Goal: Task Accomplishment & Management: Use online tool/utility

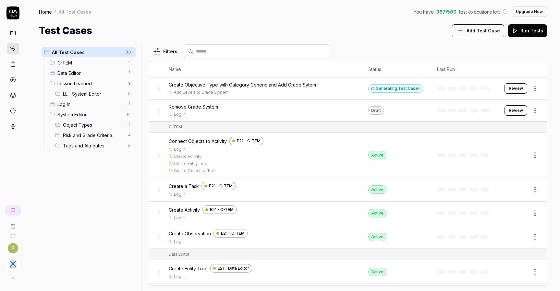
click at [520, 90] on button "Review" at bounding box center [516, 88] width 23 height 10
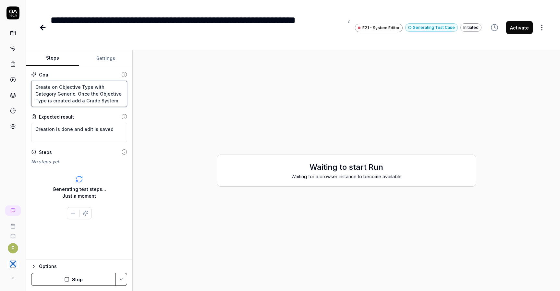
drag, startPoint x: 111, startPoint y: 102, endPoint x: 25, endPoint y: 84, distance: 87.1
click at [25, 84] on div "**********" at bounding box center [280, 145] width 560 height 291
drag, startPoint x: 58, startPoint y: 132, endPoint x: 16, endPoint y: 134, distance: 41.6
click at [16, 134] on div "**********" at bounding box center [280, 145] width 560 height 291
click at [126, 209] on div "To pick up a draggable item, press the space bar. While dragging, use the arrow…" at bounding box center [79, 194] width 96 height 52
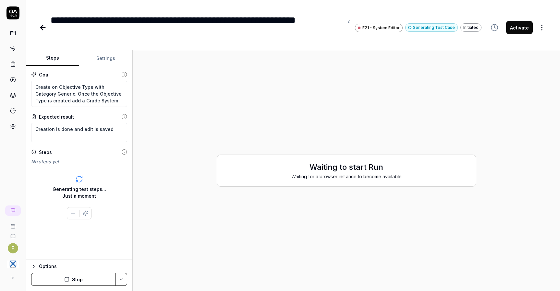
click at [18, 47] on link at bounding box center [13, 49] width 12 height 12
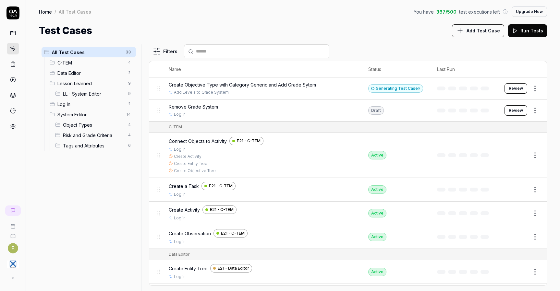
click at [529, 90] on html "F Home / All Test Cases You have 367 / 500 test executions left Upgrade Now Hom…" at bounding box center [280, 145] width 560 height 291
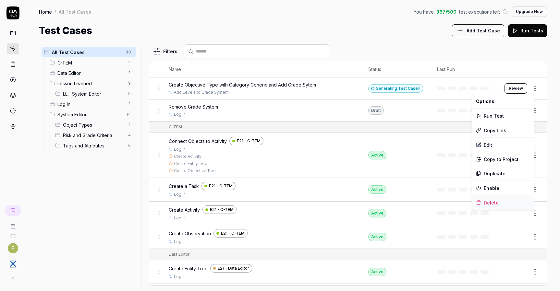
click at [506, 205] on div "Delete" at bounding box center [503, 203] width 62 height 14
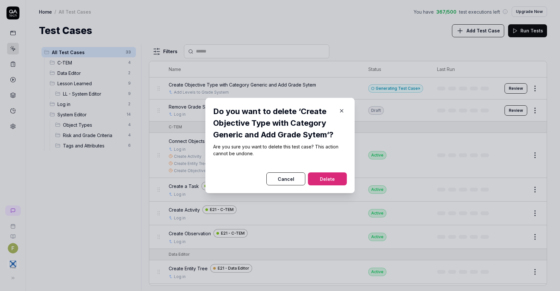
drag, startPoint x: 320, startPoint y: 185, endPoint x: 388, endPoint y: 180, distance: 68.0
click at [320, 185] on button "Delete" at bounding box center [327, 179] width 39 height 13
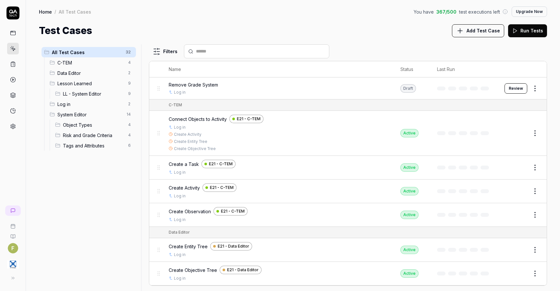
click at [94, 97] on span "LL - System Editor" at bounding box center [93, 94] width 61 height 7
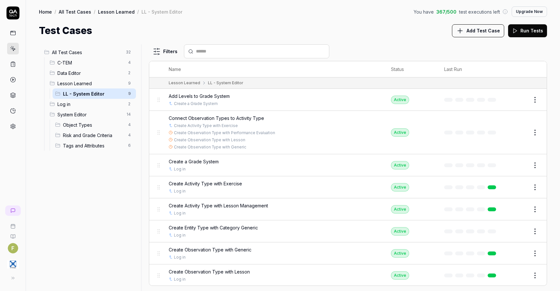
click at [266, 100] on div "Add Levels to Grade System Create a Grade System" at bounding box center [273, 100] width 209 height 14
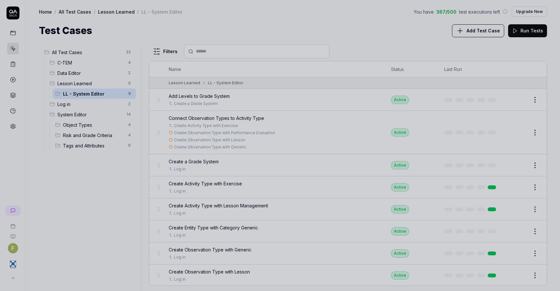
drag, startPoint x: 367, startPoint y: 73, endPoint x: 434, endPoint y: 100, distance: 72.6
click at [367, 73] on div at bounding box center [280, 145] width 560 height 291
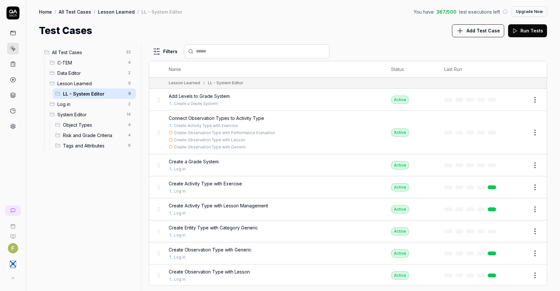
click at [518, 103] on button "Edit" at bounding box center [520, 100] width 16 height 10
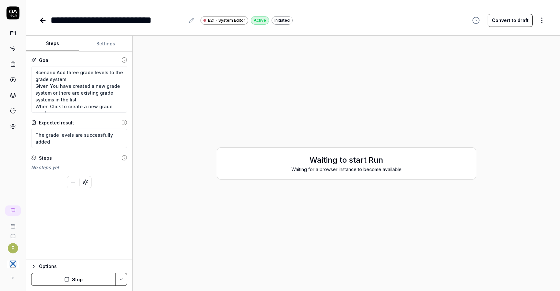
click at [95, 278] on button "Stop" at bounding box center [73, 279] width 85 height 13
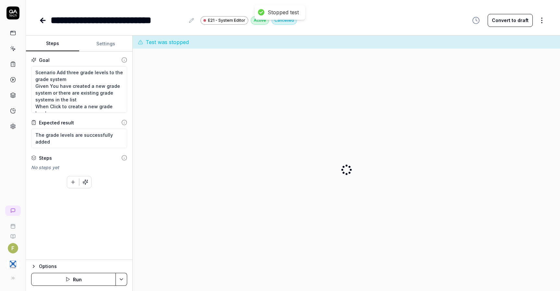
type textarea "*"
click at [12, 49] on icon at bounding box center [13, 49] width 3 height 3
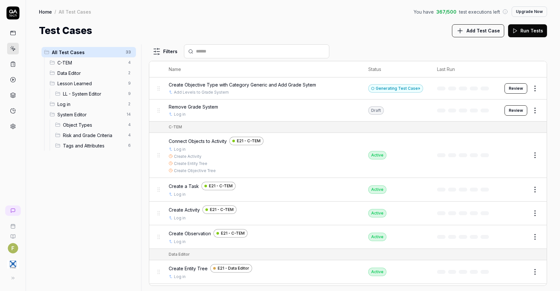
click at [95, 94] on span "LL - System Editor" at bounding box center [93, 94] width 61 height 7
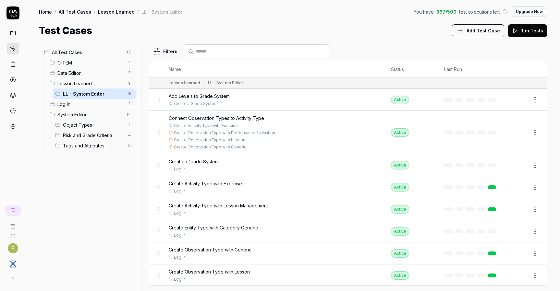
click at [520, 100] on button "Edit" at bounding box center [520, 100] width 16 height 10
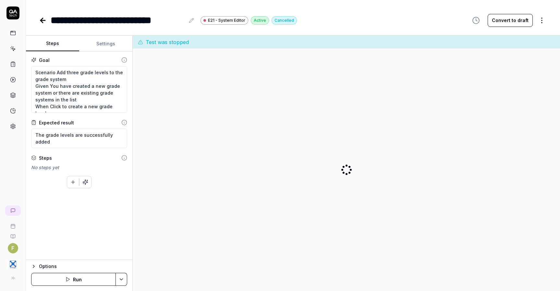
click at [86, 281] on button "Run" at bounding box center [73, 279] width 85 height 13
click at [8, 14] on icon at bounding box center [12, 12] width 13 height 13
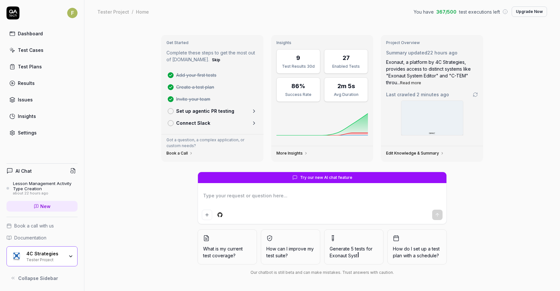
type textarea "*"
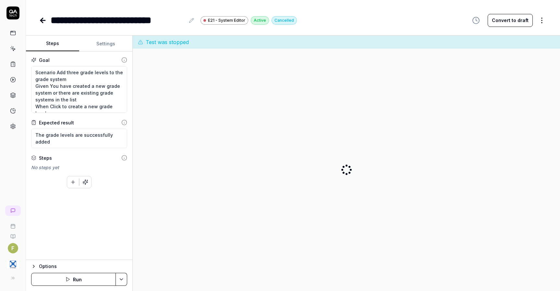
click at [524, 22] on button "Convert to draft" at bounding box center [510, 20] width 45 height 13
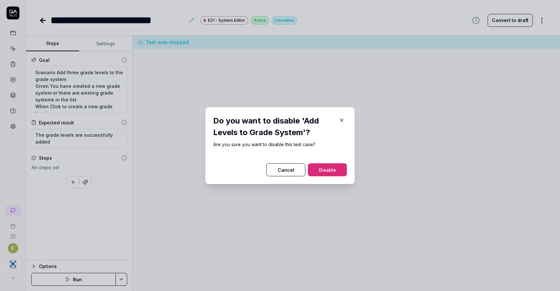
click at [334, 169] on button "Disable" at bounding box center [327, 170] width 39 height 13
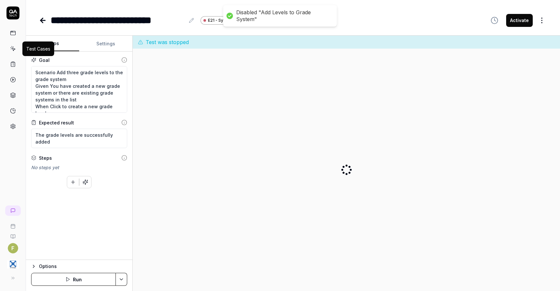
click at [14, 48] on icon at bounding box center [13, 49] width 6 height 6
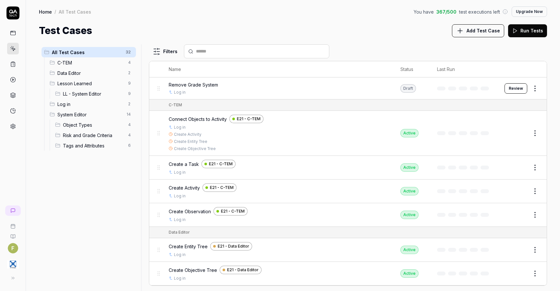
click at [92, 92] on span "LL - System Editor" at bounding box center [93, 94] width 61 height 7
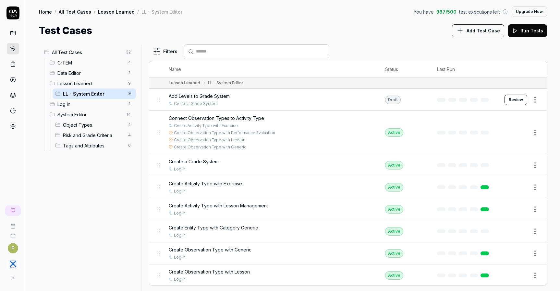
click at [512, 99] on button "Review" at bounding box center [516, 100] width 23 height 10
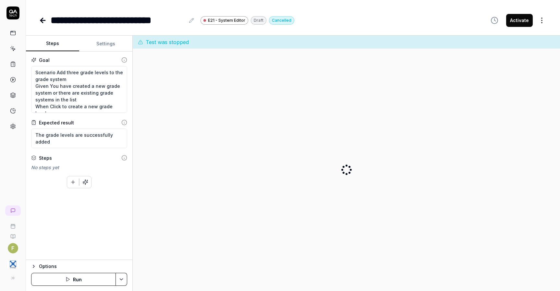
click at [76, 279] on button "Run" at bounding box center [73, 279] width 85 height 13
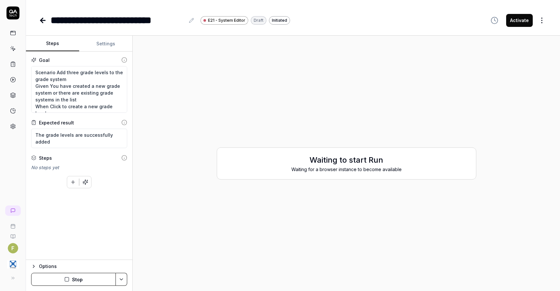
drag, startPoint x: 194, startPoint y: 141, endPoint x: 198, endPoint y: 112, distance: 29.7
click at [194, 141] on div "Waiting to start Run Waiting for a browser instance to become available" at bounding box center [346, 163] width 417 height 245
click at [69, 284] on button "Stop" at bounding box center [73, 279] width 85 height 13
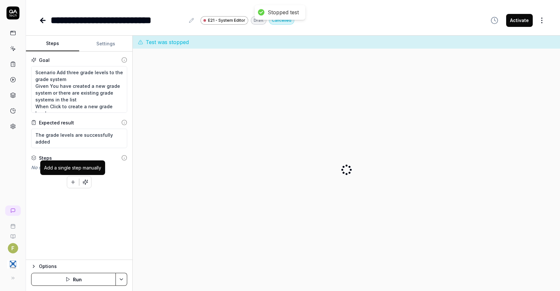
type textarea "*"
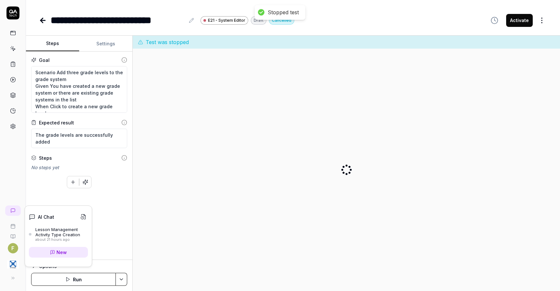
click at [14, 212] on icon at bounding box center [12, 210] width 5 height 5
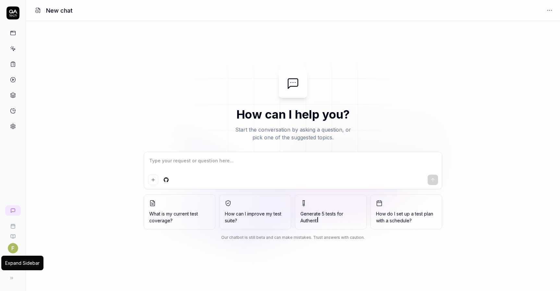
click at [18, 278] on button at bounding box center [11, 278] width 13 height 13
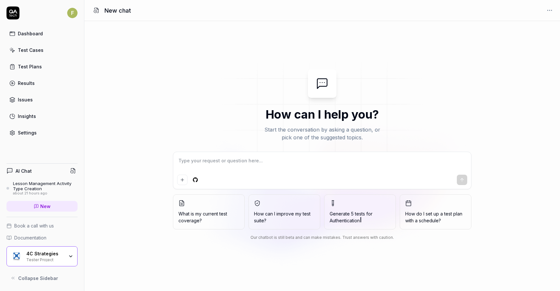
click at [43, 190] on div "Lesson Management Activity Type Creation" at bounding box center [45, 186] width 65 height 11
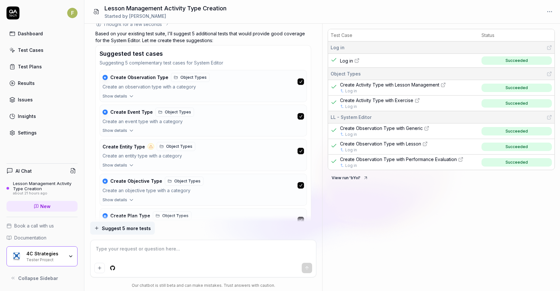
scroll to position [450, 0]
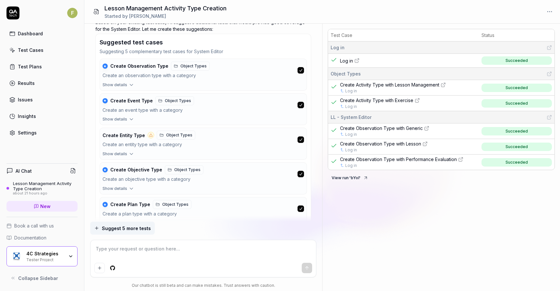
click at [99, 268] on icon "Add attachment" at bounding box center [99, 268] width 3 height 0
type textarea "*"
type input "**********"
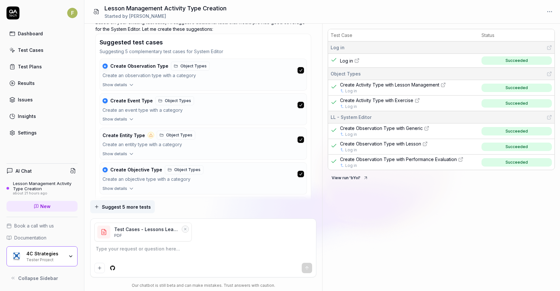
click at [125, 246] on textarea at bounding box center [202, 252] width 217 height 16
paste textarea "what do you know about my project and what do you think about the tests coverag…"
type textarea "*"
type textarea "what do you know about my project and what do you think about the tests coverag…"
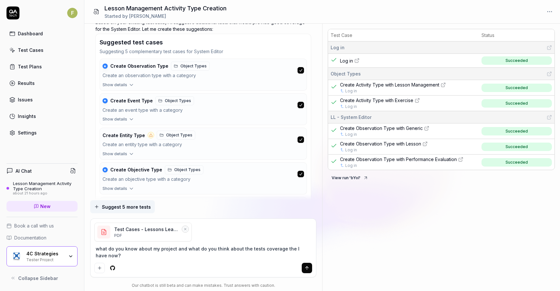
type textarea "*"
type textarea "what do you know about my project and what do you think about the tests coverag…"
click at [306, 271] on icon "submit" at bounding box center [306, 268] width 5 height 5
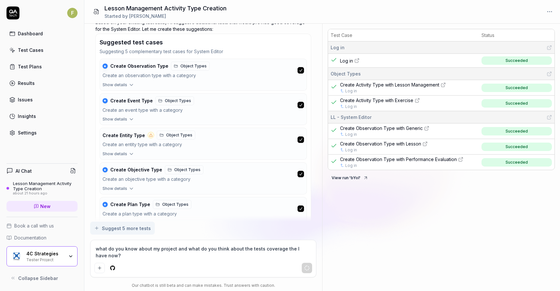
type textarea "*"
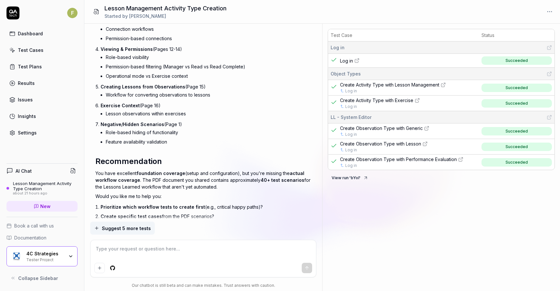
scroll to position [1496, 0]
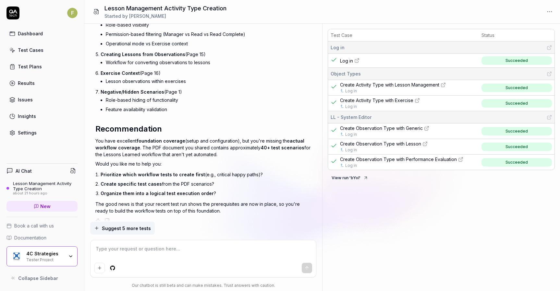
click at [176, 256] on textarea at bounding box center [202, 252] width 217 height 16
click at [139, 253] on textarea at bounding box center [202, 252] width 217 height 16
click at [163, 251] on textarea at bounding box center [202, 252] width 217 height 16
type textarea "*"
type textarea "S"
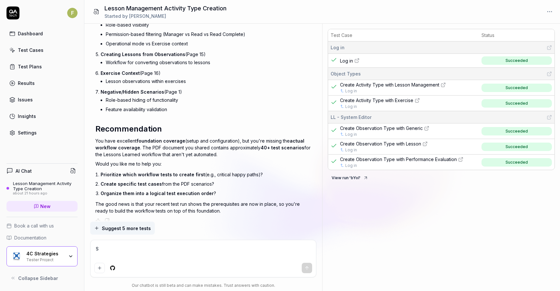
type textarea "*"
type textarea "So"
type textarea "*"
type textarea "S"
type textarea "*"
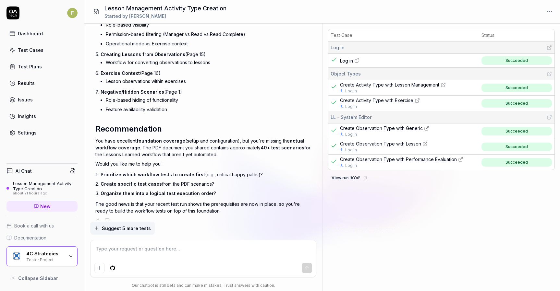
type textarea "*"
type textarea "P"
type textarea "*"
type textarea "Pe"
type textarea "*"
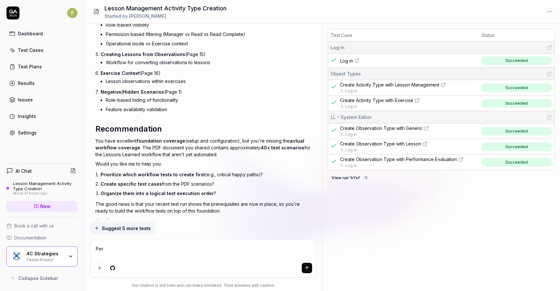
type textarea "Perh"
type textarea "*"
type textarea "Perhp"
type textarea "*"
type textarea "Perhpa"
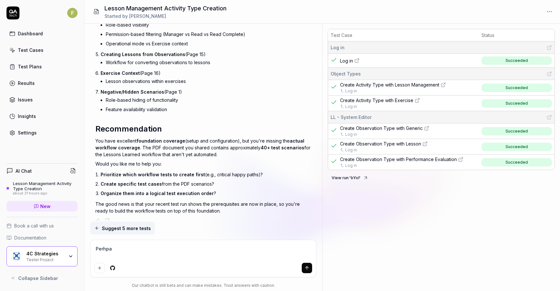
type textarea "*"
type textarea "Perhpas"
type textarea "*"
type textarea "Perhpa"
type textarea "*"
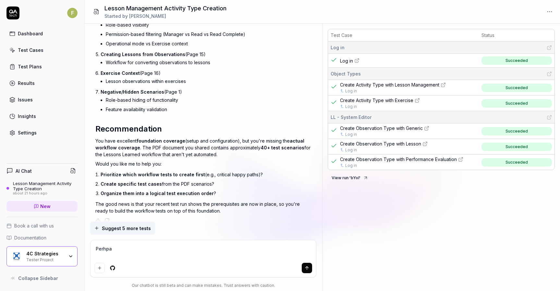
type textarea "Perhp"
type textarea "*"
type textarea "Perh"
type textarea "*"
type textarea "Perha"
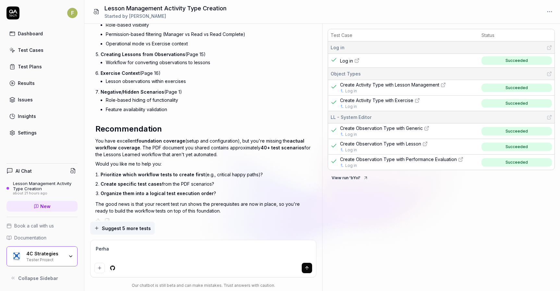
type textarea "*"
type textarea "Perhap"
type textarea "*"
type textarea "Perhaps"
type textarea "*"
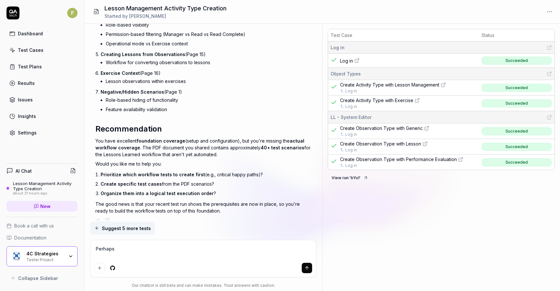
type textarea "Perhaps"
type textarea "*"
type textarea "Perhaps t"
type textarea "*"
type textarea "Perhaps"
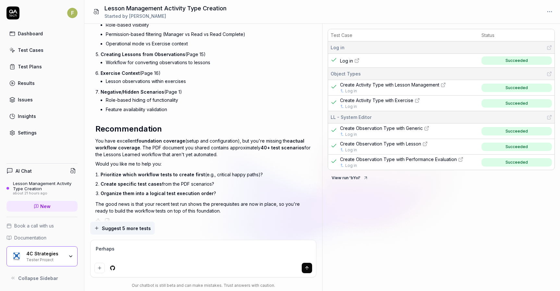
type textarea "*"
type textarea "Perhaps"
type textarea "*"
type textarea "Perhap"
type textarea "*"
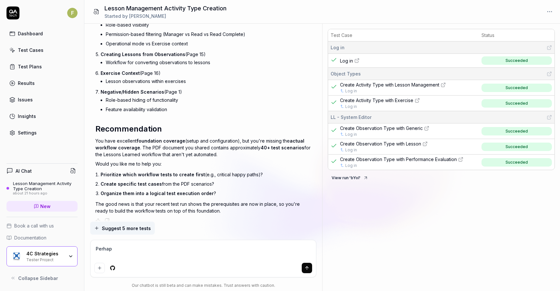
type textarea "Perha"
type textarea "*"
type textarea "Perh"
type textarea "*"
type textarea "Per"
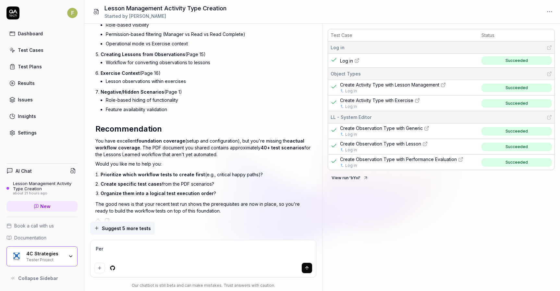
type textarea "*"
type textarea "Pe"
type textarea "*"
type textarea "P"
type textarea "*"
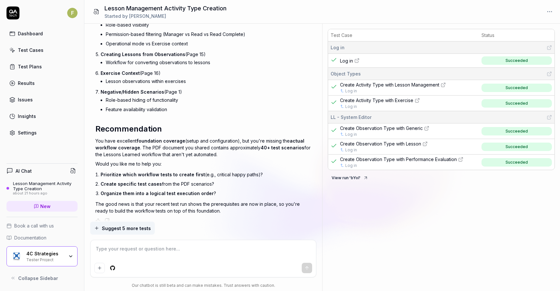
type textarea "*"
type textarea "R"
type textarea "*"
type textarea "Re"
type textarea "*"
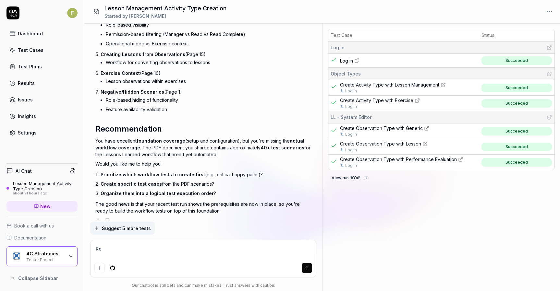
type textarea "Rec"
type textarea "*"
type textarea "Re"
type textarea "*"
type textarea "R"
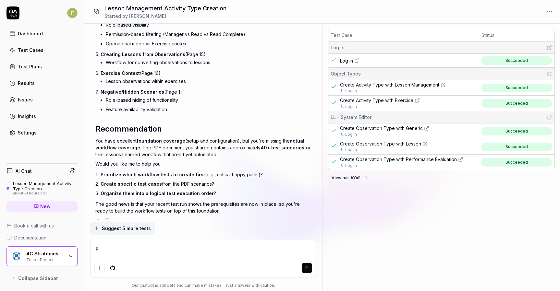
type textarea "*"
type textarea "S"
type textarea "*"
type textarea "St"
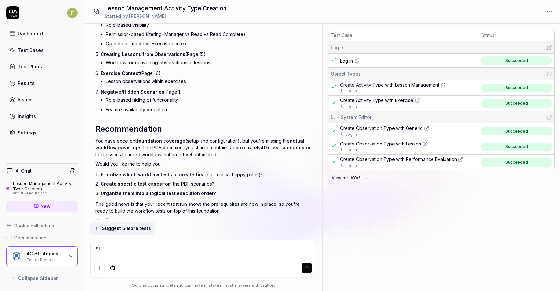
type textarea "*"
type textarea "Ste"
type textarea "*"
type textarea "Step"
type textarea "*"
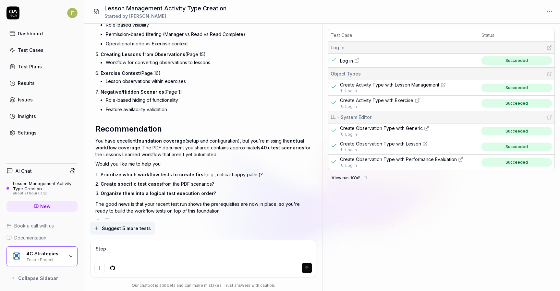
type textarea "Step"
type textarea "*"
type textarea "Step 1"
type textarea "*"
type textarea "Step 1"
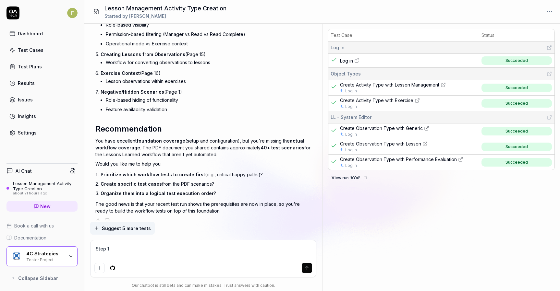
type textarea "*"
type textarea "Step 1 i"
type textarea "*"
type textarea "Step 1 in"
type textarea "*"
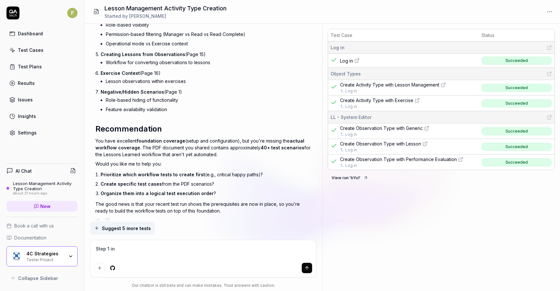
type textarea "Step 1 in"
type textarea "*"
type textarea "Step 1 in r"
type textarea "*"
type textarea "Step 1 in re"
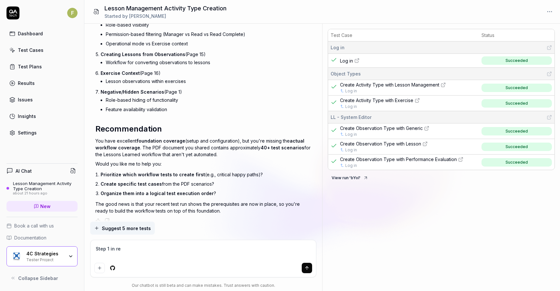
type textarea "*"
type textarea "Step 1 in rec"
type textarea "*"
type textarea "Step 1 in reco"
type textarea "*"
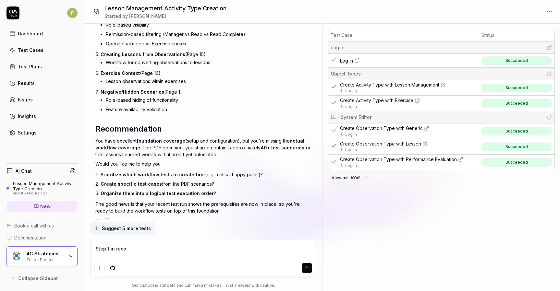
type textarea "Step 1 in recom"
type textarea "*"
type textarea "Step 1 in recomm"
type textarea "*"
type textarea "Step 1 in recomme"
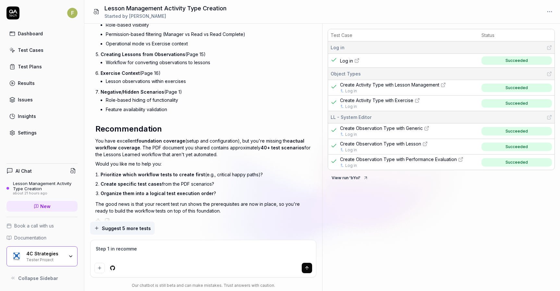
type textarea "*"
type textarea "Step 1 in recommen"
type textarea "*"
type textarea "Step 1 in recommend"
type textarea "*"
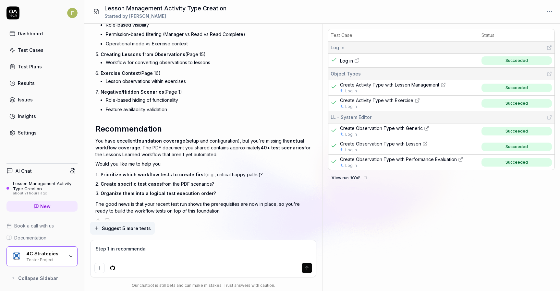
type textarea "Step 1 in recommendat"
type textarea "*"
type textarea "Step 1 in recommendatio"
type textarea "*"
type textarea "Step 1 in recommendation"
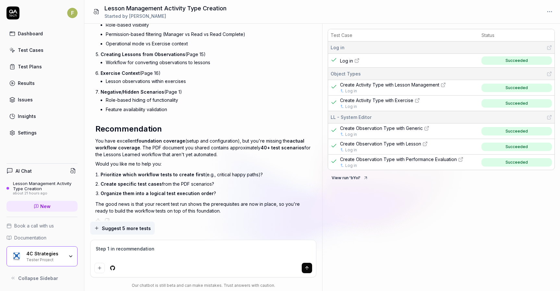
type textarea "*"
type textarea "Step 1 in recommendations"
type textarea "*"
type textarea "Step 1 in recommendations"
type textarea "*"
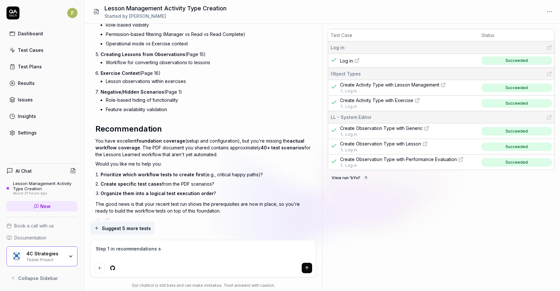
type textarea "Step 1 in recommendations so"
type textarea "*"
type textarea "Step 1 in recommendations sou"
type textarea "*"
type textarea "Step 1 in recommendations sound"
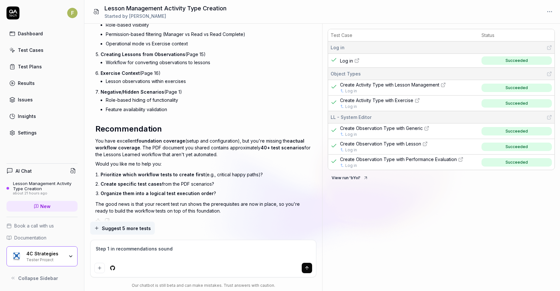
type textarea "*"
type textarea "Step 1 in recommendations sounds"
type textarea "*"
type textarea "Step 1 in recommendations sounds go"
type textarea "*"
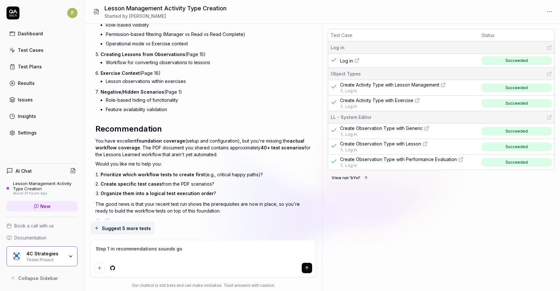
type textarea "Step 1 in recommendations sounds goo"
type textarea "*"
type textarea "Step 1 in recommendations sounds good"
type textarea "*"
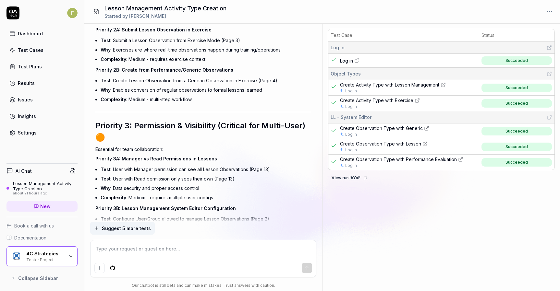
scroll to position [1968, 0]
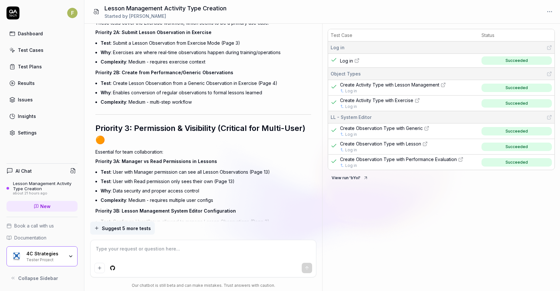
click at [551, 13] on html "F Dashboard Test Cases Test Plans Results Issues Insights Settings AI Chat Less…" at bounding box center [280, 145] width 560 height 291
click at [491, 223] on html "F Dashboard Test Cases Test Plans Results Issues Insights Settings AI Chat Less…" at bounding box center [280, 145] width 560 height 291
drag, startPoint x: 391, startPoint y: 207, endPoint x: 368, endPoint y: 179, distance: 35.7
click at [389, 201] on div "Test Case Status Log in Log in Succeeded Object Types Create Activity Type with…" at bounding box center [442, 158] width 238 height 265
click at [365, 179] on icon at bounding box center [365, 178] width 5 height 5
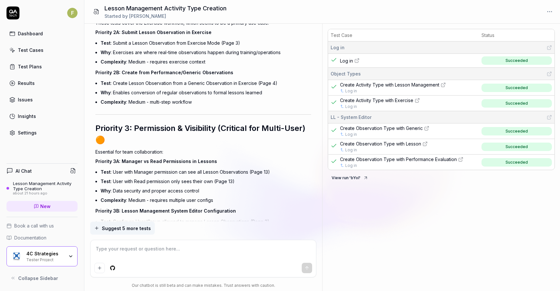
click at [497, 250] on div "Test Case Status Log in Log in Succeeded Object Types Create Activity Type with…" at bounding box center [442, 158] width 238 height 265
drag, startPoint x: 371, startPoint y: 238, endPoint x: 534, endPoint y: 12, distance: 278.0
click at [373, 234] on div "Test Case Status Log in Log in Succeeded Object Types Create Activity Type with…" at bounding box center [442, 158] width 238 height 265
click at [329, 223] on div "Test Case Status Log in Log in Succeeded Object Types Create Activity Type with…" at bounding box center [442, 158] width 238 height 265
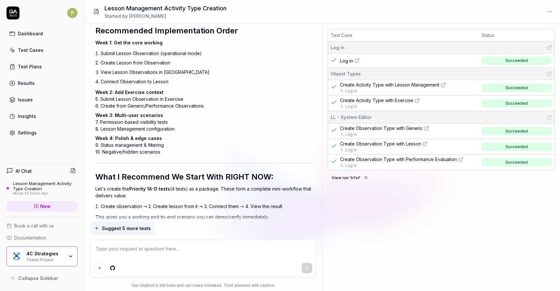
scroll to position [2454, 0]
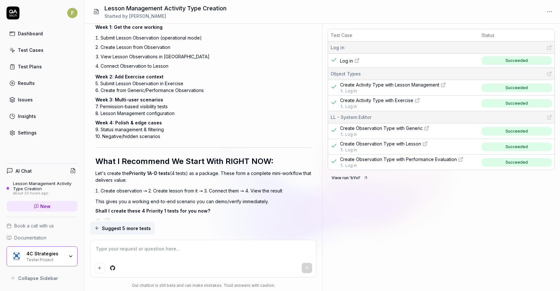
click at [159, 253] on textarea at bounding box center [202, 252] width 217 height 16
type textarea "*"
type textarea "F"
type textarea "*"
type textarea "Fi"
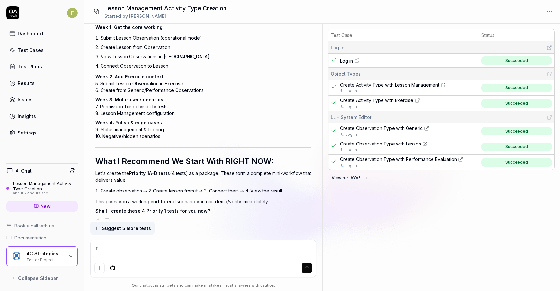
type textarea "*"
type textarea "Fir"
type textarea "*"
type textarea "Firs"
type textarea "*"
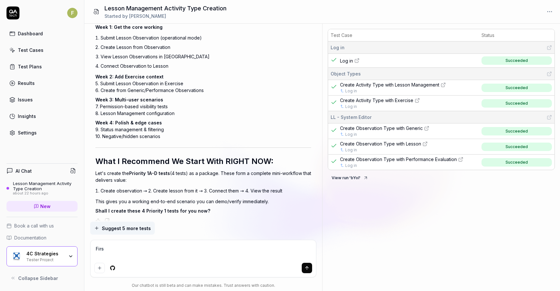
type textarea "First"
type textarea "*"
type textarea "First"
type textarea "*"
type textarea "First w"
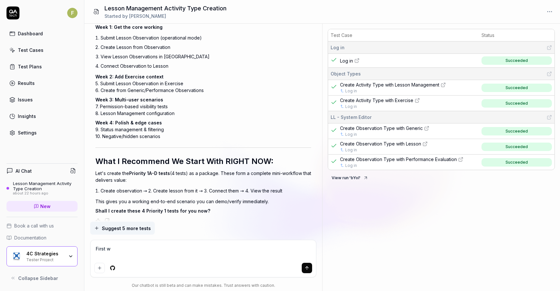
type textarea "*"
type textarea "First we"
type textarea "*"
type textarea "First we"
type textarea "*"
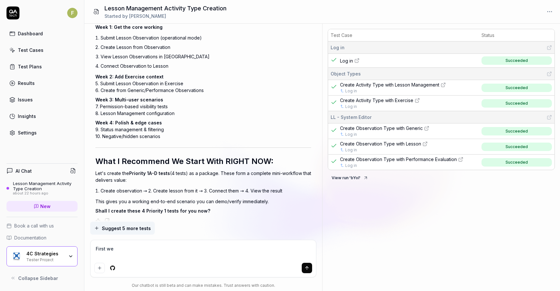
type textarea "First we n"
type textarea "*"
type textarea "First we ne"
type textarea "*"
type textarea "First we nee"
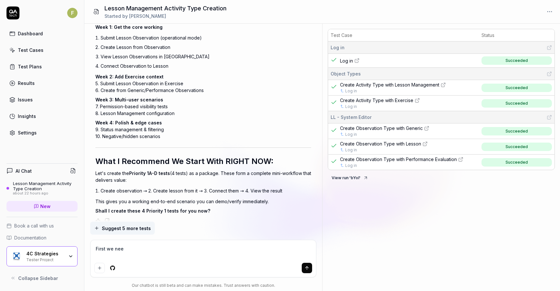
type textarea "*"
type textarea "First we need"
type textarea "*"
type textarea "First we need"
type textarea "*"
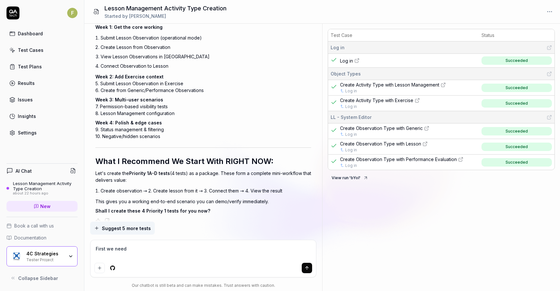
type textarea "First we need r"
type textarea "*"
type textarea "First we need ro"
type textarea "*"
type textarea "First we need r"
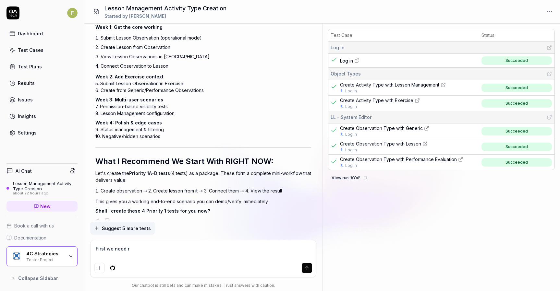
type textarea "*"
type textarea "First we need"
type textarea "*"
type textarea "First we need R"
type textarea "*"
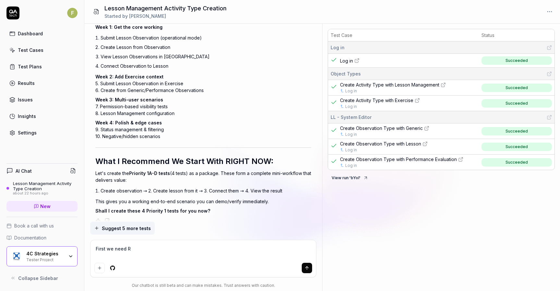
type textarea "First we need Ro"
type textarea "*"
type textarea "First we need Rol"
type textarea "*"
type textarea "First we need Role"
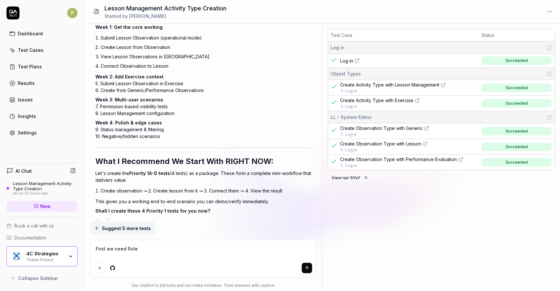
type textarea "*"
type textarea "First we need Roles"
type textarea "*"
type textarea "First we need Role"
type textarea "*"
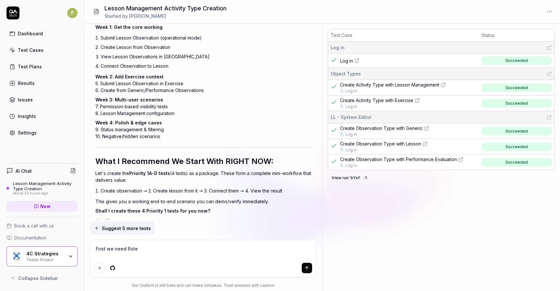
type textarea "First we need Rol"
type textarea "*"
type textarea "First we need Ro"
type textarea "*"
type textarea "First we need R"
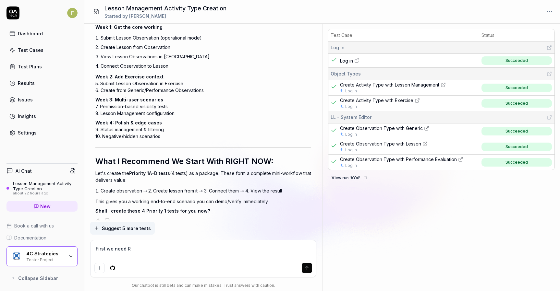
type textarea "*"
type textarea "First we need"
type textarea "*"
type textarea "First we need a"
type textarea "*"
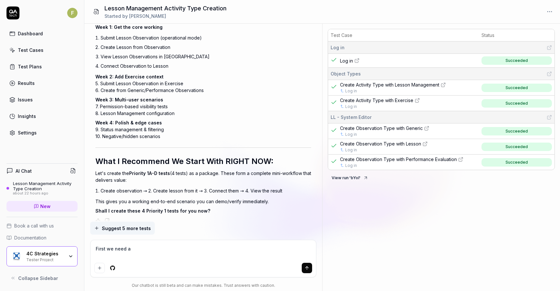
type textarea "First we need a"
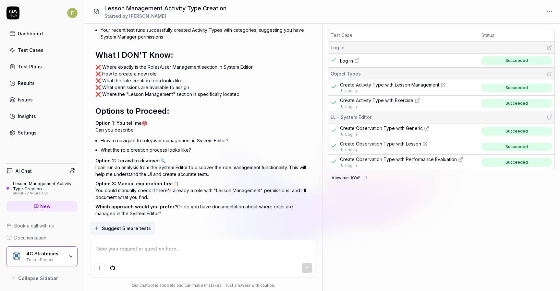
scroll to position [2855, 0]
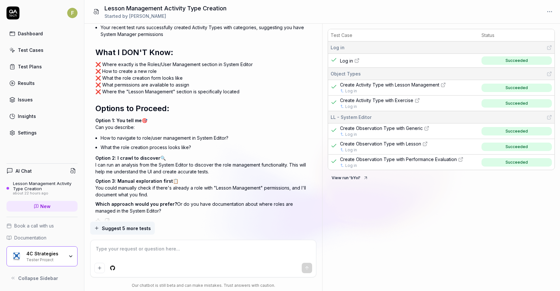
click at [146, 257] on textarea at bounding box center [202, 252] width 217 height 16
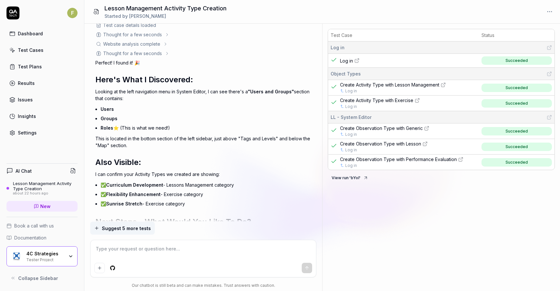
scroll to position [3272, 0]
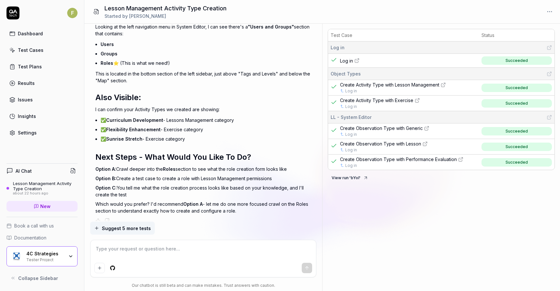
click at [141, 252] on textarea at bounding box center [202, 252] width 217 height 16
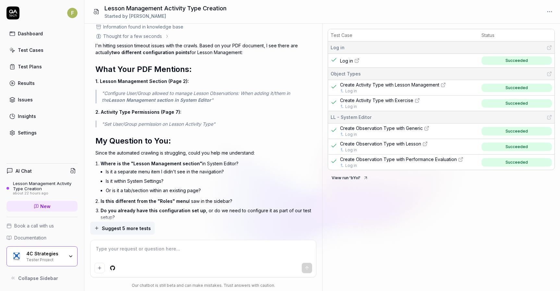
scroll to position [3611, 0]
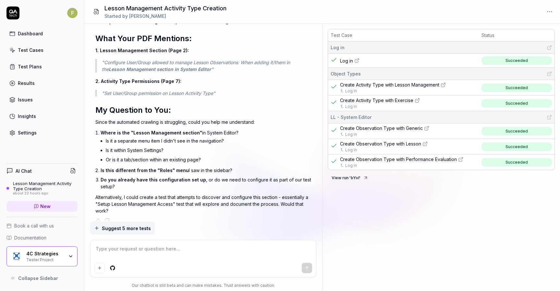
click at [204, 249] on textarea at bounding box center [202, 252] width 217 height 16
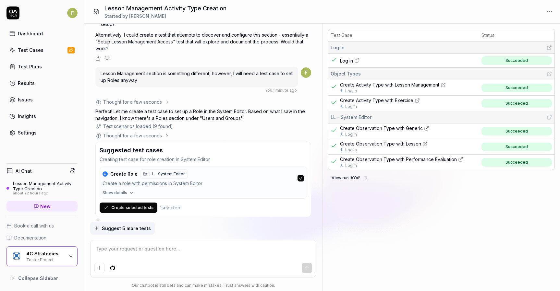
scroll to position [3776, 0]
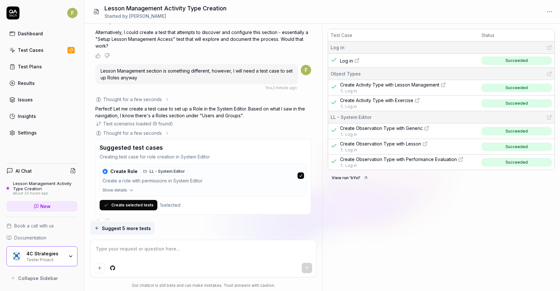
click at [139, 200] on button "Create selected tests" at bounding box center [129, 205] width 58 height 10
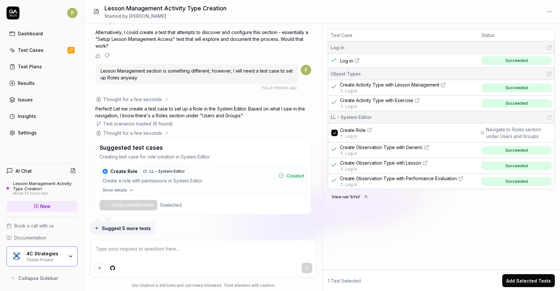
click at [38, 51] on div "Test Cases" at bounding box center [31, 50] width 26 height 7
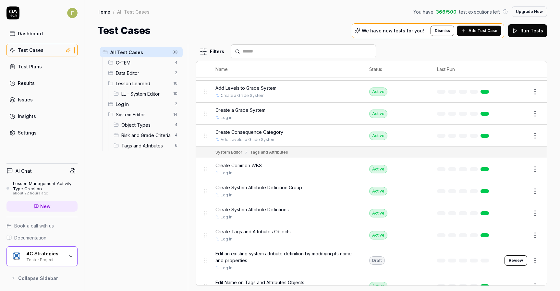
scroll to position [399, 0]
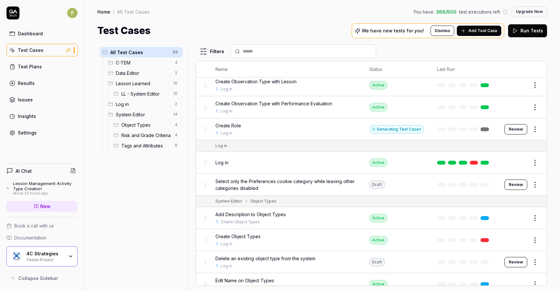
click at [482, 30] on span "Add Test Case" at bounding box center [483, 31] width 29 height 6
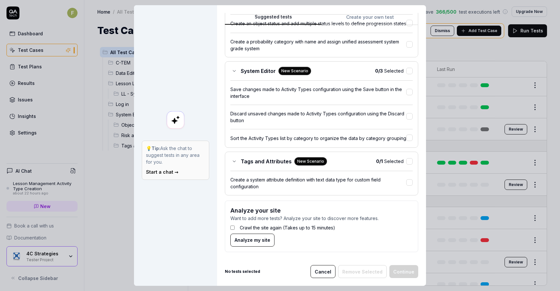
scroll to position [266, 0]
click at [326, 275] on button "Cancel" at bounding box center [323, 271] width 25 height 13
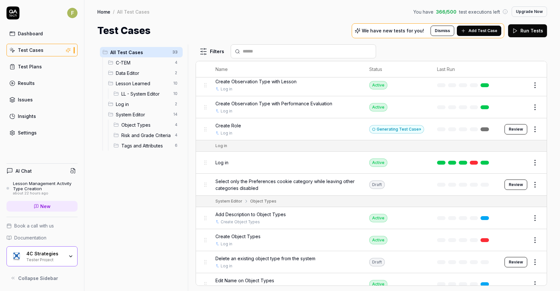
click at [510, 130] on button "Review" at bounding box center [516, 129] width 23 height 10
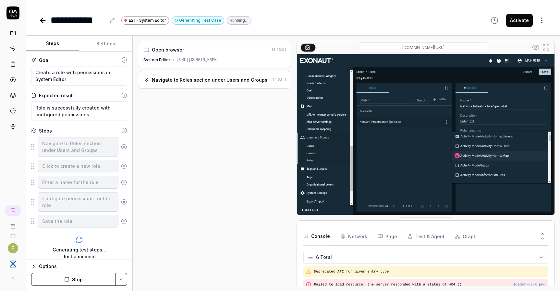
scroll to position [32, 0]
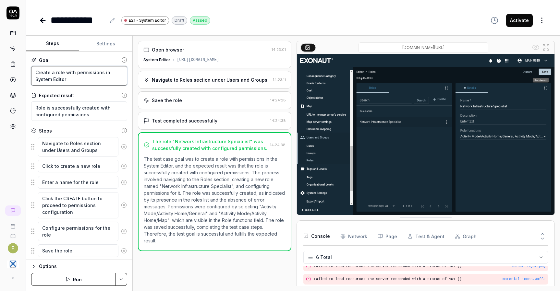
click at [89, 72] on textarea "Create a role with permissions in System Editor" at bounding box center [79, 75] width 96 height 19
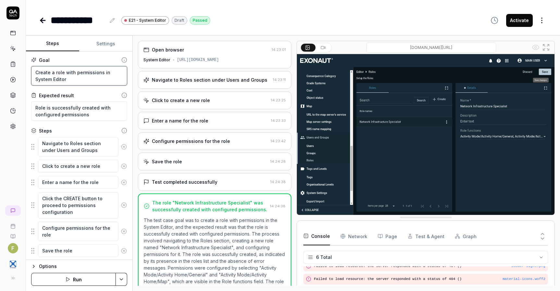
drag, startPoint x: 65, startPoint y: 72, endPoint x: 101, endPoint y: 73, distance: 36.4
click at [101, 73] on textarea "Create a role with permissions in System Editor" at bounding box center [79, 75] width 96 height 19
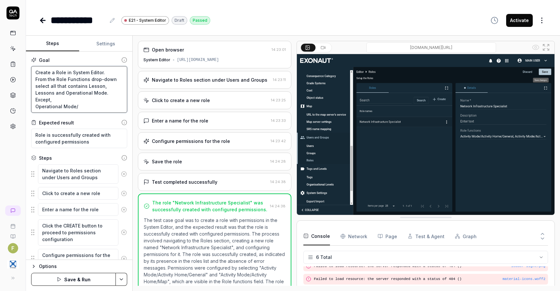
click at [89, 107] on textarea "Create a Role in System Editor. From the Role Functions drop-down select all th…" at bounding box center [79, 89] width 96 height 47
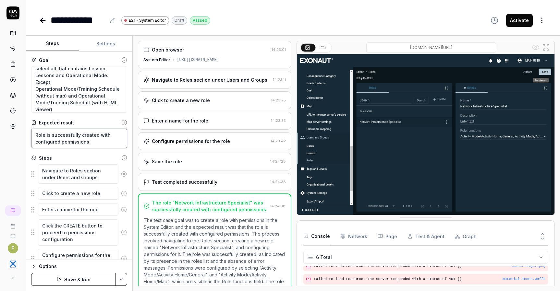
drag, startPoint x: 108, startPoint y: 140, endPoint x: -18, endPoint y: 131, distance: 126.8
click at [0, 131] on html "**********" at bounding box center [280, 145] width 560 height 291
click at [121, 175] on icon at bounding box center [124, 174] width 6 height 6
click at [121, 187] on button at bounding box center [123, 193] width 11 height 13
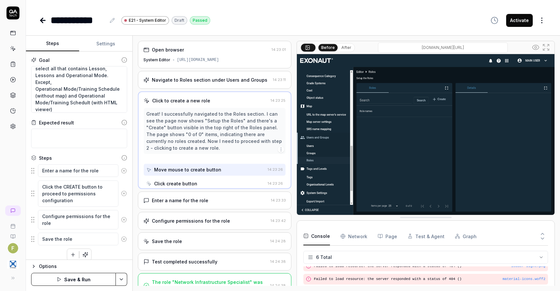
click at [121, 175] on button at bounding box center [123, 171] width 11 height 13
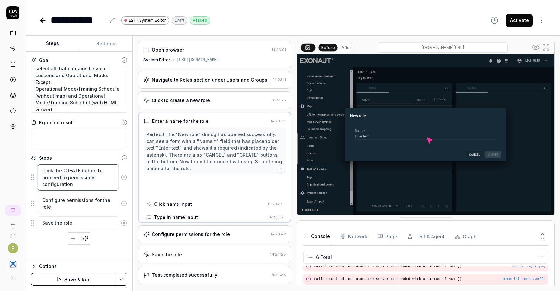
click at [117, 169] on textarea "Click the CREATE button to proceed to permissions configuration" at bounding box center [78, 178] width 80 height 26
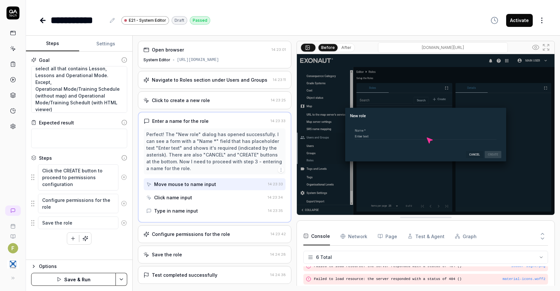
click at [122, 176] on icon at bounding box center [124, 178] width 6 height 6
click at [122, 176] on icon at bounding box center [124, 174] width 6 height 6
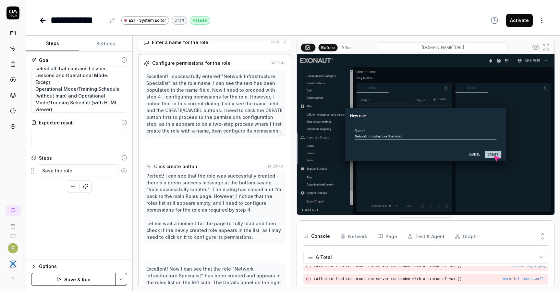
scroll to position [25, 0]
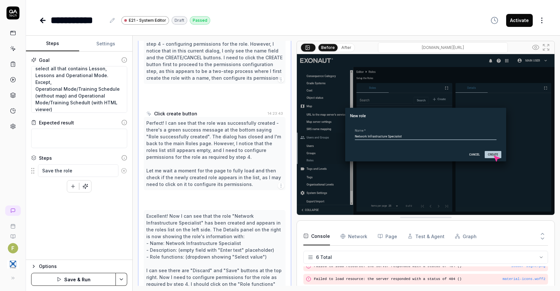
click at [123, 175] on button at bounding box center [123, 171] width 11 height 13
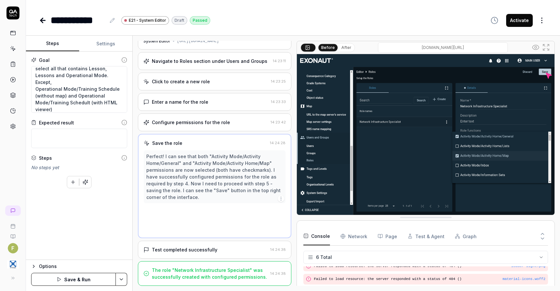
scroll to position [0, 0]
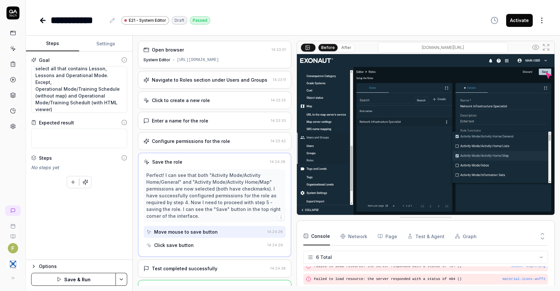
click at [98, 282] on button "Save & Run" at bounding box center [73, 279] width 85 height 13
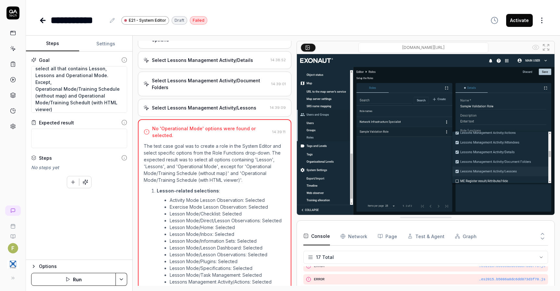
scroll to position [1104, 0]
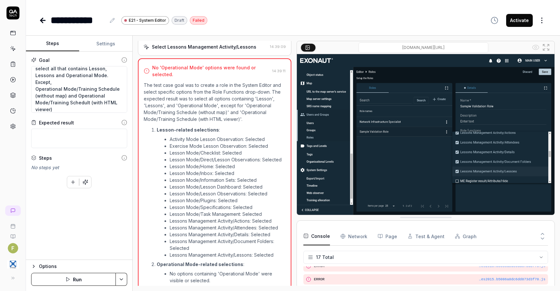
scroll to position [1138, 0]
click at [86, 103] on textarea "Create a Role in System Editor. From the Role Functions drop-down select all th…" at bounding box center [79, 89] width 96 height 47
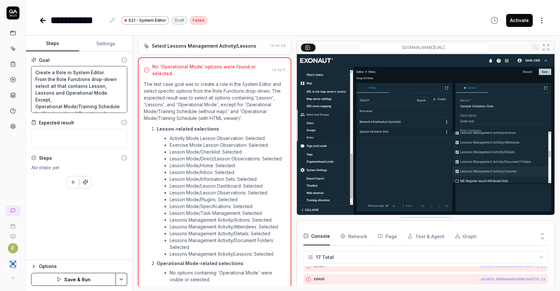
scroll to position [20, 0]
click at [58, 106] on textarea "Create a Role in System Editor. From the Role Functions drop-down select all th…" at bounding box center [79, 89] width 96 height 47
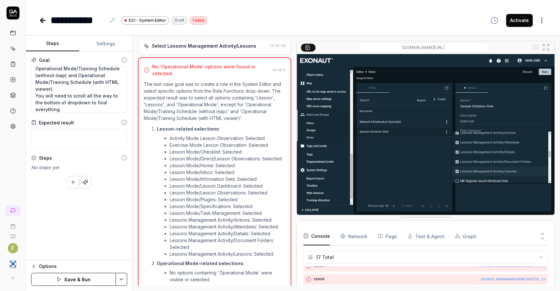
click at [83, 278] on button "Save & Run" at bounding box center [73, 279] width 85 height 13
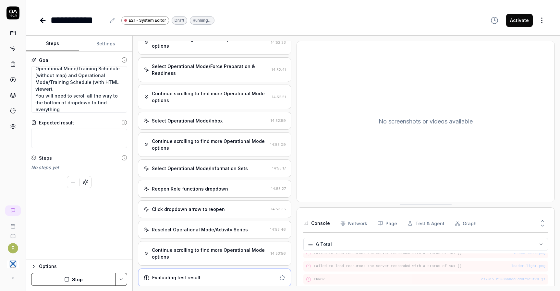
scroll to position [865, 0]
click at [192, 276] on div "Evaluating test result" at bounding box center [176, 277] width 48 height 7
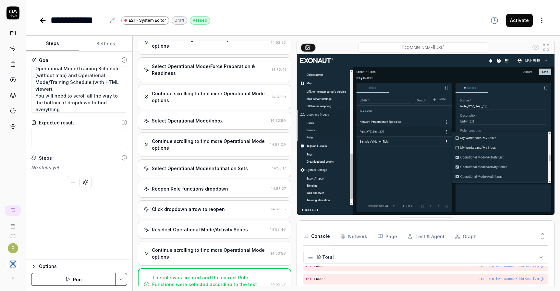
scroll to position [1006, 0]
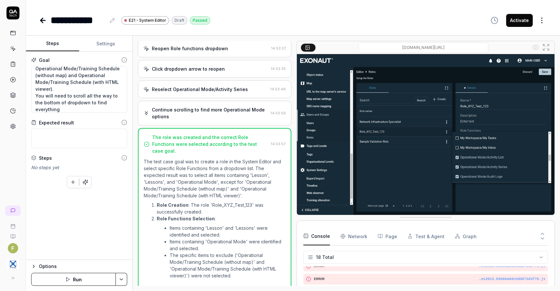
click at [223, 208] on li "Role Creation : The role 'Role_XYZ_Test_123' was successfully created." at bounding box center [221, 209] width 129 height 14
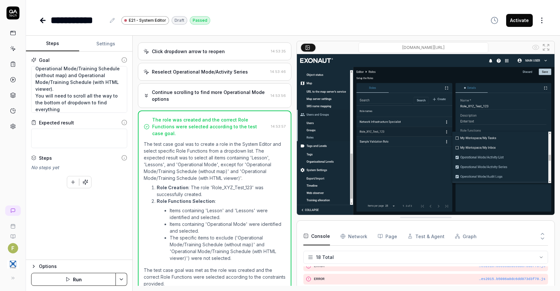
scroll to position [1031, 0]
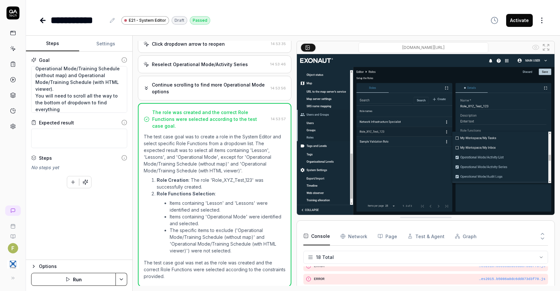
click at [11, 49] on icon at bounding box center [13, 49] width 6 height 6
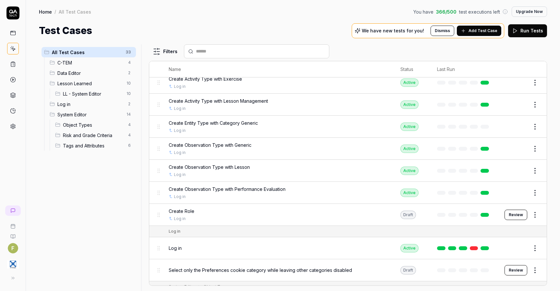
scroll to position [327, 0]
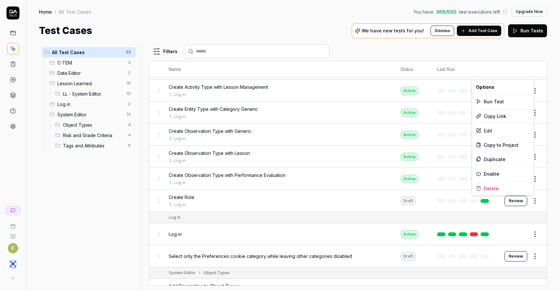
click at [532, 202] on html "F Home / All Test Cases You have 366 / 500 test executions left Upgrade Now Hom…" at bounding box center [280, 145] width 560 height 291
click at [512, 175] on div "Enable" at bounding box center [503, 174] width 62 height 14
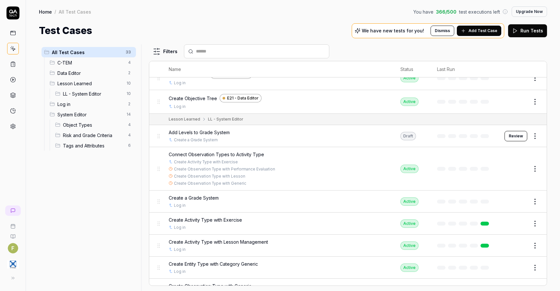
scroll to position [165, 0]
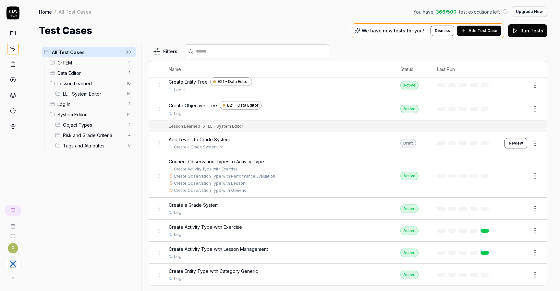
click at [310, 149] on div "Create a Grade System" at bounding box center [278, 147] width 219 height 6
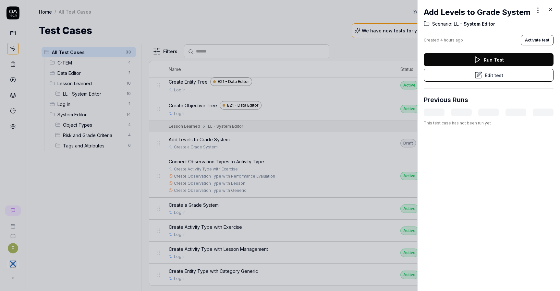
click at [335, 152] on div at bounding box center [280, 145] width 560 height 291
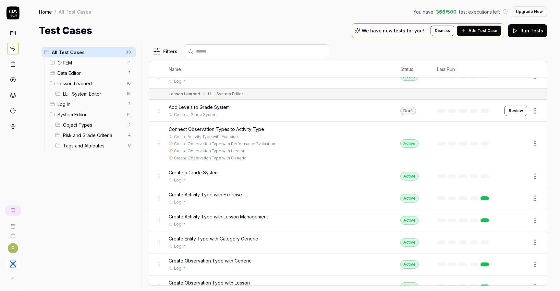
scroll to position [165, 0]
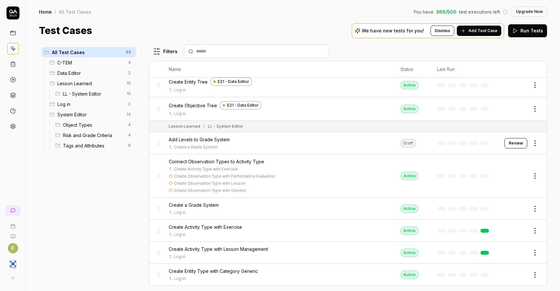
click at [481, 31] on span "Add Test Case" at bounding box center [483, 31] width 29 height 6
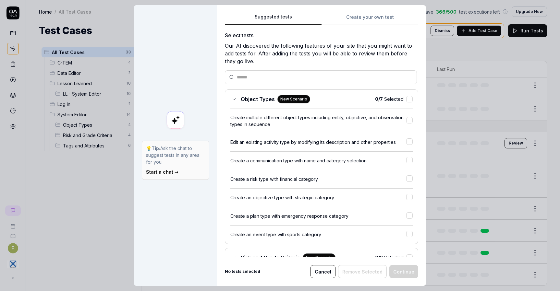
scroll to position [0, 0]
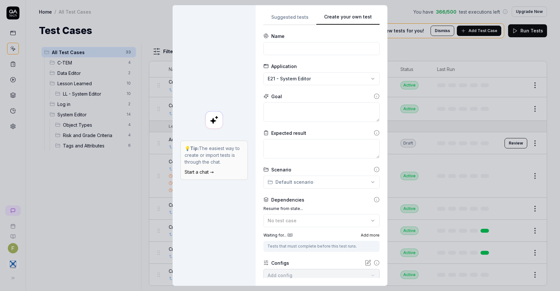
click at [383, 17] on div "Suggested tests Create your own test Name Application E21 - System Editor Goal …" at bounding box center [322, 145] width 132 height 281
click at [278, 51] on input at bounding box center [321, 48] width 116 height 13
click at [313, 121] on textarea at bounding box center [321, 112] width 116 height 19
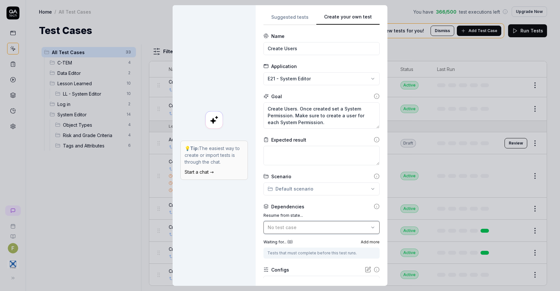
click at [338, 229] on div "No test case" at bounding box center [318, 227] width 101 height 7
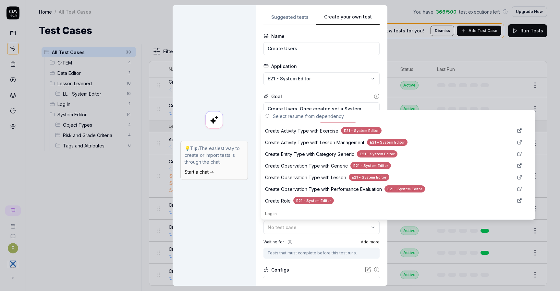
scroll to position [227, 0]
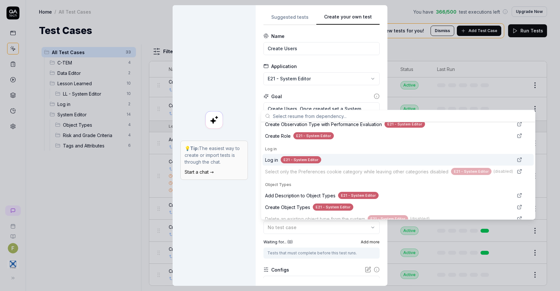
click at [269, 158] on span "Log in" at bounding box center [271, 160] width 13 height 7
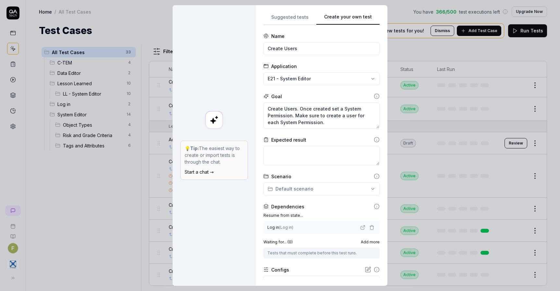
click at [320, 238] on div "Resume from state... Log in ( Log in ) Waiting for... ( 0 ) Add more Tests that…" at bounding box center [321, 236] width 116 height 46
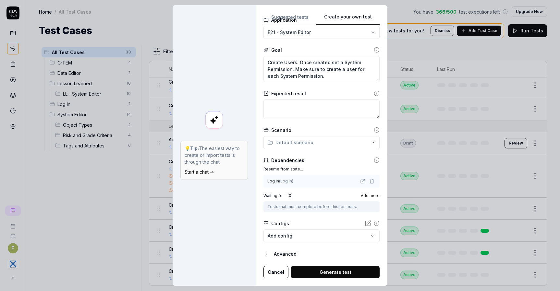
scroll to position [47, 0]
click at [353, 271] on button "Generate test" at bounding box center [335, 271] width 89 height 13
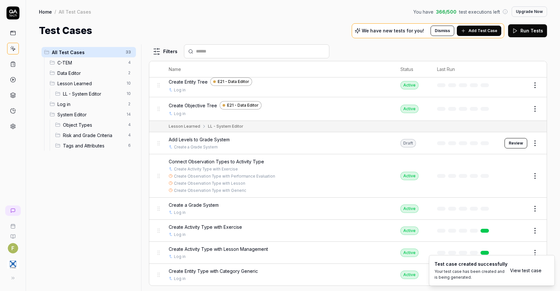
scroll to position [187, 0]
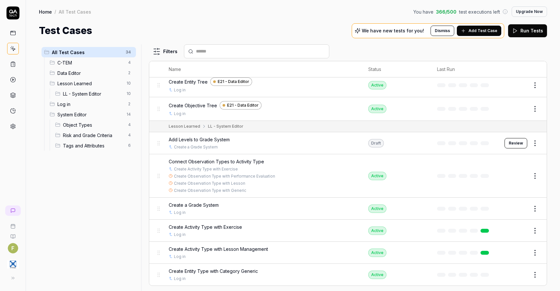
click at [90, 255] on div "All Test Cases 34 C-TEM 4 Data Editor 2 Lesson Learned 10 LL - System Editor 10…" at bounding box center [89, 163] width 100 height 239
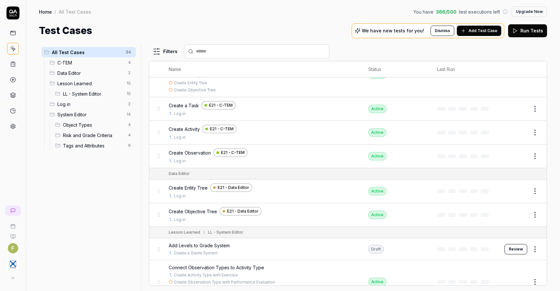
scroll to position [0, 0]
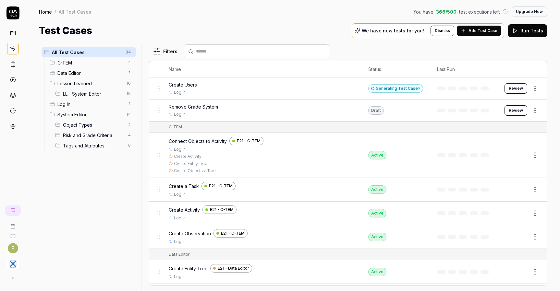
click at [511, 91] on button "Review" at bounding box center [516, 88] width 23 height 10
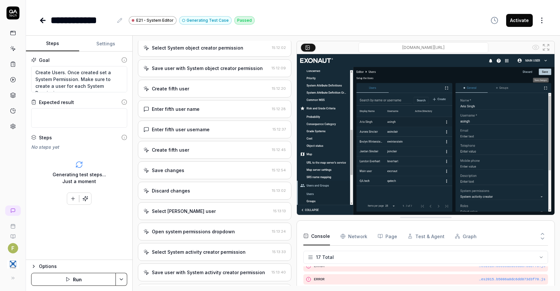
scroll to position [877, 0]
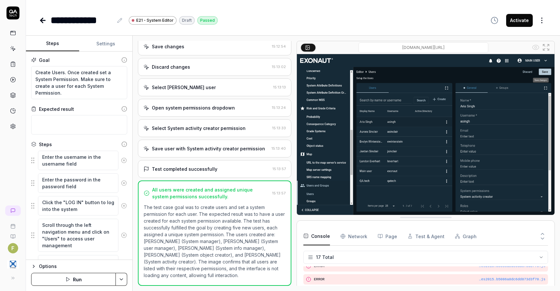
click at [105, 50] on button "Settings" at bounding box center [105, 44] width 53 height 16
click at [44, 41] on button "Steps" at bounding box center [52, 44] width 53 height 16
click at [13, 48] on icon at bounding box center [13, 49] width 3 height 3
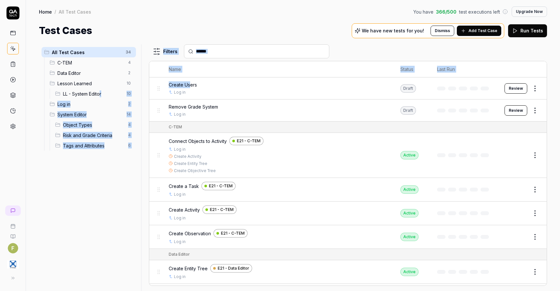
drag, startPoint x: 191, startPoint y: 86, endPoint x: 100, endPoint y: 93, distance: 91.8
click at [100, 93] on div "All Test Cases 34 C-TEM 4 Data Editor 2 Lesson Learned 10 LL - System Editor 10…" at bounding box center [293, 167] width 508 height 247
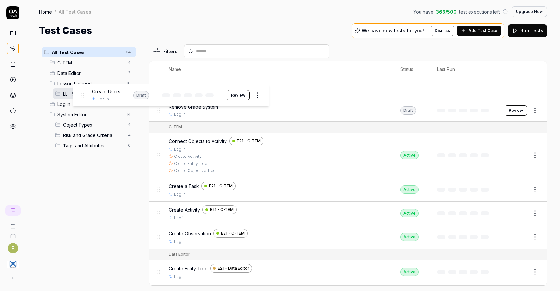
drag, startPoint x: 160, startPoint y: 89, endPoint x: 83, endPoint y: 96, distance: 76.5
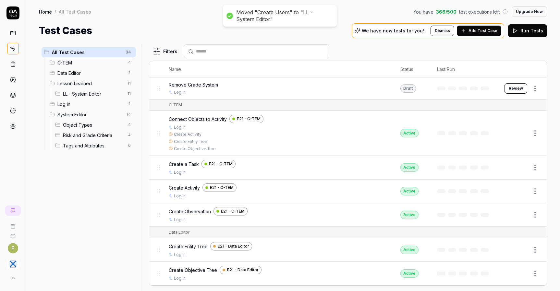
click at [79, 96] on span "LL - System Editor" at bounding box center [93, 94] width 61 height 7
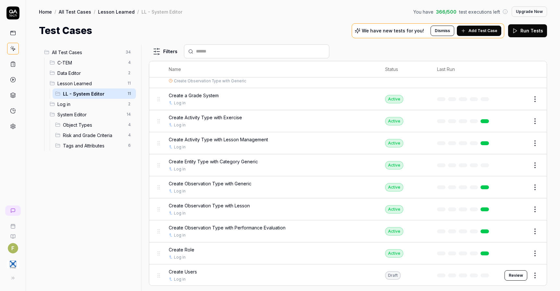
scroll to position [67, 0]
click at [533, 276] on html "F Home / All Test Cases / Lesson Learned / LL - System Editor You have 366 / 50…" at bounding box center [280, 145] width 560 height 291
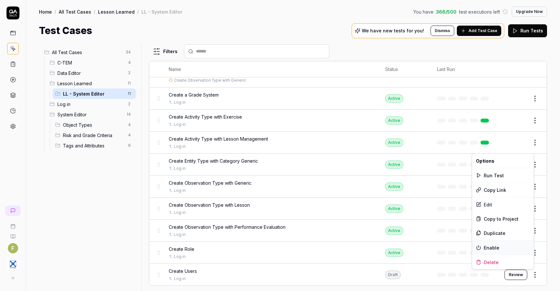
click at [521, 248] on div "Enable" at bounding box center [503, 248] width 62 height 14
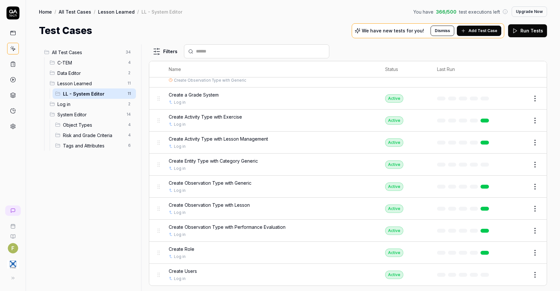
click at [517, 255] on button "Edit" at bounding box center [520, 253] width 16 height 10
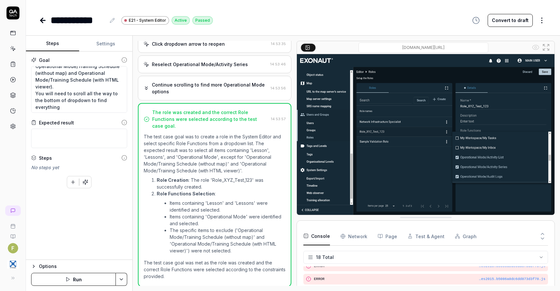
scroll to position [41, 0]
click at [81, 142] on textarea at bounding box center [79, 138] width 96 height 19
click at [101, 278] on button "Save & Run" at bounding box center [73, 279] width 85 height 13
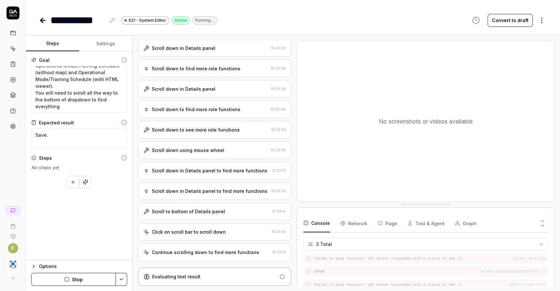
scroll to position [893, 0]
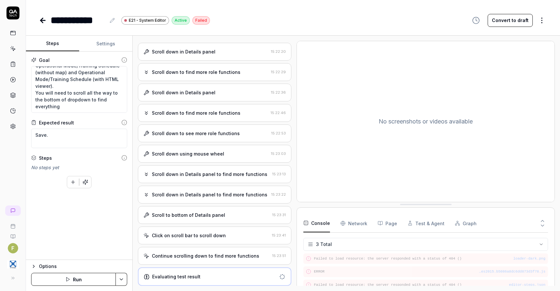
click at [212, 256] on div "Continue scrolling down to find more functions" at bounding box center [205, 256] width 107 height 7
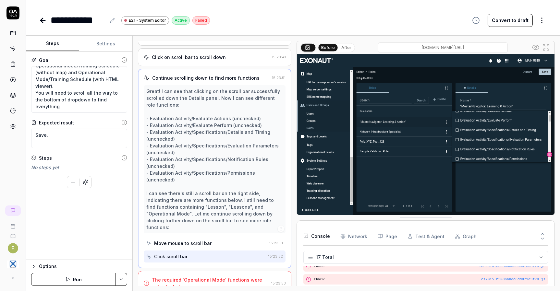
scroll to position [1074, 0]
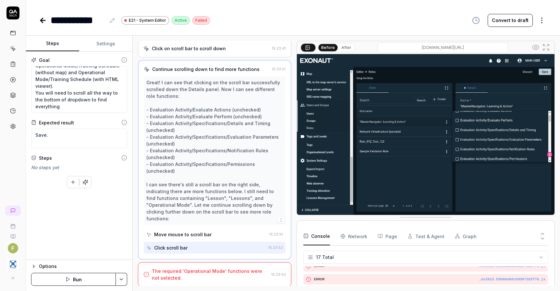
click at [239, 276] on div "The required 'Operational Mode' functions were not selected." at bounding box center [210, 275] width 117 height 14
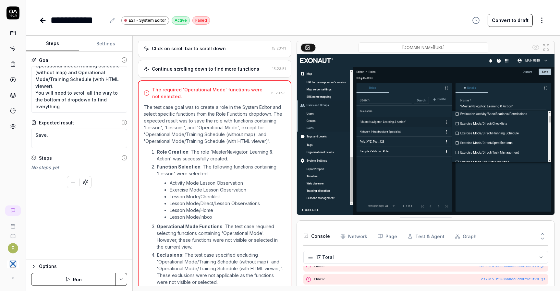
scroll to position [1111, 0]
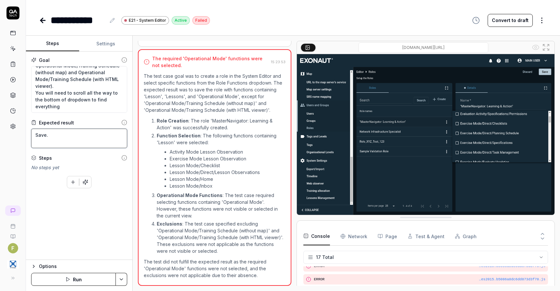
drag, startPoint x: 54, startPoint y: 135, endPoint x: 12, endPoint y: 138, distance: 41.6
click at [12, 138] on div "**********" at bounding box center [280, 145] width 560 height 291
click at [73, 280] on button "Save & Run" at bounding box center [73, 279] width 85 height 13
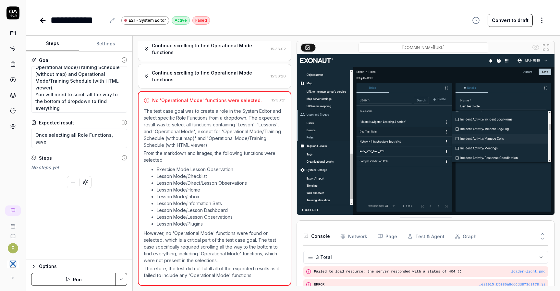
scroll to position [41, 0]
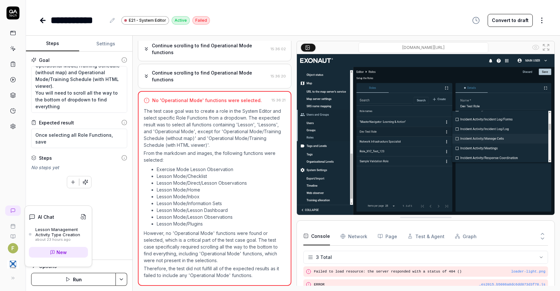
click at [15, 212] on icon at bounding box center [12, 210] width 5 height 5
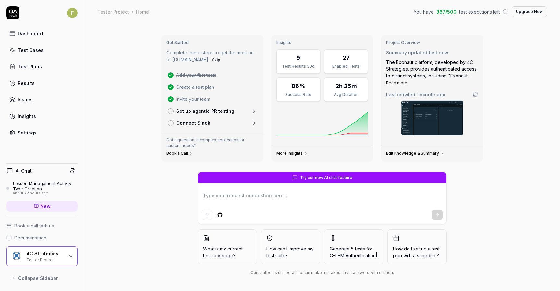
type textarea "*"
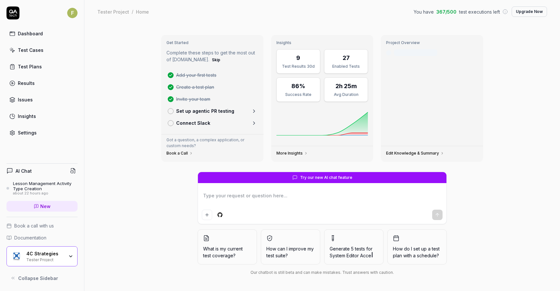
type textarea "*"
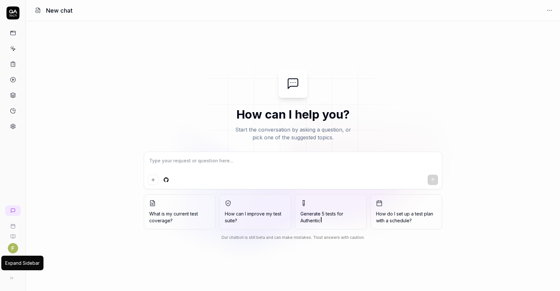
click at [15, 281] on button at bounding box center [11, 278] width 13 height 13
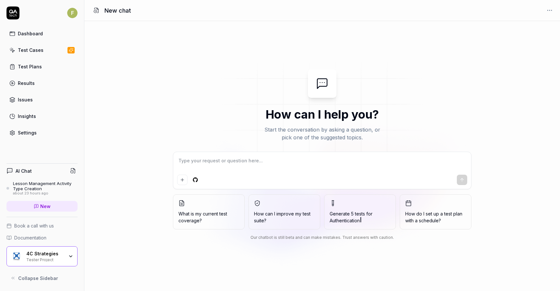
click at [50, 190] on div "Lesson Management Activity Type Creation" at bounding box center [45, 186] width 65 height 11
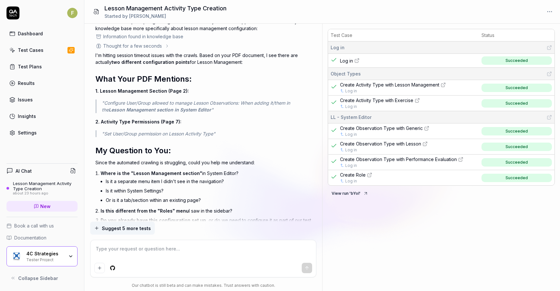
scroll to position [3743, 0]
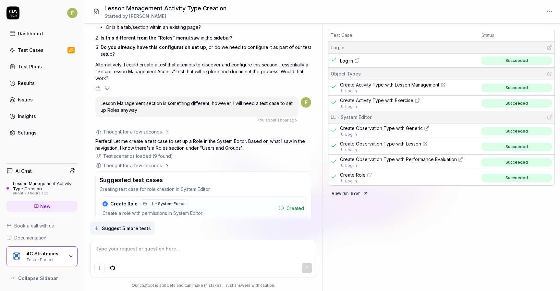
click at [44, 189] on div "Lesson Management Activity Type Creation" at bounding box center [45, 186] width 65 height 11
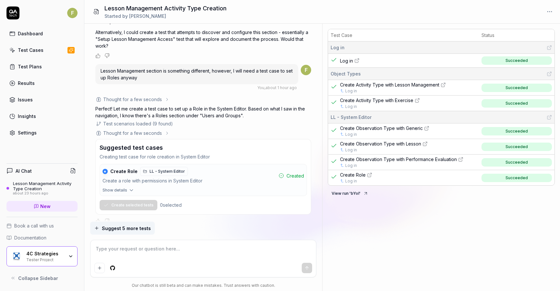
click at [166, 227] on div "Suggest 5 more tests" at bounding box center [203, 228] width 226 height 13
click at [139, 259] on textarea at bounding box center [202, 252] width 217 height 16
click at [179, 254] on textarea at bounding box center [202, 252] width 217 height 16
type textarea "*"
type textarea "I"
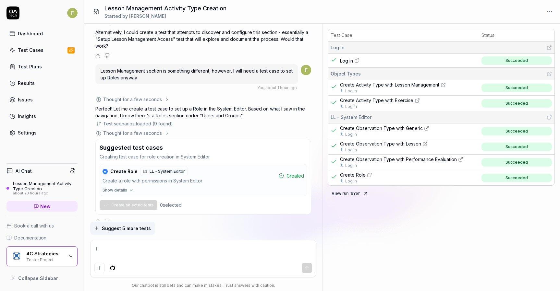
type textarea "*"
type textarea "I"
type textarea "*"
type textarea "I n"
type textarea "*"
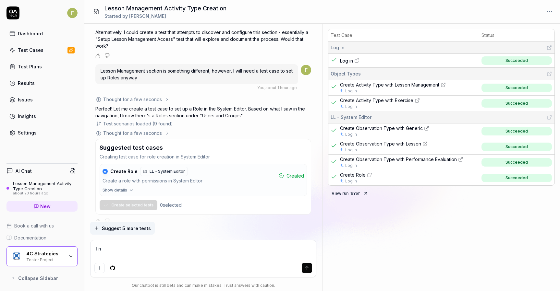
type textarea "I ne"
type textarea "*"
type textarea "I nee"
type textarea "*"
type textarea "I need"
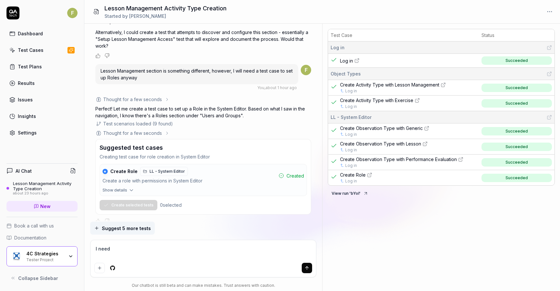
type textarea "*"
type textarea "I need he"
type textarea "*"
type textarea "I need help"
type textarea "*"
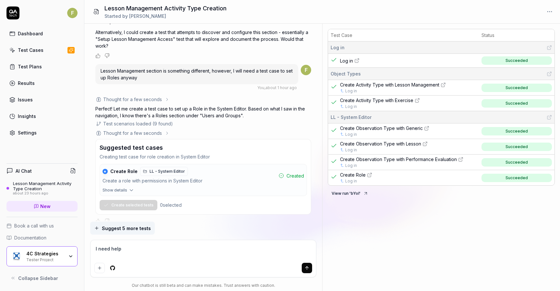
type textarea "I need helpi"
type textarea "*"
type textarea "I need helpin"
type textarea "*"
type textarea "I need helping"
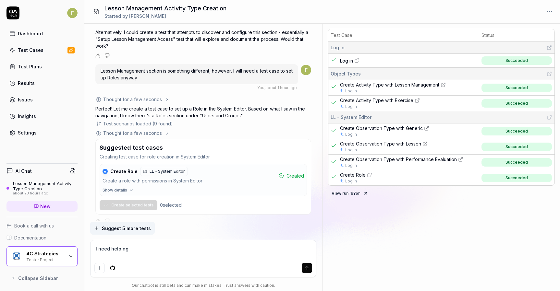
type textarea "*"
type textarea "I need helping"
type textarea "*"
type textarea "I need helping"
type textarea "*"
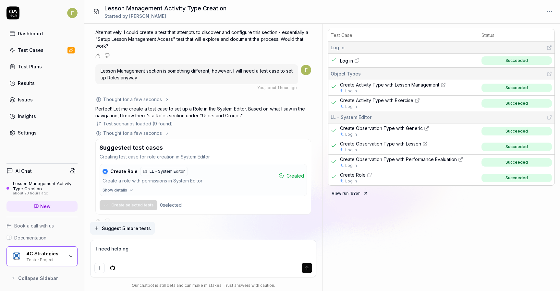
type textarea "I need helpin"
type textarea "*"
type textarea "I need helpi"
type textarea "*"
type textarea "I need help"
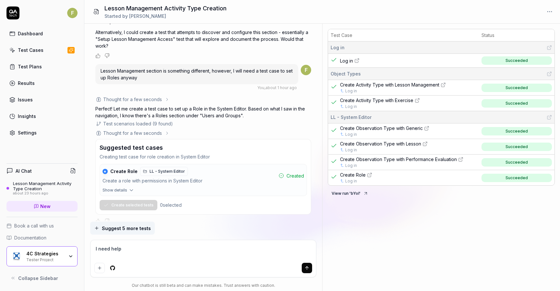
type textarea "*"
type textarea "I need help"
type textarea "*"
type textarea "I need help e"
type textarea "*"
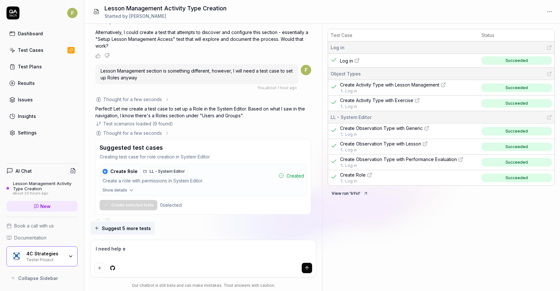
type textarea "I need help ed"
type textarea "*"
type textarea "I need help edi"
type textarea "*"
type textarea "I need help edit"
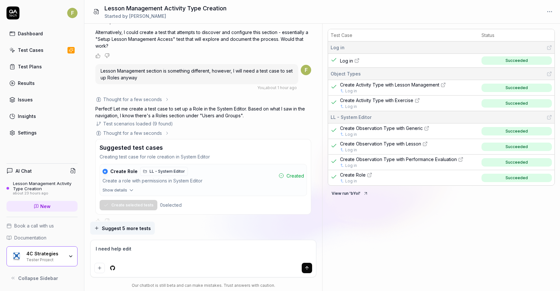
type textarea "*"
type textarea "I need help editi"
type textarea "*"
type textarea "I need help editin"
type textarea "*"
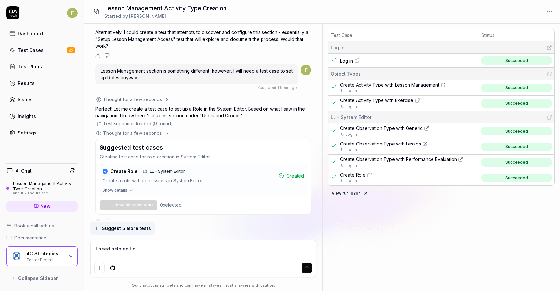
type textarea "I need help editing"
type textarea "*"
type textarea "I need help editing"
type textarea "*"
type textarea "I need help editing t"
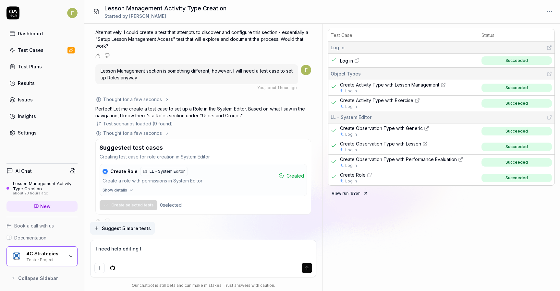
type textarea "*"
type textarea "I need help editing th"
type textarea "*"
type textarea "I need help editing the"
type textarea "*"
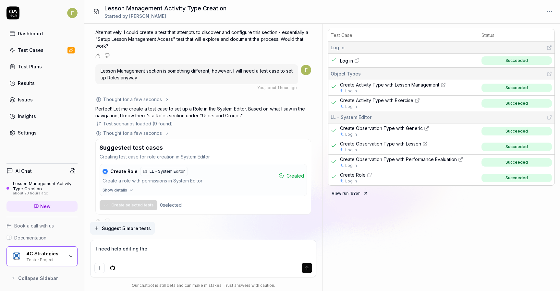
type textarea "I need help editing the"
type textarea "*"
type textarea "I need help editing the C"
type textarea "*"
type textarea "I need help editing the Cr"
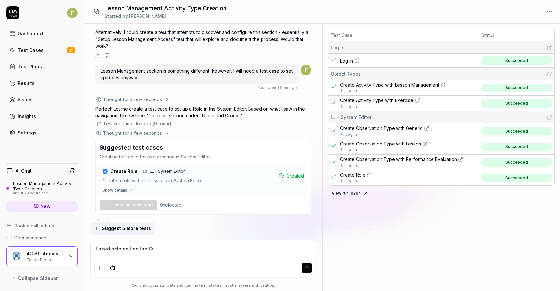
type textarea "*"
type textarea "I need help editing the Cre"
type textarea "*"
type textarea "I need help editing the Crea"
type textarea "*"
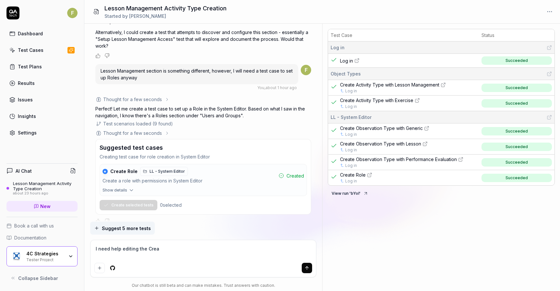
type textarea "I need help editing the Creat"
type textarea "*"
type textarea "I need help editing the Create"
type textarea "*"
type textarea "I need help editing the Create"
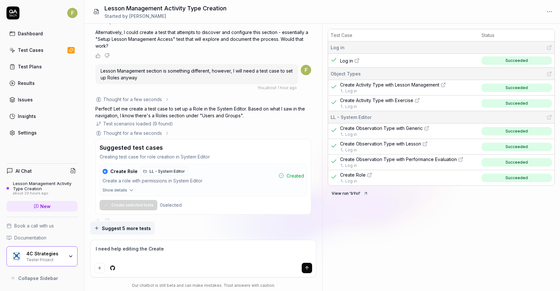
type textarea "*"
type textarea "I need help editing the Create R"
type textarea "*"
type textarea "I need help editing the Create Ro"
type textarea "*"
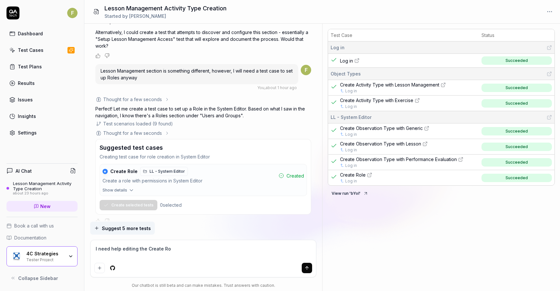
type textarea "I need help editing the Create Rol"
type textarea "*"
type textarea "I need help editing the Create Role"
type textarea "*"
type textarea "I need help editing the Create Role"
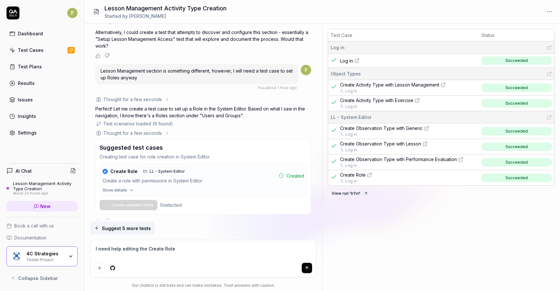
type textarea "*"
type textarea "I need help editing the Create Role t"
type textarea "*"
type textarea "I need help editing the Create Role te"
type textarea "*"
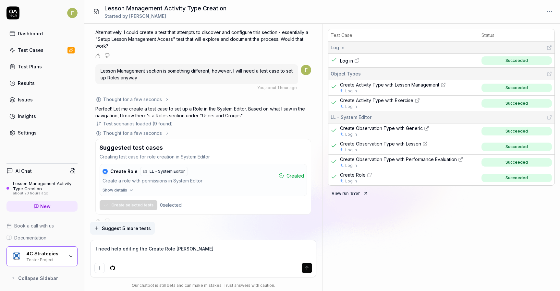
type textarea "I need help editing the Create Role test"
type textarea "*"
type textarea "I need help editing the Create Role test"
type textarea "*"
type textarea "I need help editing the Create Role test c"
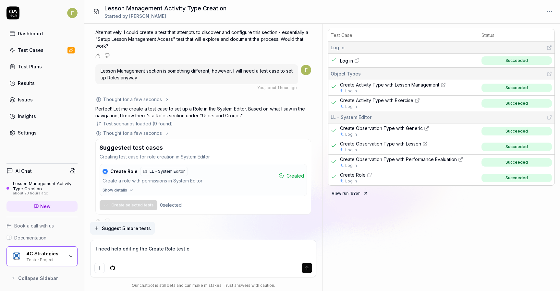
type textarea "*"
type textarea "I need help editing the Create Role test cas"
type textarea "*"
type textarea "I need help editing the Create Role test case"
type textarea "*"
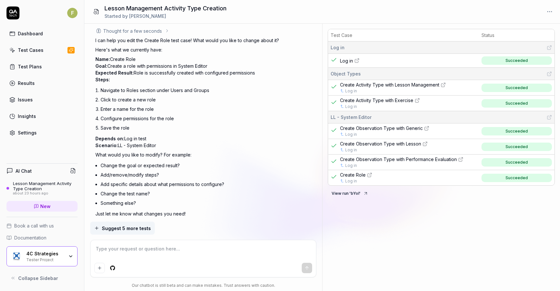
scroll to position [4006, 0]
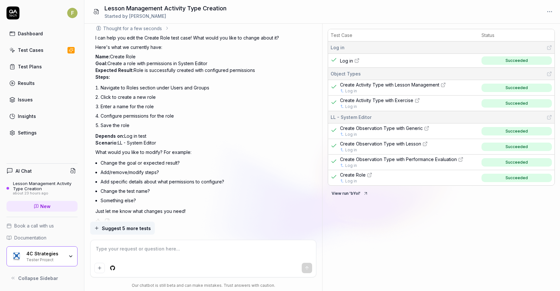
drag, startPoint x: 227, startPoint y: 180, endPoint x: 236, endPoint y: 194, distance: 16.8
click at [227, 187] on li "Change the test name?" at bounding box center [206, 191] width 211 height 9
click at [145, 252] on textarea at bounding box center [202, 252] width 217 height 16
type textarea "*"
type textarea "R"
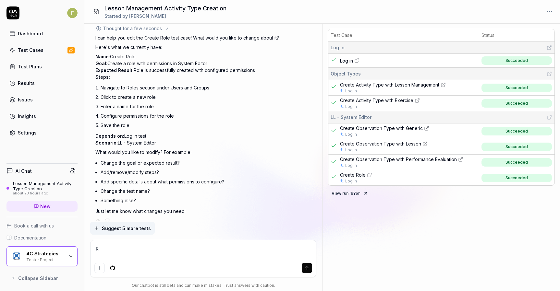
type textarea "*"
type textarea "Re"
type textarea "*"
type textarea "Rem"
type textarea "*"
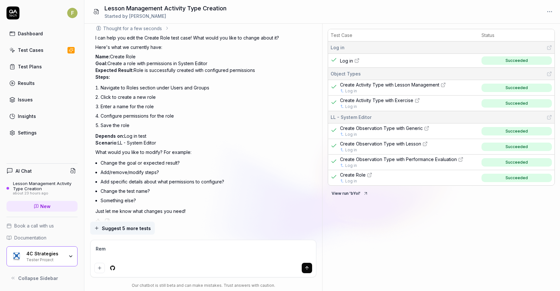
type textarea "Remo"
type textarea "*"
type textarea "Remove"
type textarea "*"
type textarea "Remove"
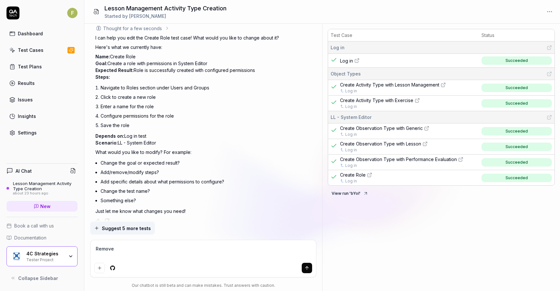
type textarea "*"
type textarea "Remove t"
type textarea "*"
type textarea "Remove th"
type textarea "*"
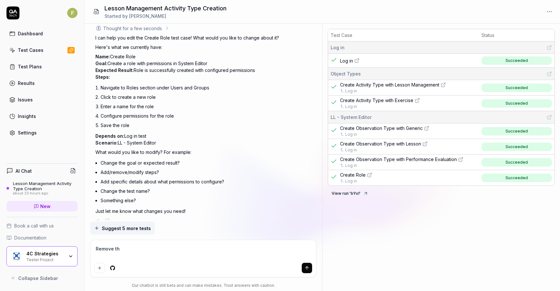
type textarea "Remove the"
type textarea "*"
type textarea "Remove the"
type textarea "*"
type textarea "Remove the p"
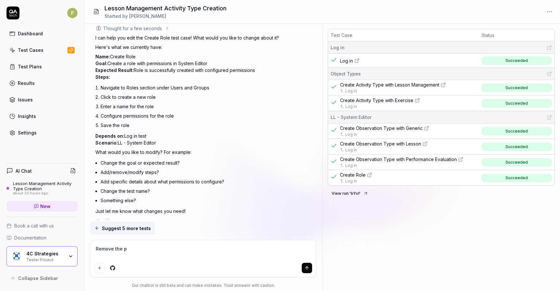
type textarea "*"
type textarea "Remove the pe"
type textarea "*"
type textarea "Remove the per"
type textarea "*"
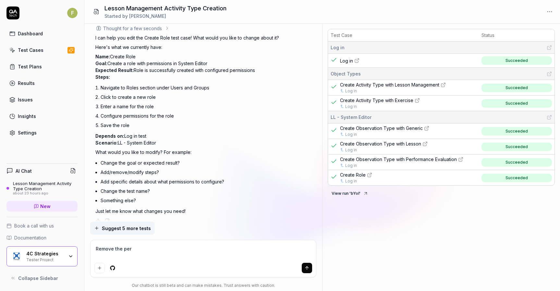
type textarea "Remove the perm"
type textarea "*"
type textarea "Remove the permi"
type textarea "*"
type textarea "Remove the permis"
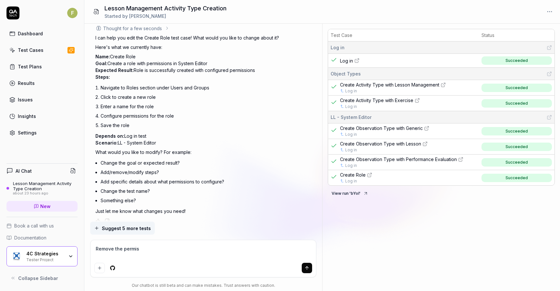
type textarea "*"
type textarea "Remove the permiss"
type textarea "*"
type textarea "Remove the permissi"
type textarea "*"
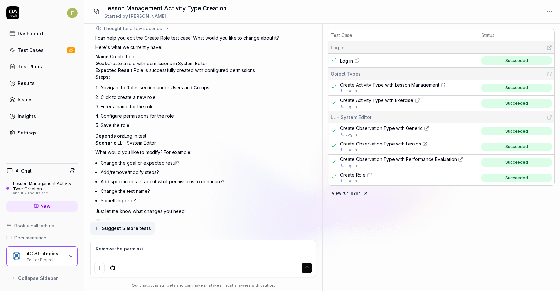
type textarea "Remove the permissio"
type textarea "*"
type textarea "Remove the permission"
type textarea "*"
type textarea "Remove the permission p"
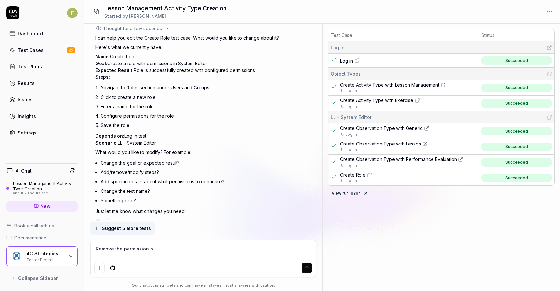
type textarea "*"
type textarea "Remove the permission pa"
type textarea "*"
type textarea "Remove the permission par"
type textarea "*"
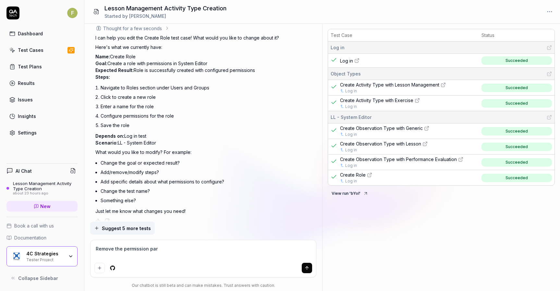
type textarea "Remove the permission part"
type textarea "*"
type textarea "Remove the permission part"
type textarea "*"
type textarea "Remove the permission part a"
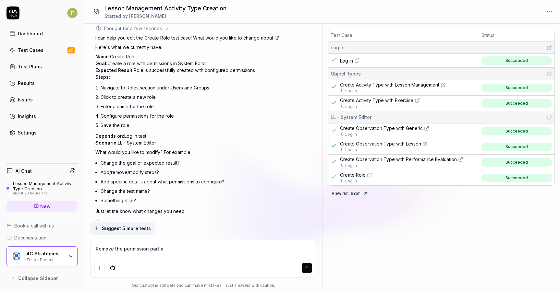
type textarea "*"
type textarea "Remove the permission part an"
type textarea "*"
type textarea "Remove the permission part and"
type textarea "*"
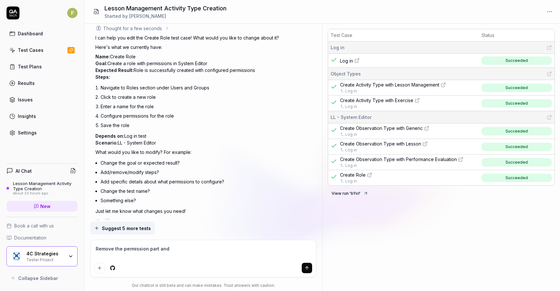
type textarea "Remove the permission part and"
click at [189, 247] on textarea "Remove the permission part and" at bounding box center [202, 252] width 217 height 16
type textarea "*"
type textarea "Remove the permission part and a"
type textarea "*"
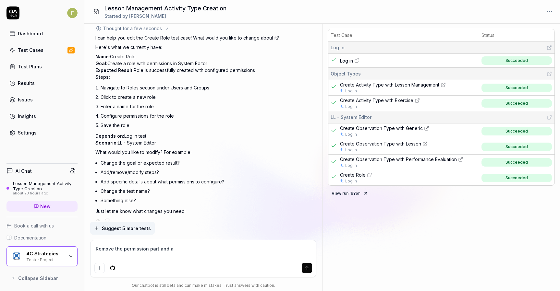
type textarea "Remove the permission part and ad"
type textarea "*"
type textarea "Remove the permission part and add"
type textarea "*"
type textarea "Remove the permission part and add"
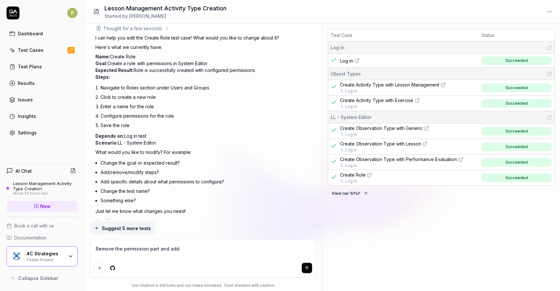
type textarea "*"
type textarea "Remove the permission part and add al"
type textarea "*"
type textarea "Remove the permission part and add all"
type textarea "*"
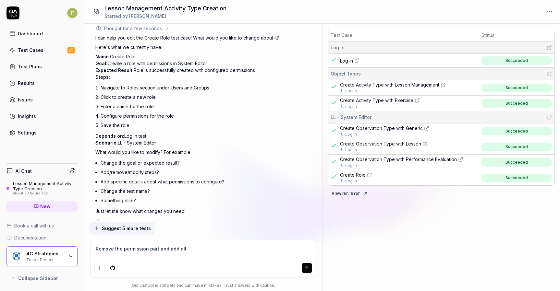
type textarea "Remove the permission part and add all r"
type textarea "*"
type textarea "Remove the permission part and add all ro"
type textarea "*"
type textarea "Remove the permission part and add all rol"
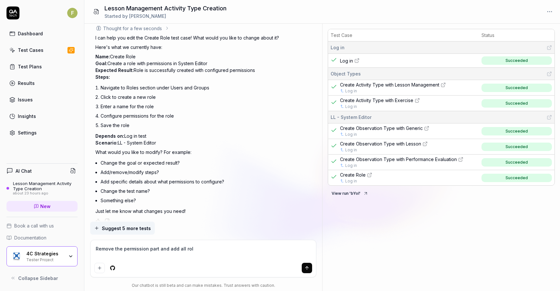
type textarea "*"
type textarea "Remove the permission part and add all role"
type textarea "*"
type textarea "Remove the permission part and add all role"
type textarea "*"
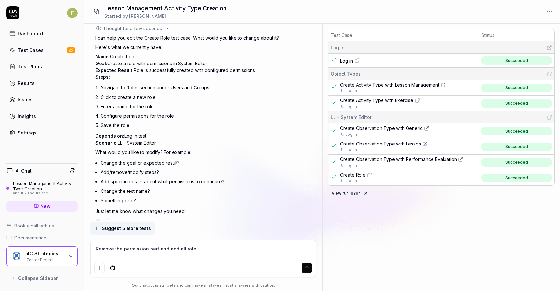
type textarea "Remove the permission part and add all role f"
type textarea "*"
type textarea "Remove the permission part and add all role fu"
type textarea "*"
type textarea "Remove the permission part and add all role func"
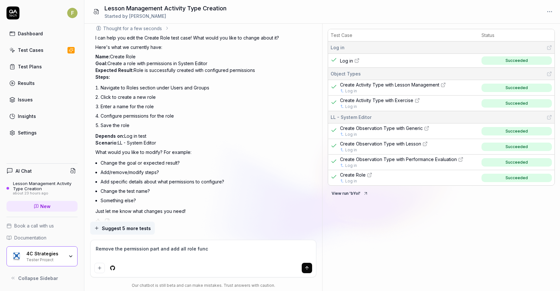
type textarea "*"
type textarea "Remove the permission part and add all role functi"
type textarea "*"
type textarea "Remove the permission part and add all role functio"
type textarea "*"
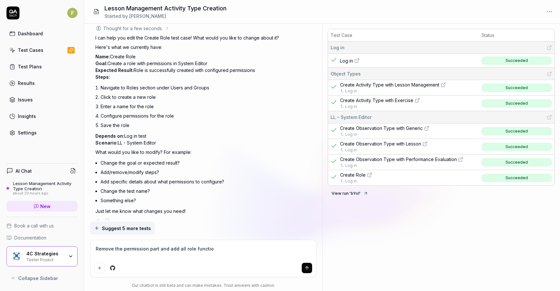
type textarea "Remove the permission part and add all role function"
type textarea "*"
type textarea "Remove the permission part and add all role functions"
type textarea "*"
type textarea "Remove the permission part and add all role functions"
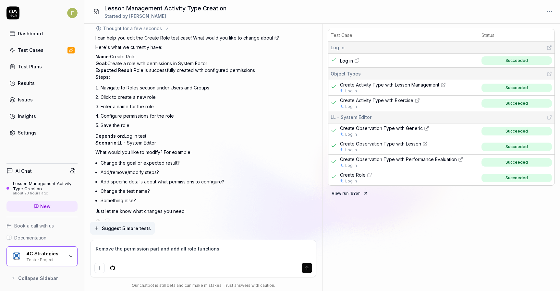
type textarea "*"
type textarea "Remove the permission part and add all role functions t"
type textarea "*"
type textarea "Remove the permission part and add all role functions th"
type textarea "*"
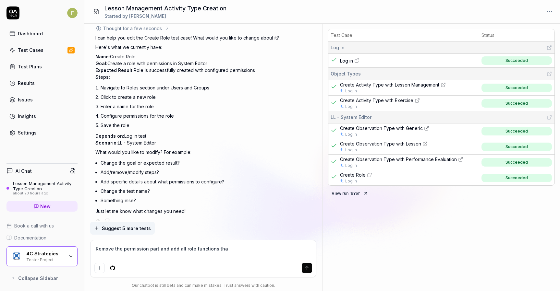
type textarea "Remove the permission part and add all role functions that"
click at [212, 258] on textarea "Remove the permission part and add all role functions that include Lesson, Less…" at bounding box center [202, 252] width 217 height 16
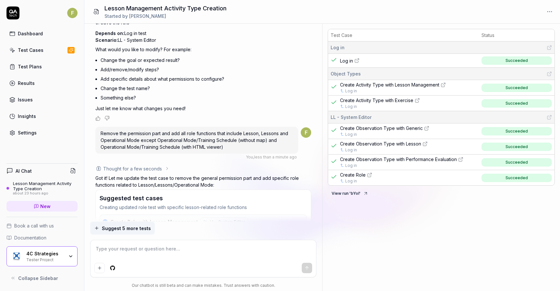
scroll to position [4159, 0]
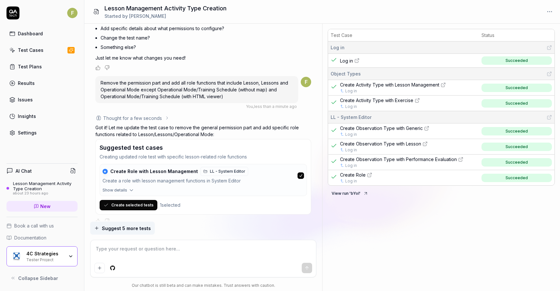
click at [124, 188] on span "Show details" at bounding box center [115, 191] width 25 height 6
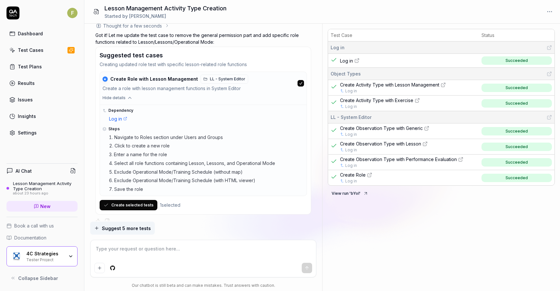
click at [145, 200] on button "Create selected tests" at bounding box center [129, 205] width 58 height 10
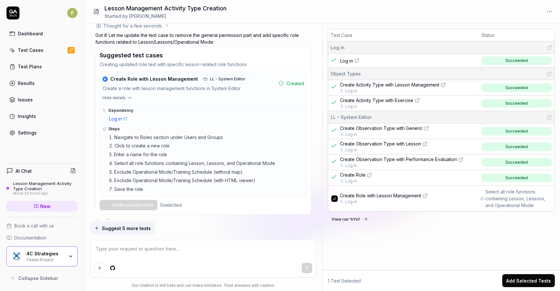
click at [386, 195] on span "Create Role with Lesson Management" at bounding box center [380, 195] width 81 height 7
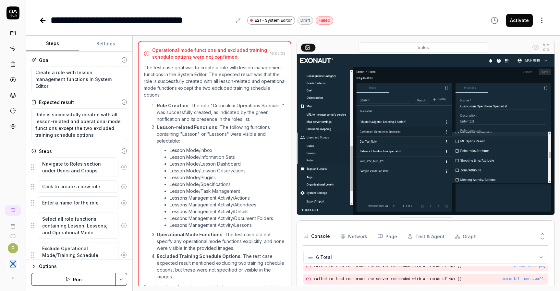
click at [12, 50] on icon at bounding box center [13, 49] width 6 height 6
type textarea "*"
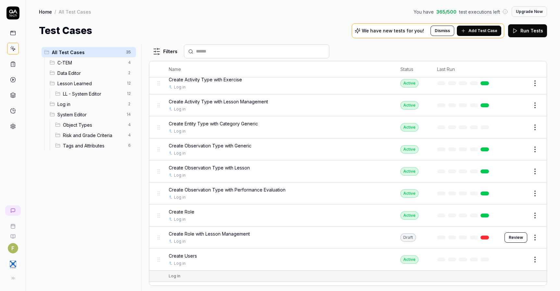
scroll to position [306, 0]
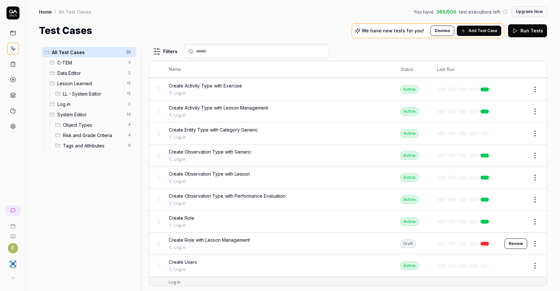
click at [11, 211] on icon at bounding box center [12, 210] width 5 height 5
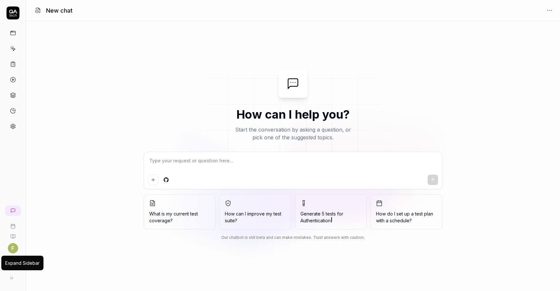
click at [13, 283] on button at bounding box center [11, 278] width 13 height 13
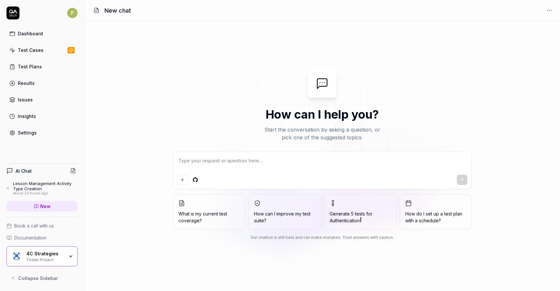
click at [43, 185] on div "Lesson Management Activity Type Creation" at bounding box center [45, 186] width 65 height 11
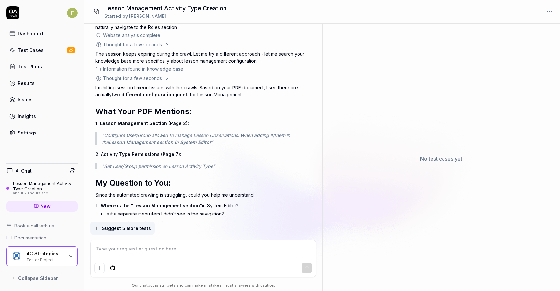
scroll to position [4082, 0]
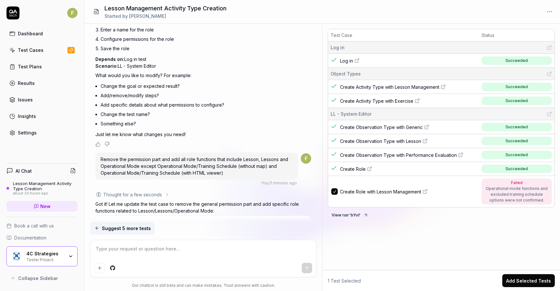
click at [128, 250] on textarea at bounding box center [202, 252] width 217 height 16
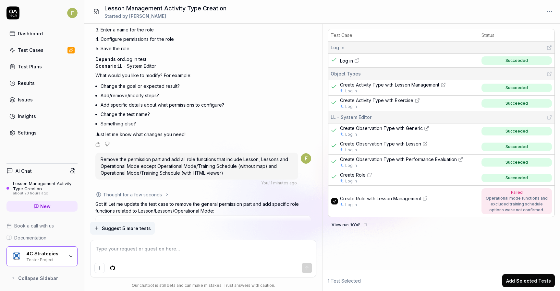
type textarea "*"
type textarea "Th"
type textarea "*"
type textarea "The"
type textarea "*"
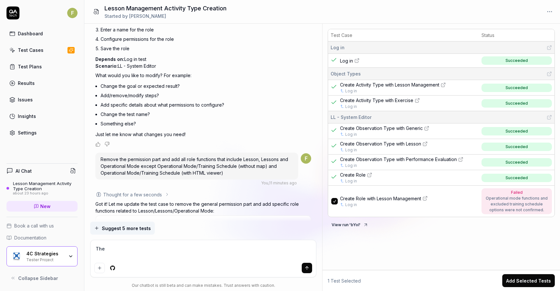
type textarea "The t"
type textarea "*"
type textarea "The te"
type textarea "*"
type textarea "The tes"
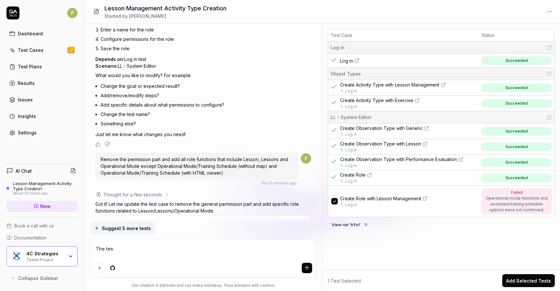
type textarea "*"
type textarea "The test"
type textarea "*"
type textarea "The test"
type textarea "*"
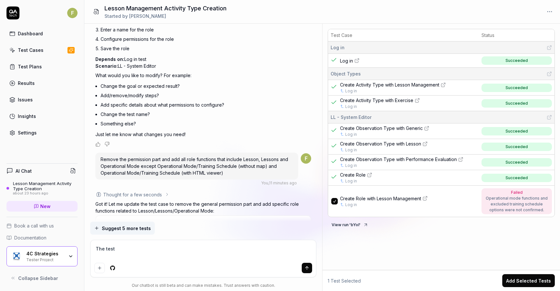
type textarea "The test c"
type textarea "*"
type textarea "The test cas"
type textarea "*"
type textarea "The test case"
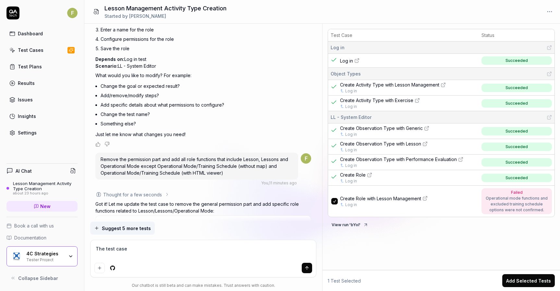
type textarea "*"
type textarea "The test case"
type textarea "*"
type textarea "The test case i"
type textarea "*"
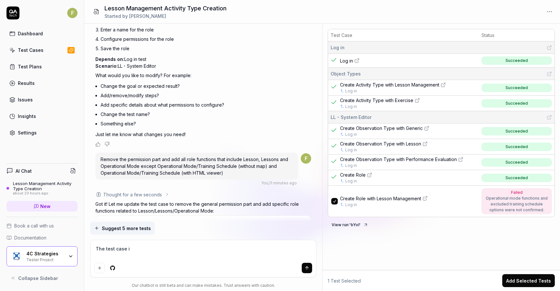
type textarea "The test case is"
type textarea "*"
type textarea "The test case is"
type textarea "*"
type textarea "The test case is t"
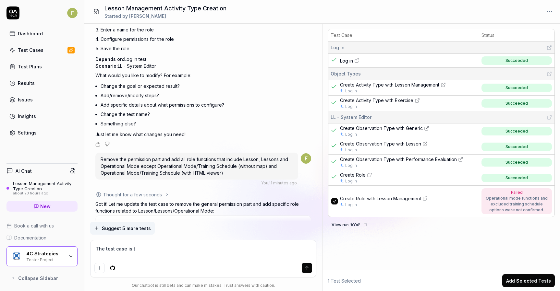
type textarea "*"
type textarea "The test case is"
type textarea "*"
type textarea "The test case is st"
type textarea "*"
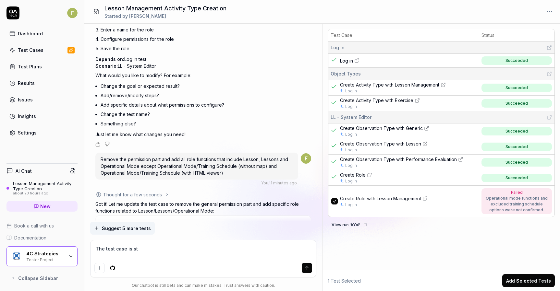
type textarea "The test case is sti"
type textarea "*"
type textarea "The test case is stil"
type textarea "*"
type textarea "The test case is still"
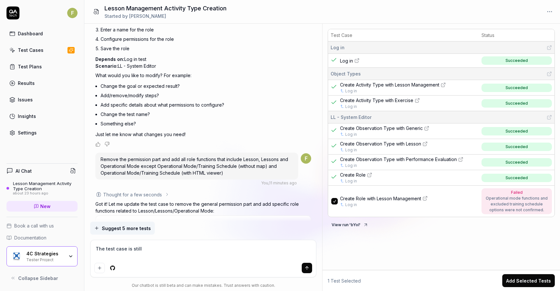
type textarea "*"
type textarea "The test case is still"
type textarea "*"
type textarea "The test case is still no"
type textarea "*"
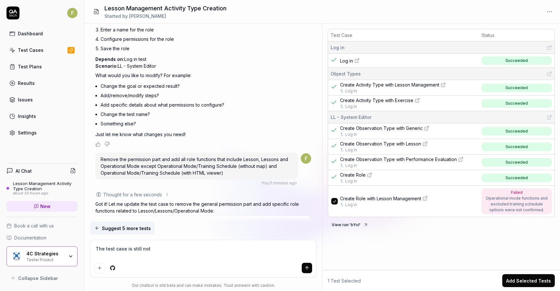
type textarea "The test case is still not"
type textarea "*"
type textarea "The test case is still not go"
type textarea "*"
type textarea "The test case is still not goo"
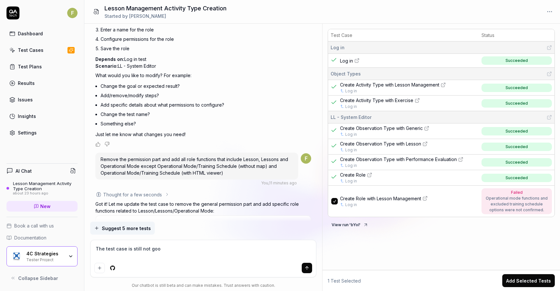
type textarea "*"
type textarea "The test case is still not good"
type textarea "*"
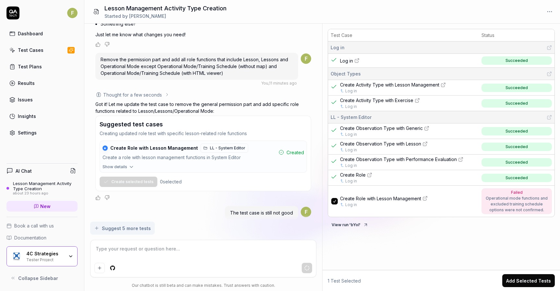
scroll to position [4195, 0]
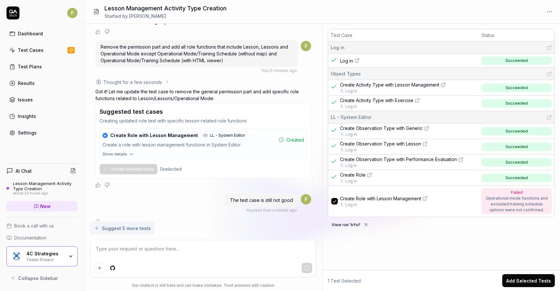
click at [123, 152] on span "Show details" at bounding box center [115, 155] width 25 height 6
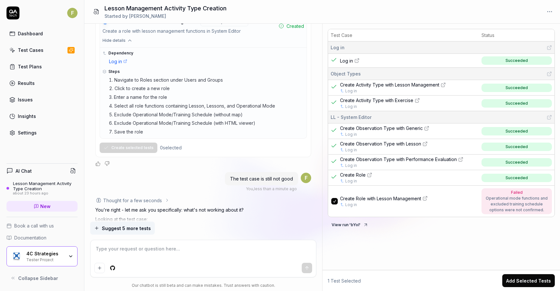
scroll to position [4309, 0]
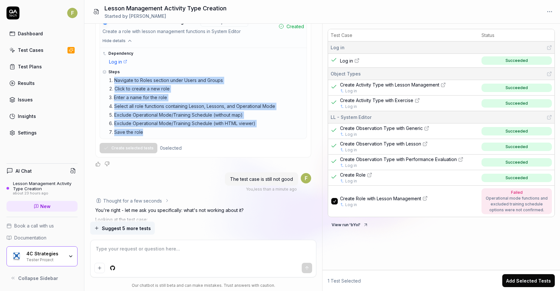
drag, startPoint x: 148, startPoint y: 124, endPoint x: 114, endPoint y: 68, distance: 65.0
click at [114, 77] on ol "Navigate to Roles section under Users and Groups Click to create a new role Ent…" at bounding box center [206, 106] width 195 height 59
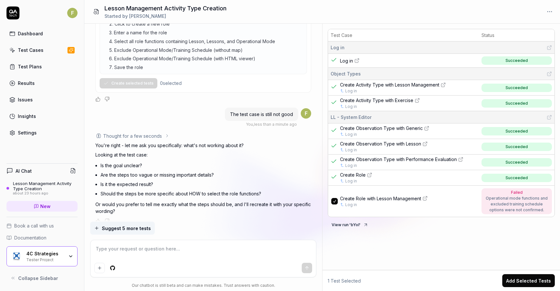
click at [139, 256] on textarea at bounding box center [202, 252] width 217 height 16
type textarea "*"
type textarea "I"
type textarea "*"
type textarea "It"
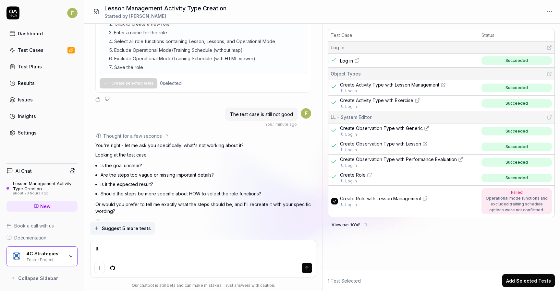
type textarea "*"
type textarea "It"
type textarea "*"
type textarea "It n"
type textarea "*"
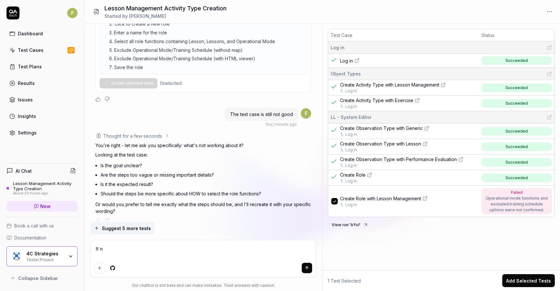
type textarea "It ne"
type textarea "*"
type textarea "It nee"
type textarea "*"
type textarea "It need"
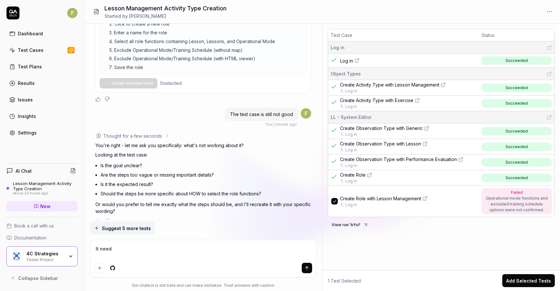
type textarea "*"
type textarea "It needs"
type textarea "*"
type textarea "It needs to"
type textarea "*"
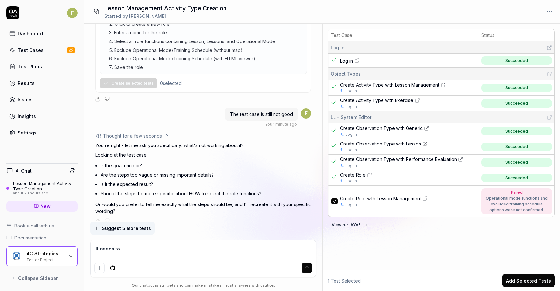
type textarea "It needs to"
type textarea "*"
type textarea "It needs to sc"
type textarea "*"
type textarea "It needs to scr"
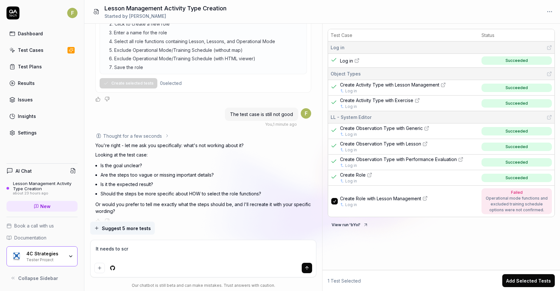
type textarea "*"
type textarea "It needs to scro"
type textarea "*"
type textarea "It needs to scrol"
type textarea "*"
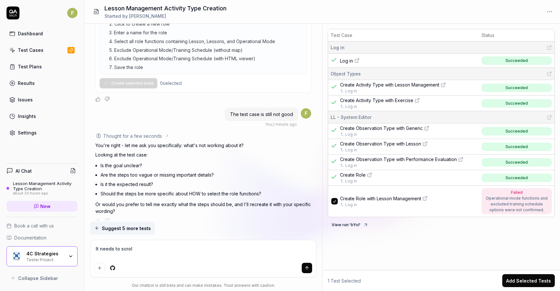
type textarea "It needs to scroll"
type textarea "*"
type textarea "It needs to scroll"
type textarea "*"
type textarea "It needs to scroll th"
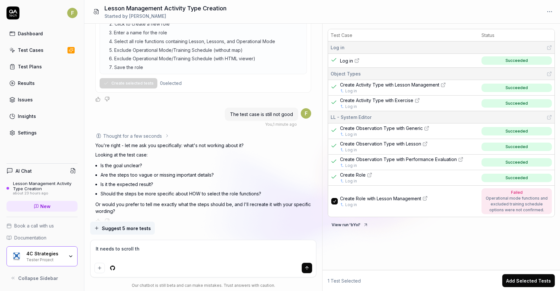
type textarea "*"
type textarea "It needs to scroll thro"
type textarea "*"
type textarea "It needs to scroll throu"
type textarea "*"
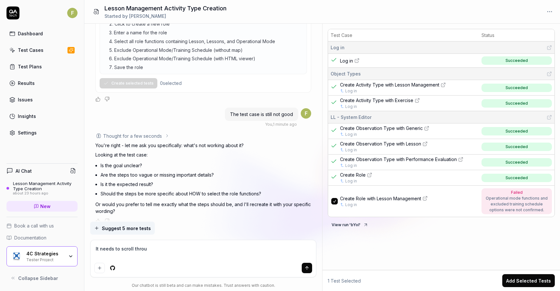
type textarea "It needs to scroll throug"
type textarea "*"
type textarea "It needs to scroll through"
type textarea "*"
type textarea "It needs to scroll through"
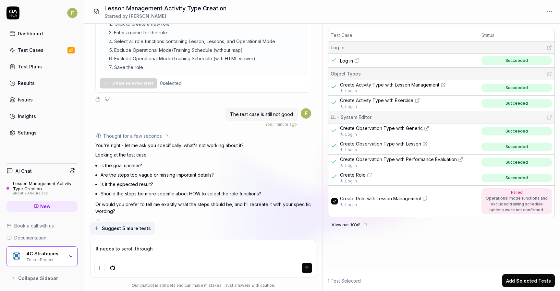
type textarea "*"
type textarea "It needs to scroll throug"
type textarea "*"
type textarea "It needs to scroll throu"
type textarea "*"
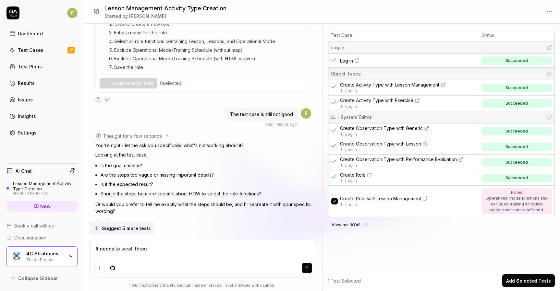
type textarea "It needs to scroll thro"
type textarea "*"
type textarea "It needs to scroll thr"
type textarea "*"
type textarea "It needs to scroll th"
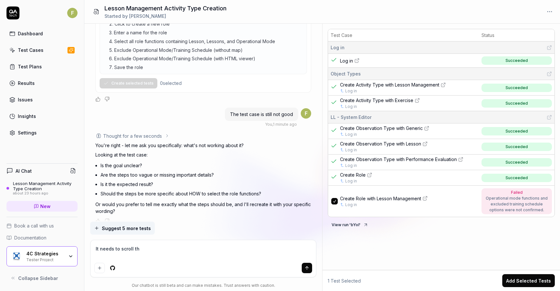
type textarea "*"
type textarea "It needs to scroll t"
type textarea "*"
type textarea "It needs to scroll"
type textarea "*"
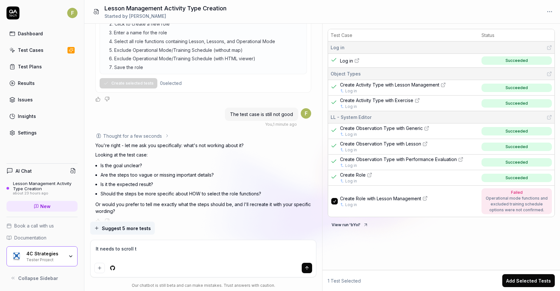
type textarea "It needs to scroll to"
type textarea "*"
type textarea "It needs to scroll to"
type textarea "*"
type textarea "It needs to scroll to t"
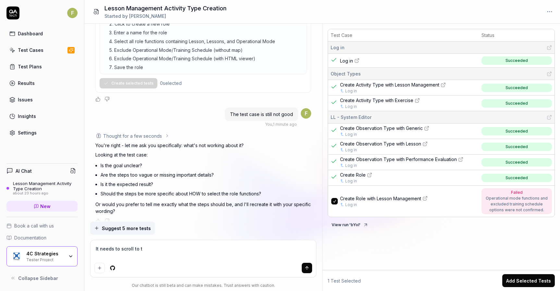
type textarea "*"
type textarea "It needs to scroll to th"
type textarea "*"
type textarea "It needs to scroll to the"
type textarea "*"
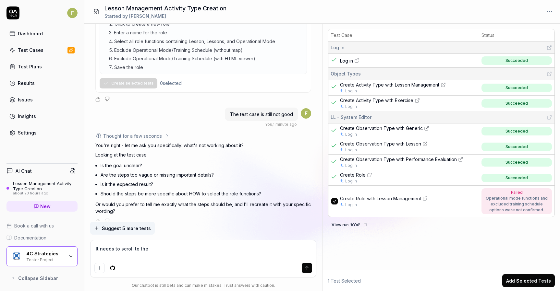
type textarea "It needs to scroll to the"
type textarea "*"
type textarea "It needs to scroll to the bu"
type textarea "*"
type textarea "It needs to scroll to the b"
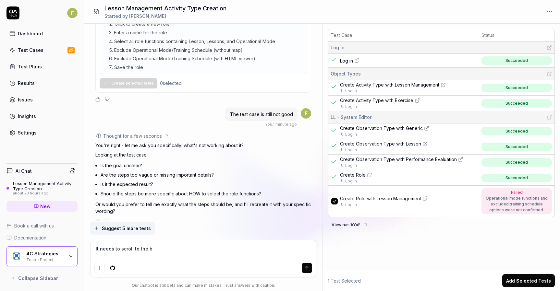
type textarea "*"
type textarea "It needs to scroll to the bo"
type textarea "*"
type textarea "It needs to scroll to the bot"
type textarea "*"
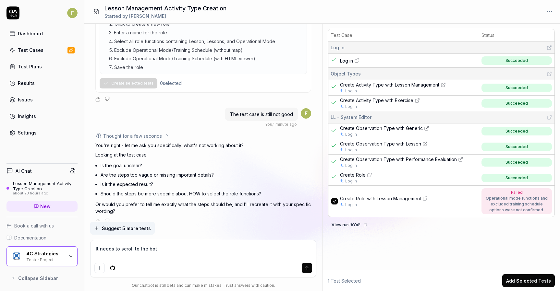
type textarea "It needs to scroll to the bott"
type textarea "*"
type textarea "It needs to scroll to the botto"
type textarea "*"
type textarea "It needs to scroll to the bottom"
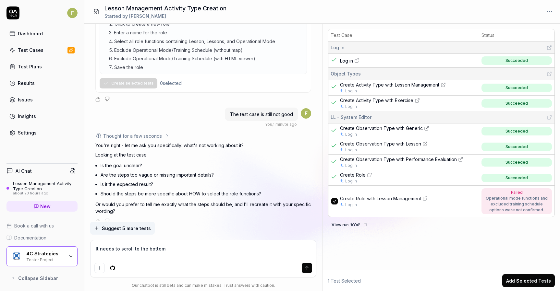
type textarea "*"
type textarea "It needs to scroll to the bottom"
type textarea "*"
type textarea "It needs to scroll to the bottom o"
type textarea "*"
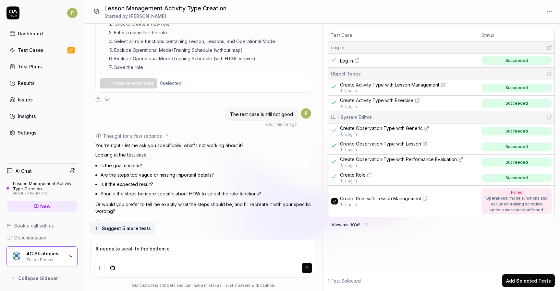
type textarea "It needs to scroll to the bottom of"
type textarea "*"
type textarea "It needs to scroll to the bottom of"
type textarea "*"
type textarea "It needs to scroll to the bottom of th"
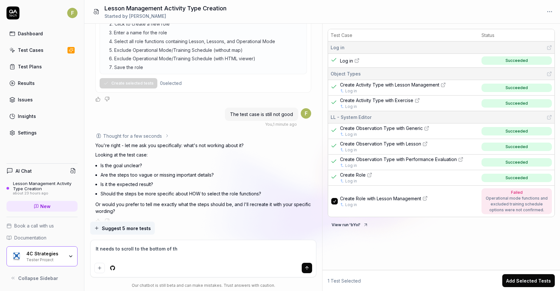
type textarea "*"
type textarea "It needs to scroll to the bottom of the"
type textarea "*"
type textarea "It needs to scroll to the bottom of the"
type textarea "*"
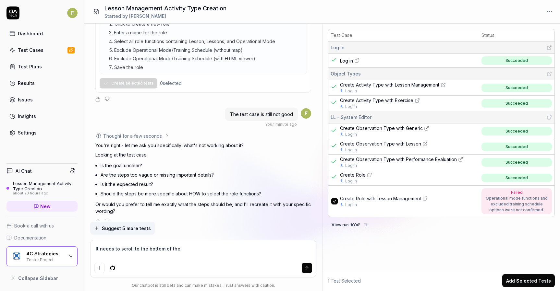
type textarea "It needs to scroll to the bottom of the d"
type textarea "*"
type textarea "It needs to scroll to the bottom of the dro"
type textarea "*"
type textarea "It needs to scroll to the bottom of the drop"
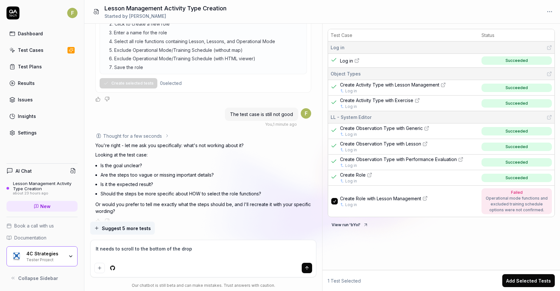
type textarea "*"
type textarea "It needs to scroll to the bottom of the dropd"
type textarea "*"
type textarea "It needs to scroll to the bottom of the dropdo"
type textarea "*"
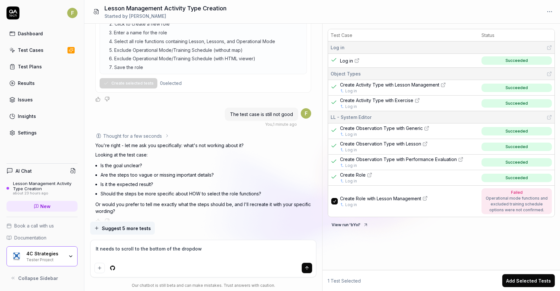
type textarea "It needs to scroll to the bottom of the dropdown"
type textarea "*"
type textarea "It needs to scroll to the bottom of the dropdown"
type textarea "*"
type textarea "It needs to scroll to the bottom of the dropdown t"
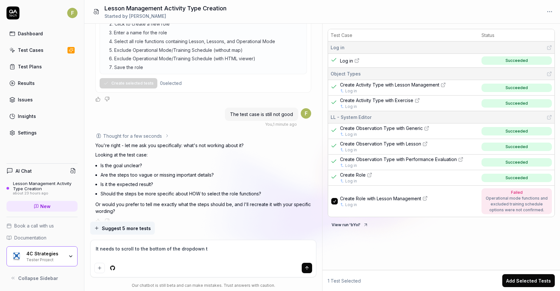
type textarea "*"
type textarea "It needs to scroll to the bottom of the dropdown to"
type textarea "*"
type textarea "It needs to scroll to the bottom of the dropdown to"
type textarea "*"
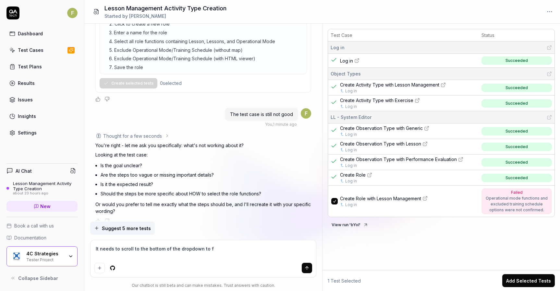
type textarea "It needs to scroll to the bottom of the dropdown to fi"
type textarea "*"
type textarea "It needs to scroll to the bottom of the dropdown to find"
type textarea "*"
type textarea "It needs to scroll to the bottom of the dropdown to find"
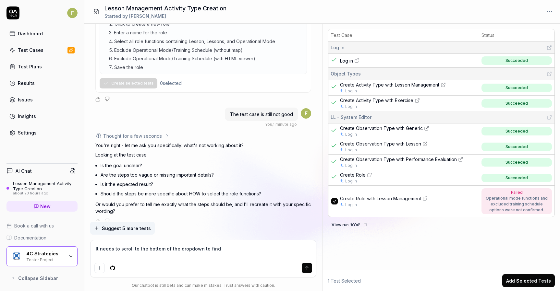
type textarea "*"
type textarea "It needs to scroll to the bottom of the dropdown to find a"
type textarea "*"
type textarea "It needs to scroll to the bottom of the dropdown to find al"
type textarea "*"
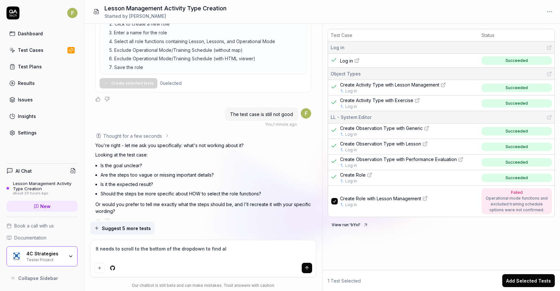
type textarea "It needs to scroll to the bottom of the dropdown to find all"
type textarea "*"
type textarea "It needs to scroll to the bottom of the dropdown to find all"
type textarea "*"
type textarea "It needs to scroll to the bottom of the dropdown to find all r"
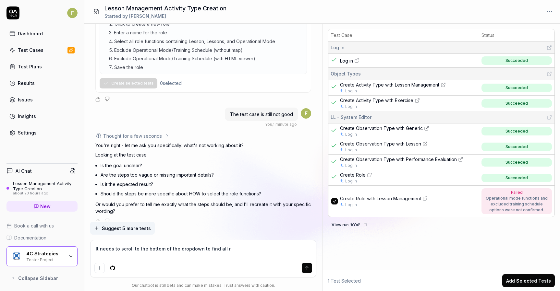
type textarea "*"
type textarea "It needs to scroll to the bottom of the dropdown to find all ro"
type textarea "*"
type textarea "It needs to scroll to the bottom of the dropdown to find all rol"
type textarea "*"
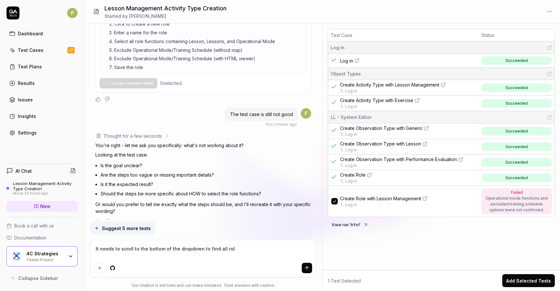
type textarea "It needs to scroll to the bottom of the dropdown to find all role"
type textarea "*"
type textarea "It needs to scroll to the bottom of the dropdown to find all role"
type textarea "*"
type textarea "It needs to scroll to the bottom of the dropdown to find all role f"
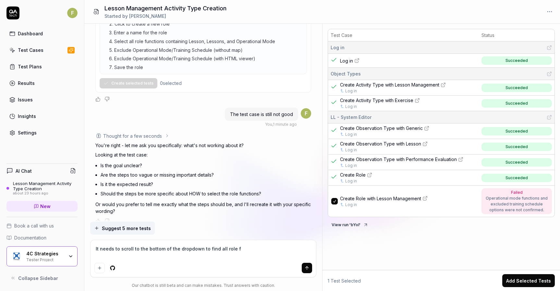
type textarea "*"
type textarea "It needs to scroll to the bottom of the dropdown to find all role fu"
click at [306, 270] on icon "submit" at bounding box center [306, 268] width 5 height 5
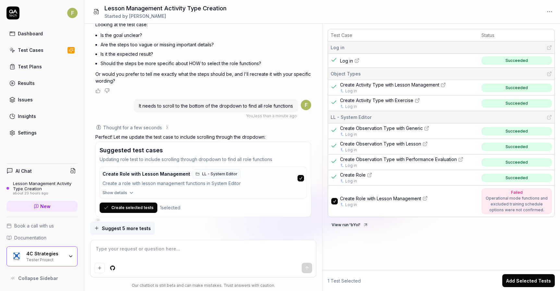
scroll to position [4507, 0]
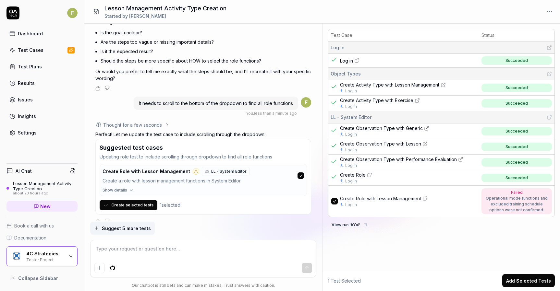
click at [116, 188] on span "Show details" at bounding box center [115, 191] width 25 height 6
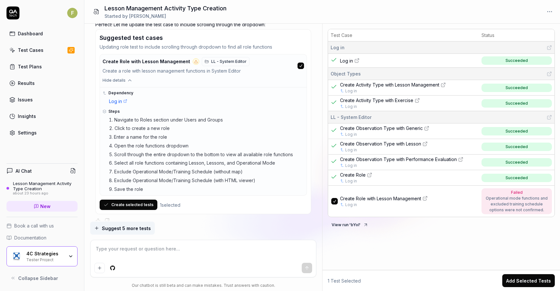
click at [144, 200] on button "Create selected tests" at bounding box center [129, 205] width 58 height 10
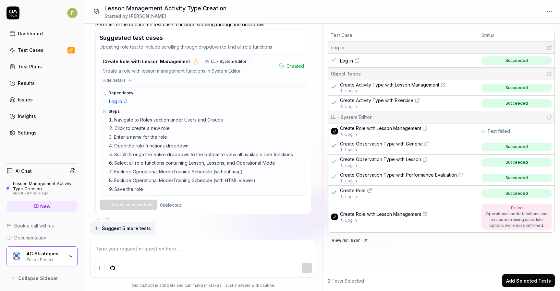
click at [507, 226] on div "Operational mode functions and excluded training schedule options were not conf…" at bounding box center [517, 220] width 64 height 18
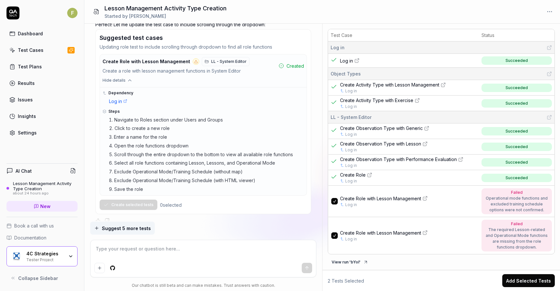
click at [42, 53] on link "Test Cases" at bounding box center [41, 50] width 71 height 13
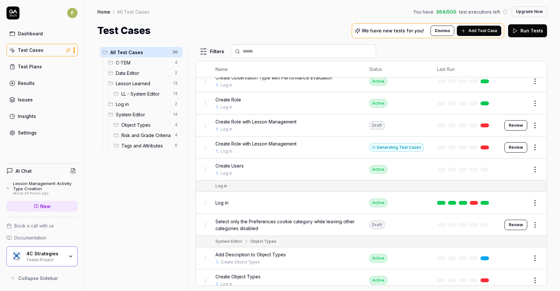
scroll to position [422, 0]
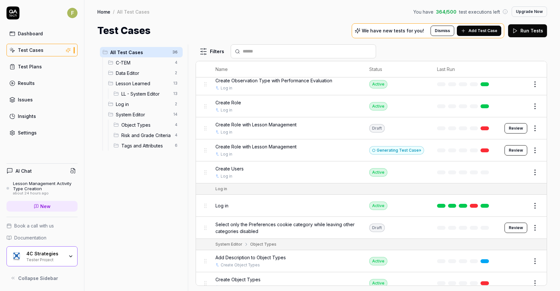
click at [279, 145] on span "Create Role with Lesson Management" at bounding box center [255, 146] width 81 height 7
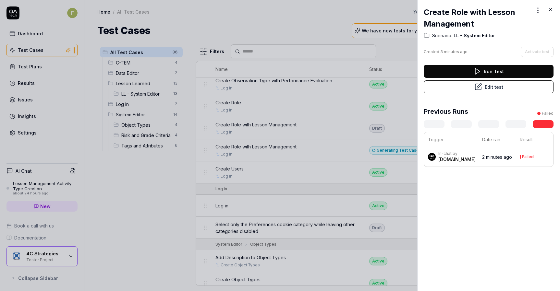
click at [404, 155] on div at bounding box center [280, 145] width 560 height 291
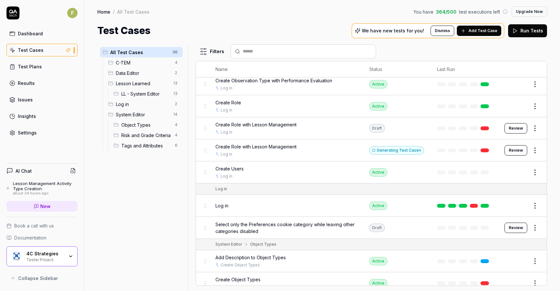
click at [404, 149] on div "Generating Test Case »" at bounding box center [396, 150] width 55 height 8
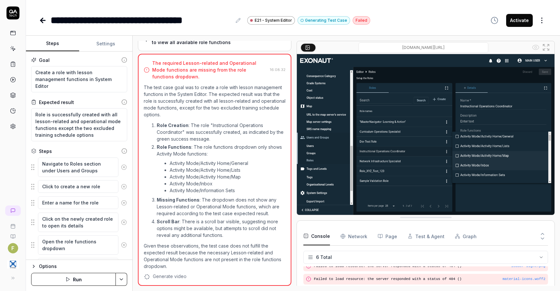
scroll to position [143, 0]
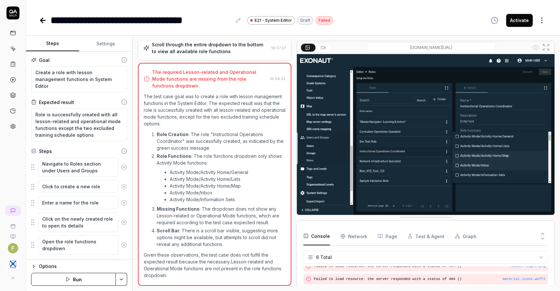
click at [122, 165] on circle at bounding box center [124, 167] width 5 height 5
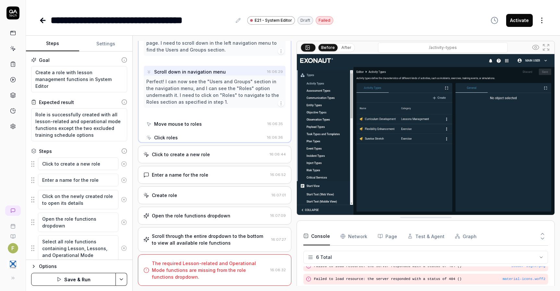
scroll to position [0, 0]
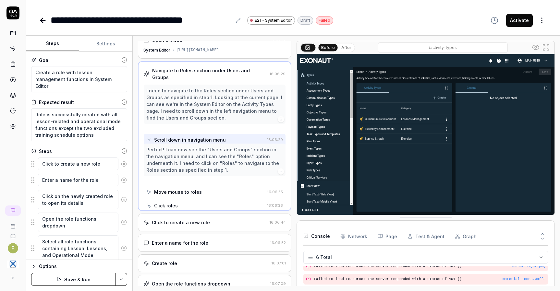
click at [123, 165] on icon at bounding box center [124, 164] width 2 height 2
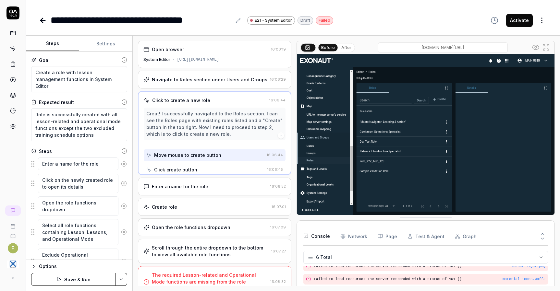
click at [123, 165] on icon at bounding box center [124, 164] width 2 height 2
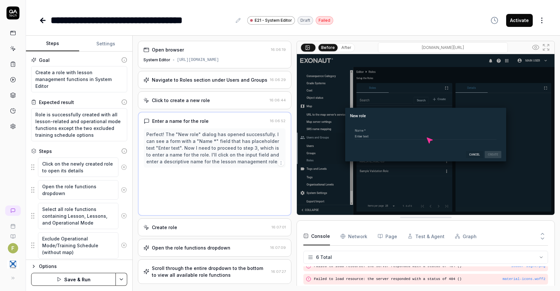
click at [122, 165] on circle at bounding box center [124, 167] width 5 height 5
click at [122, 188] on circle at bounding box center [124, 190] width 5 height 5
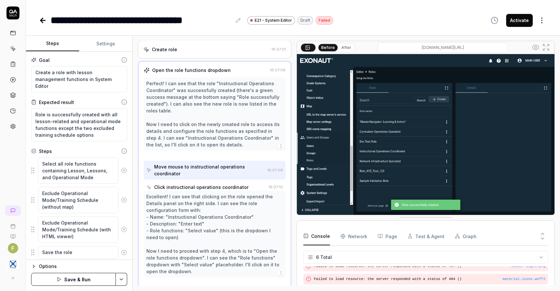
click at [120, 165] on button at bounding box center [123, 170] width 11 height 13
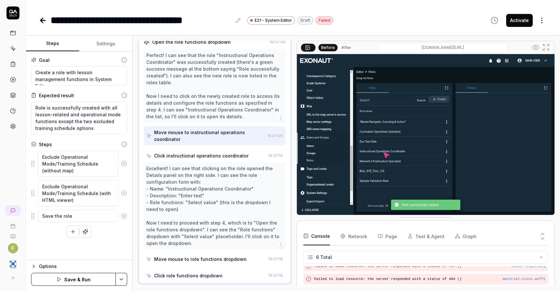
click at [120, 165] on button at bounding box center [123, 163] width 11 height 13
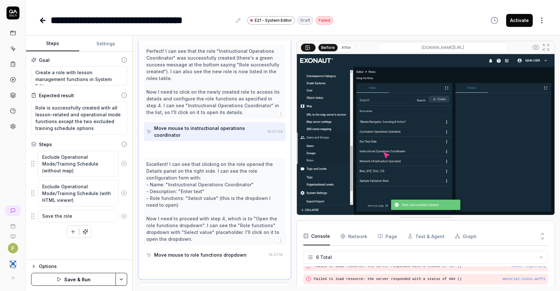
click at [120, 187] on button at bounding box center [123, 193] width 11 height 13
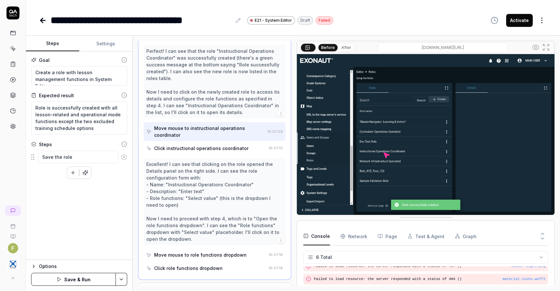
click at [123, 159] on icon at bounding box center [124, 157] width 6 height 6
click at [71, 279] on button "Save & Run" at bounding box center [73, 279] width 85 height 13
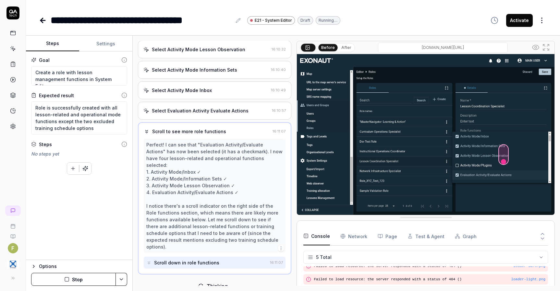
scroll to position [216, 0]
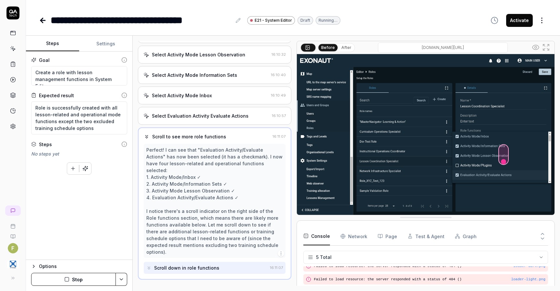
click at [75, 282] on button "Stop" at bounding box center [73, 279] width 85 height 13
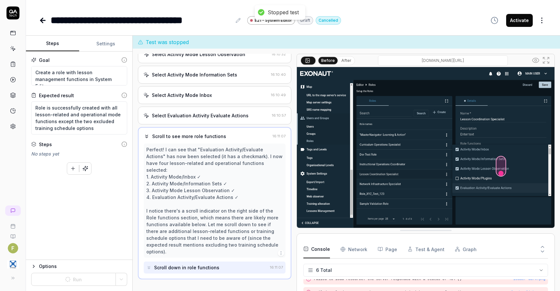
scroll to position [32, 0]
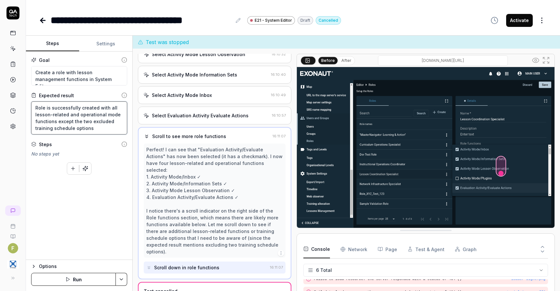
drag, startPoint x: 49, startPoint y: 114, endPoint x: 66, endPoint y: 113, distance: 17.2
click at [66, 113] on textarea "Role is successfully created with all lesson-related and operational mode funct…" at bounding box center [79, 118] width 96 height 33
click at [36, 121] on textarea "Role is successfully created with all lesson, lessons and operational mode func…" at bounding box center [79, 118] width 96 height 33
click at [77, 277] on button "Save & Run" at bounding box center [73, 279] width 85 height 13
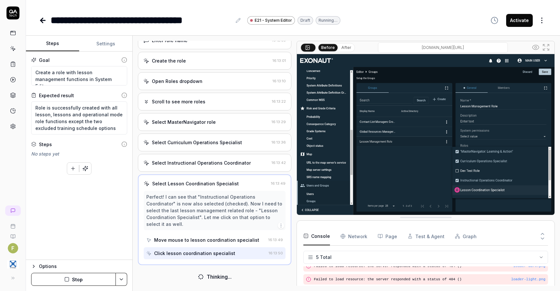
scroll to position [148, 0]
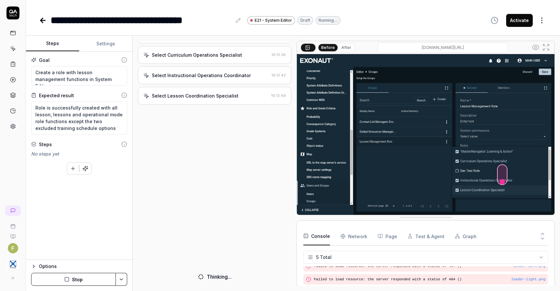
click at [100, 281] on button "Stop" at bounding box center [73, 279] width 85 height 13
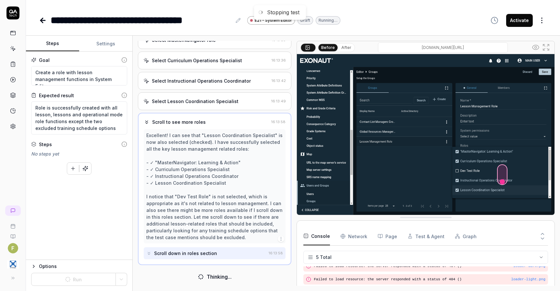
scroll to position [236, 0]
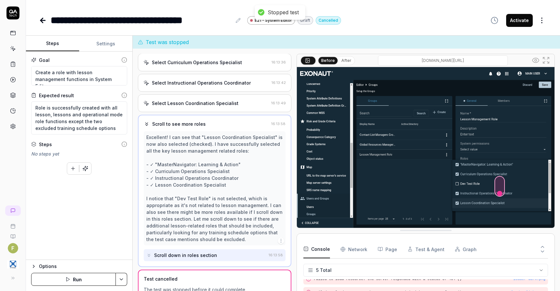
click at [13, 52] on link at bounding box center [13, 49] width 12 height 12
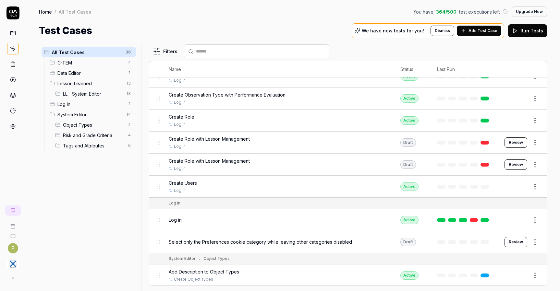
scroll to position [393, 0]
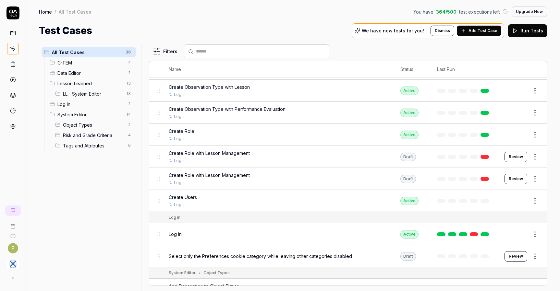
click at [532, 181] on html "F Home / All Test Cases You have 364 / 500 test executions left Upgrade Now Hom…" at bounding box center [280, 145] width 560 height 291
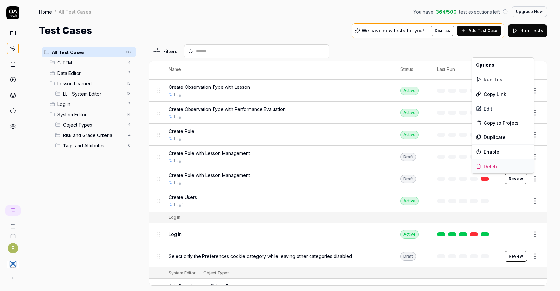
click at [520, 167] on div "Delete" at bounding box center [503, 166] width 62 height 14
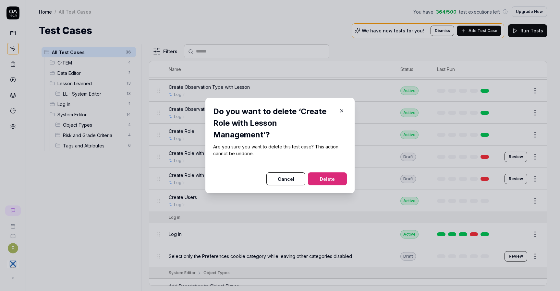
click at [334, 179] on button "Delete" at bounding box center [327, 179] width 39 height 13
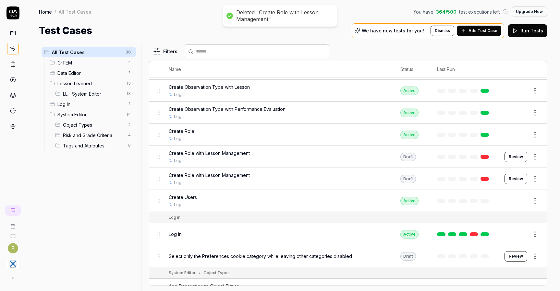
click at [529, 158] on html "Deleted "Create Role with Lesson Management" F Home / All Test Cases You have 3…" at bounding box center [280, 145] width 560 height 291
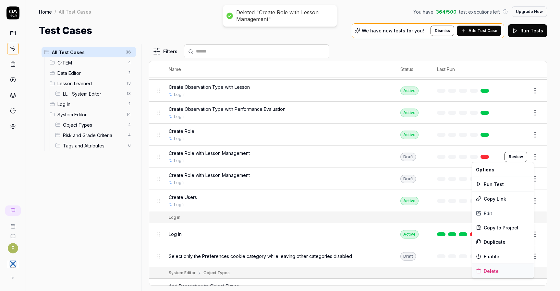
click at [499, 272] on div "Delete" at bounding box center [503, 271] width 62 height 14
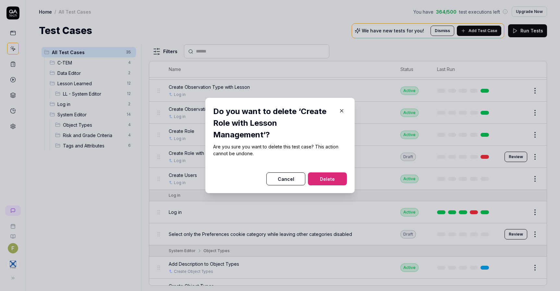
click at [328, 178] on button "Delete" at bounding box center [327, 179] width 39 height 13
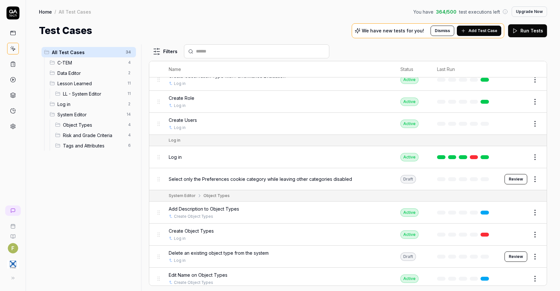
scroll to position [426, 0]
click at [190, 100] on span "Create Role" at bounding box center [182, 98] width 26 height 7
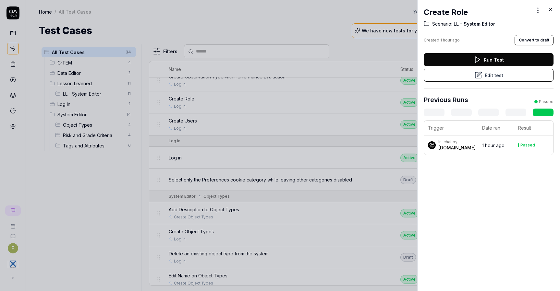
click at [485, 78] on button "Edit test" at bounding box center [489, 75] width 130 height 13
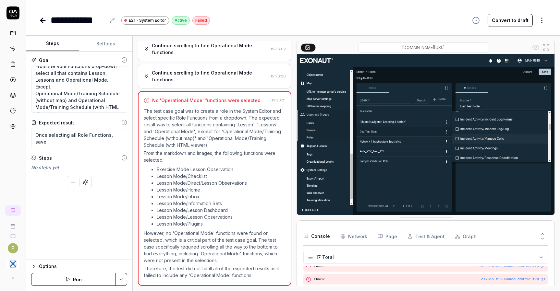
scroll to position [32, 0]
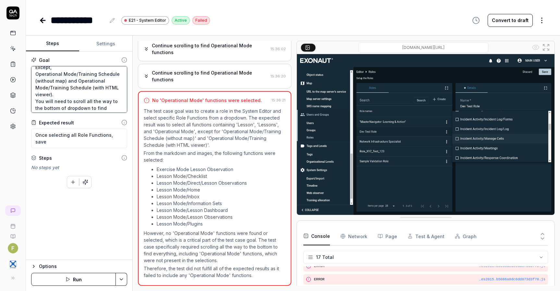
click at [113, 107] on textarea "Create a Role in System Editor. From the Role Functions drop-down select all th…" at bounding box center [79, 89] width 96 height 47
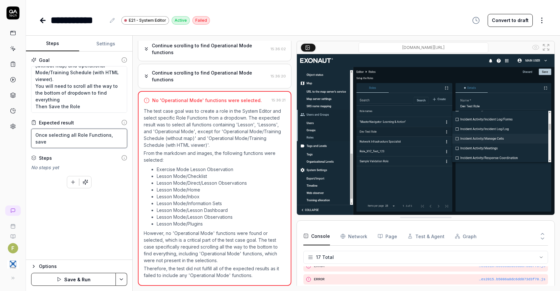
click at [121, 135] on textarea "Once selecting all Role Functions, save" at bounding box center [79, 138] width 96 height 19
drag, startPoint x: 121, startPoint y: 135, endPoint x: -21, endPoint y: 136, distance: 142.4
click at [0, 136] on html "**********" at bounding box center [280, 145] width 560 height 291
click at [85, 277] on button "Save & Run" at bounding box center [73, 279] width 85 height 13
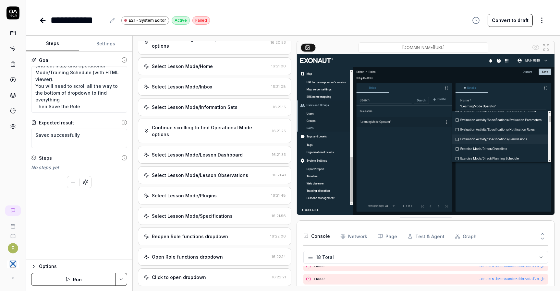
scroll to position [952, 0]
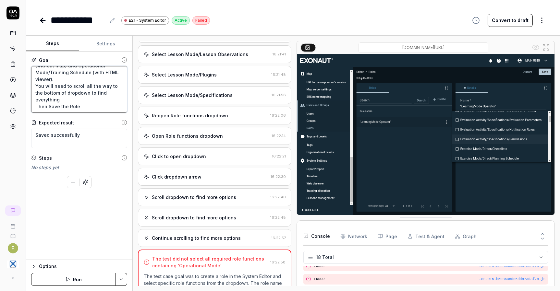
drag, startPoint x: 36, startPoint y: 87, endPoint x: 66, endPoint y: 98, distance: 31.7
click at [66, 98] on textarea "Create a Role in System Editor. From the Role Functions drop-down select all th…" at bounding box center [79, 89] width 96 height 47
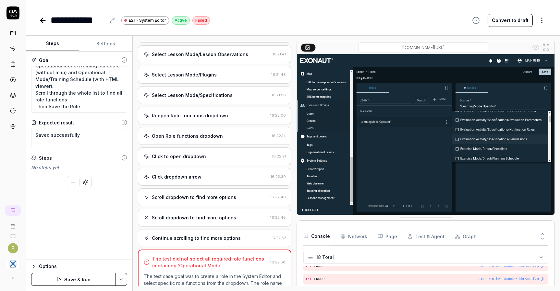
click at [91, 276] on button "Save & Run" at bounding box center [73, 279] width 85 height 13
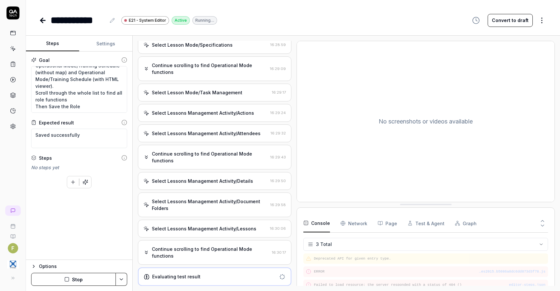
scroll to position [920, 0]
click at [228, 253] on div "Continue scrolling to find Operational Mode functions" at bounding box center [210, 253] width 117 height 14
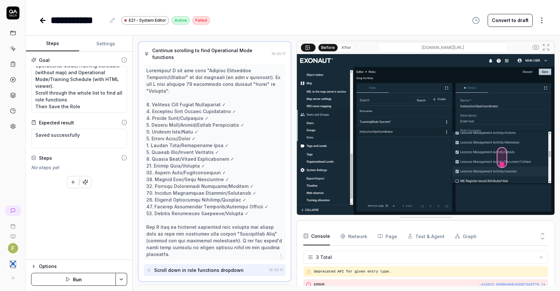
scroll to position [1129, 0]
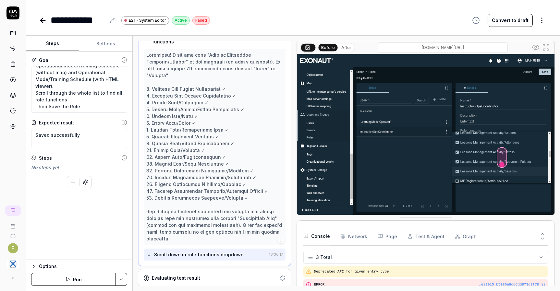
click at [153, 251] on div "Scroll down in role functions dropdown" at bounding box center [206, 255] width 120 height 12
click at [253, 271] on div "Evaluating test result" at bounding box center [214, 278] width 153 height 18
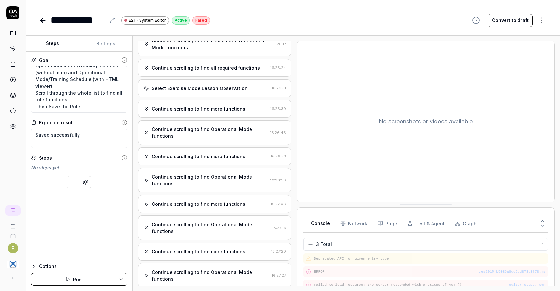
scroll to position [433, 0]
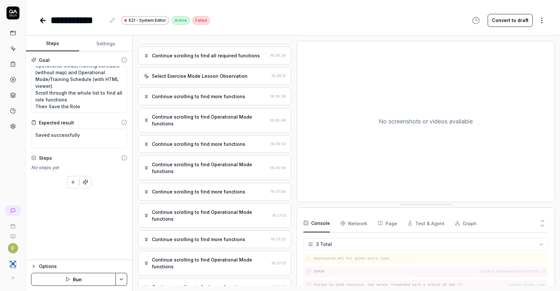
click at [214, 169] on div "Continue scrolling to find Operational Mode functions" at bounding box center [210, 168] width 116 height 14
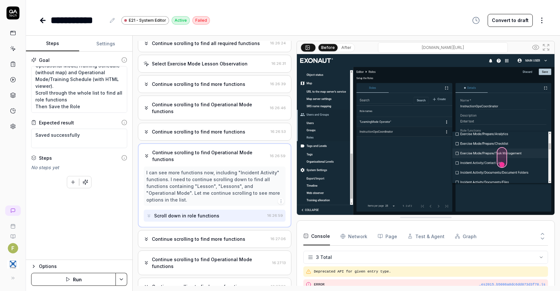
scroll to position [458, 0]
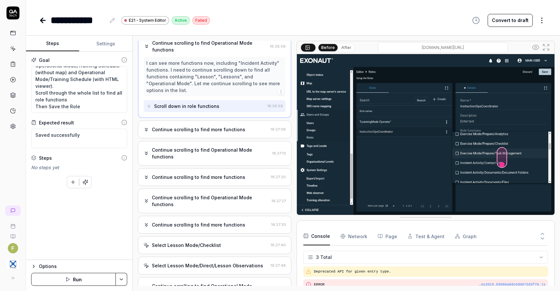
click at [237, 204] on div "Continue scrolling to find Operational Mode functions" at bounding box center [210, 201] width 117 height 14
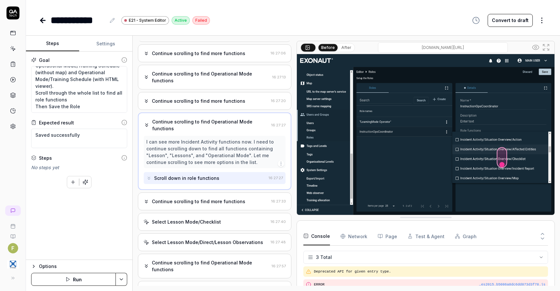
scroll to position [611, 0]
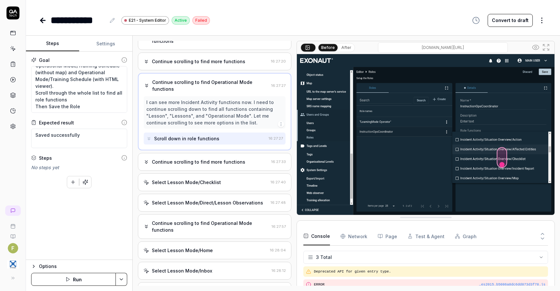
click at [226, 206] on div "Select Lesson Mode/Direct/Lesson Observations" at bounding box center [207, 203] width 111 height 7
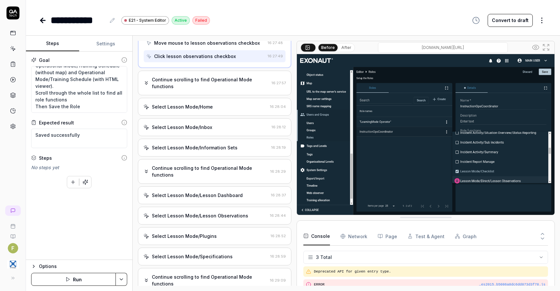
scroll to position [783, 0]
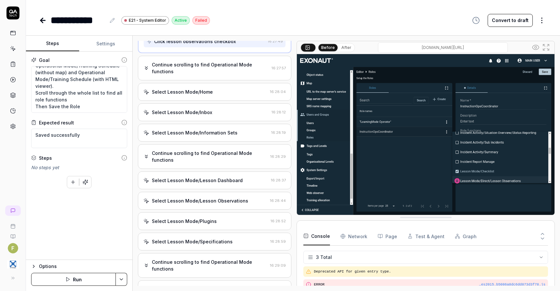
click at [225, 225] on div "Select Lesson Mode/Plugins" at bounding box center [205, 221] width 125 height 7
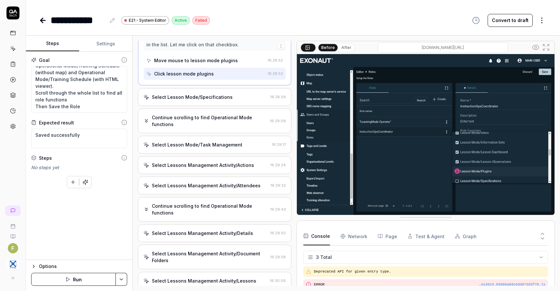
scroll to position [985, 0]
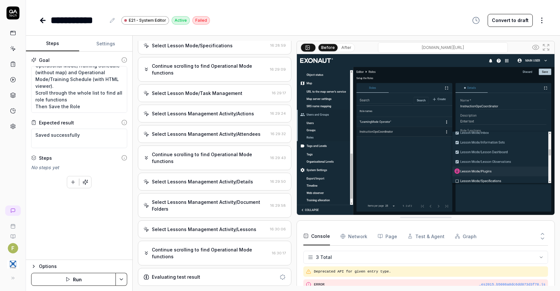
click at [226, 251] on div "Continue scrolling to find Operational Mode functions" at bounding box center [210, 254] width 117 height 14
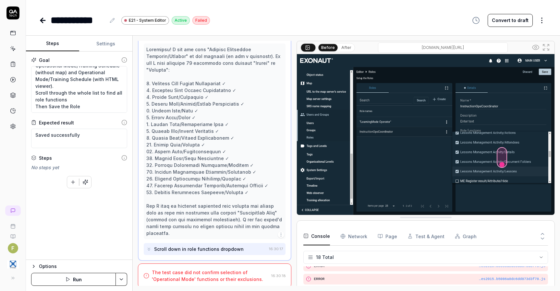
scroll to position [1136, 0]
click at [247, 268] on div "The test case did not confirm selection of 'Operational Mode' functions or thei…" at bounding box center [210, 275] width 117 height 14
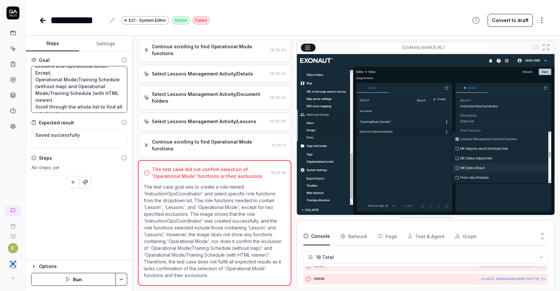
scroll to position [41, 0]
drag, startPoint x: 63, startPoint y: 84, endPoint x: 107, endPoint y: 86, distance: 43.8
click at [107, 86] on textarea "Create a Role in System Editor. From the Role Functions drop-down select all th…" at bounding box center [79, 89] width 96 height 47
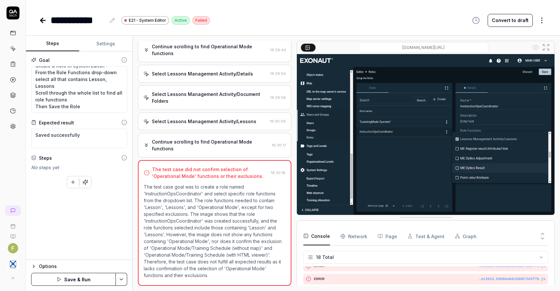
click at [92, 284] on button "Save & Run" at bounding box center [73, 279] width 85 height 13
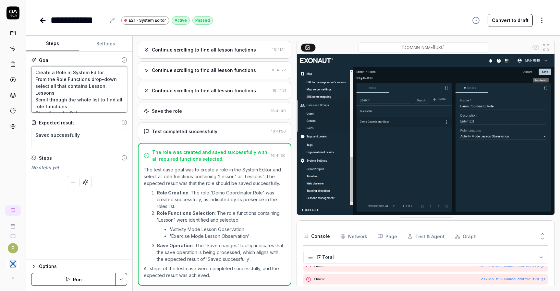
click at [64, 90] on textarea "Create a Role in System Editor. From the Role Functions drop-down select all th…" at bounding box center [79, 89] width 96 height 47
drag, startPoint x: 35, startPoint y: 80, endPoint x: 152, endPoint y: 145, distance: 134.5
click at [152, 145] on div "Steps Settings Goal Create a Role in System Editor. From the Role Functions dro…" at bounding box center [293, 164] width 534 height 256
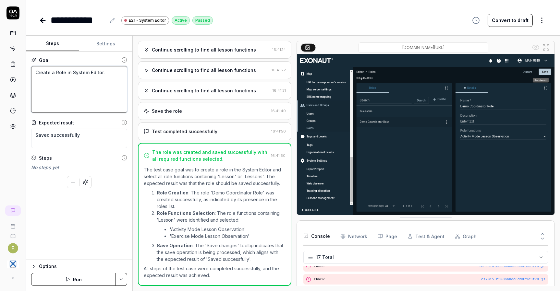
scroll to position [0, 0]
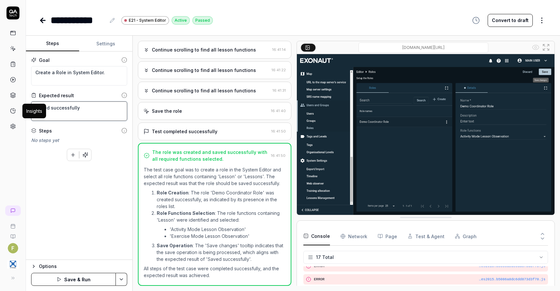
drag, startPoint x: 90, startPoint y: 107, endPoint x: -12, endPoint y: 113, distance: 101.7
click at [0, 113] on html "**********" at bounding box center [280, 145] width 560 height 291
click at [145, 198] on ol "Role Creation : The role 'Demo Coordinator Role' was created successfully, as i…" at bounding box center [215, 226] width 142 height 76
drag, startPoint x: 120, startPoint y: 196, endPoint x: 106, endPoint y: 227, distance: 33.4
click at [119, 198] on div "Goal Create a Role in System Editor. Expected result Steps No steps yet To pick…" at bounding box center [79, 156] width 106 height 209
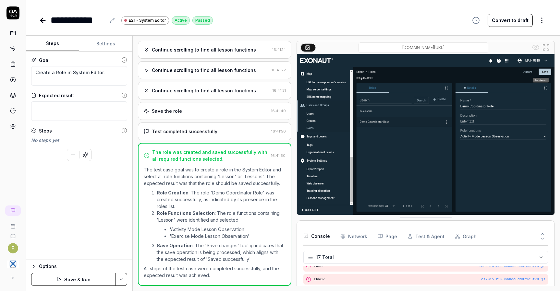
click at [81, 283] on button "Save & Run" at bounding box center [73, 279] width 85 height 13
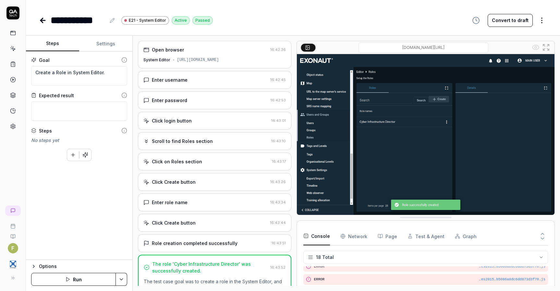
scroll to position [189, 0]
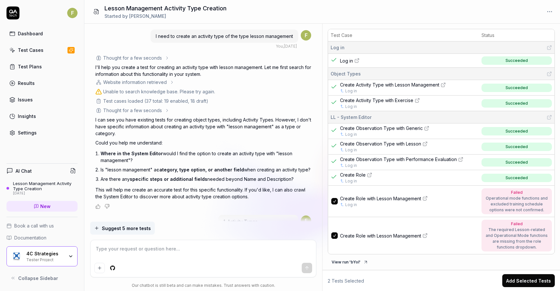
scroll to position [4507, 0]
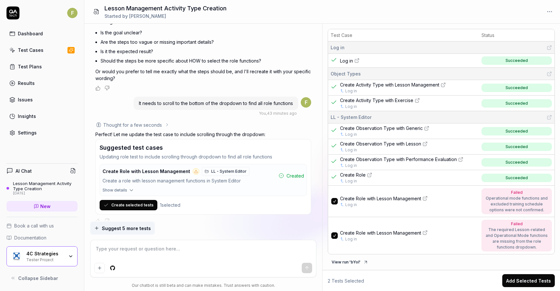
type textarea "*"
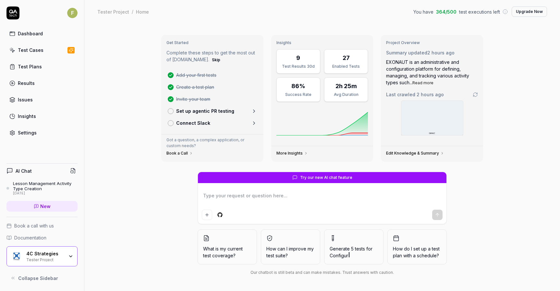
type textarea "*"
click at [44, 50] on link "Test Cases" at bounding box center [41, 50] width 71 height 13
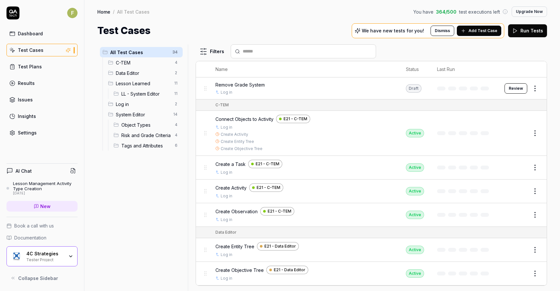
click at [483, 32] on span "Add Test Case" at bounding box center [483, 31] width 29 height 6
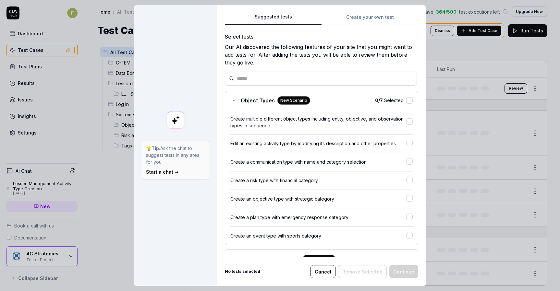
click at [353, 144] on div "Edit an existing activity type by modifying its description and other properties" at bounding box center [318, 143] width 176 height 7
click at [353, 145] on div "Edit an existing activity type by modifying its description and other properties" at bounding box center [318, 143] width 176 height 7
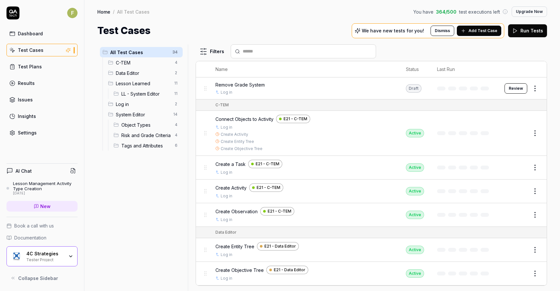
click at [476, 32] on span "Add Test Case" at bounding box center [483, 31] width 29 height 6
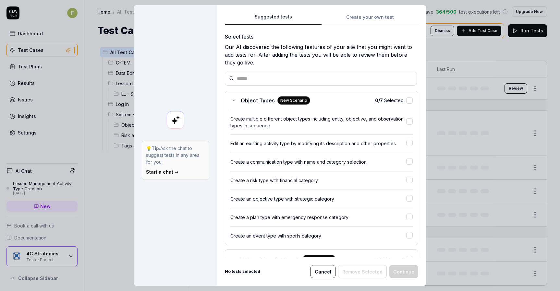
click at [362, 13] on button "Create your own test" at bounding box center [370, 19] width 97 height 12
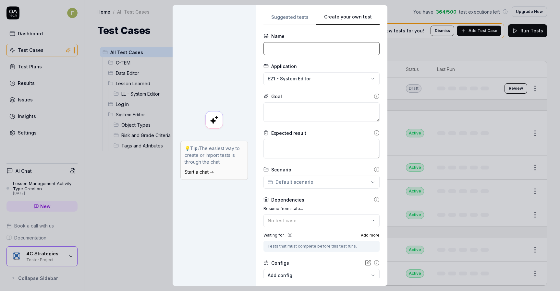
click at [314, 51] on input at bounding box center [321, 48] width 116 height 13
type input "Add Role to User"
click at [315, 116] on textarea at bounding box center [321, 112] width 116 height 19
type textarea "*"
type textarea "S"
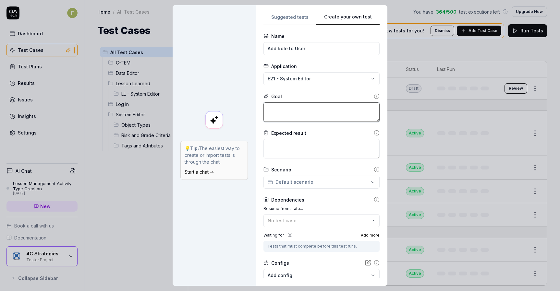
type textarea "*"
type textarea "O"
type textarea "*"
type textarea "On"
type textarea "*"
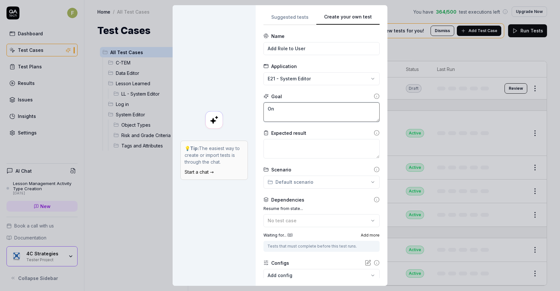
type textarea "On"
type textarea "*"
type textarea "On u"
type textarea "*"
type textarea "On us"
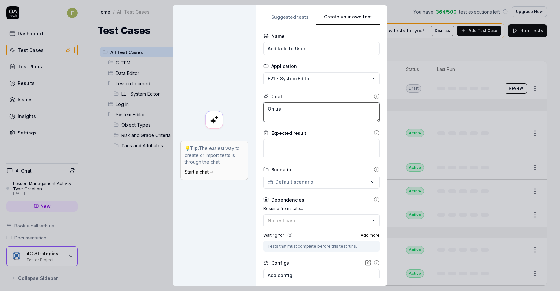
type textarea "*"
type textarea "On use"
type textarea "*"
type textarea "On user"
type textarea "*"
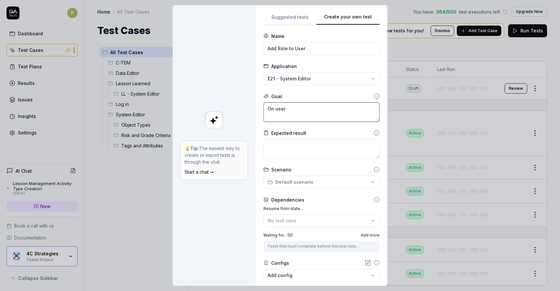
type textarea "On users"
type textarea "*"
type textarea "On users"
type textarea "*"
type textarea "On users a"
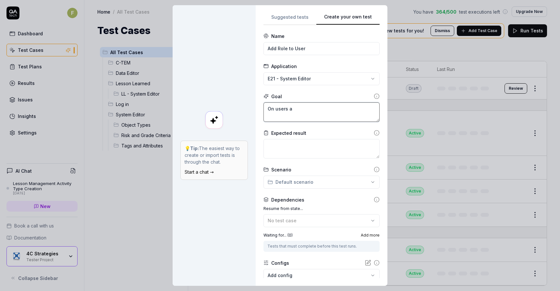
type textarea "*"
type textarea "On users ad"
type textarea "*"
type textarea "On users add"
type textarea "*"
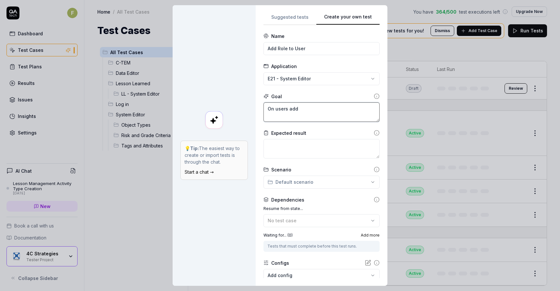
type textarea "On users add"
type textarea "*"
type textarea "On users add a"
type textarea "*"
type textarea "On users add a"
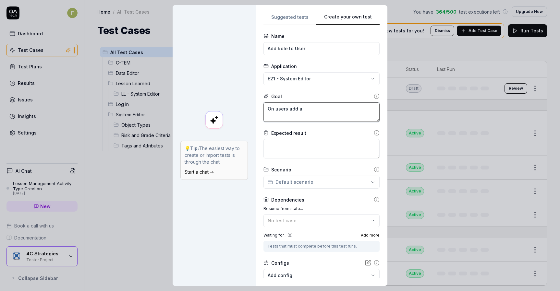
type textarea "*"
type textarea "On users add a r"
type textarea "*"
type textarea "On users add a ra"
type textarea "*"
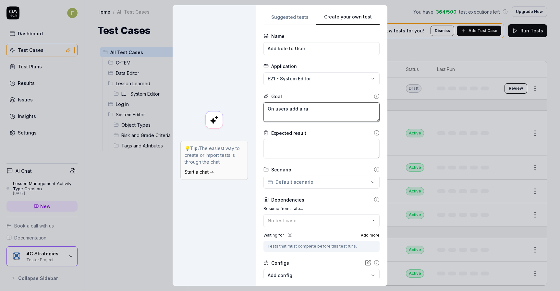
type textarea "On users add a rao"
type textarea "*"
type textarea "On users add a ra"
type textarea "*"
type textarea "On users add a r"
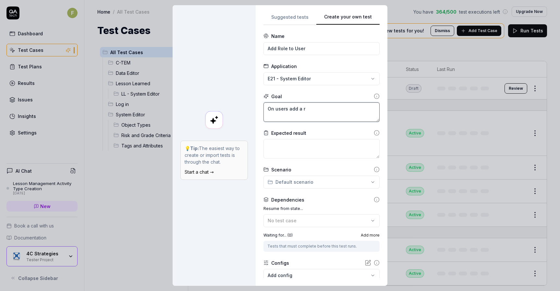
type textarea "*"
type textarea "On users add a ro"
type textarea "*"
type textarea "On users add a rol"
type textarea "*"
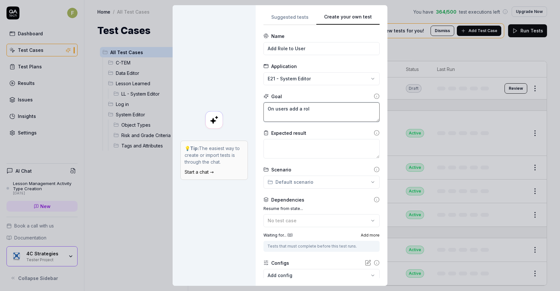
type textarea "On users add a ro"
type textarea "*"
type textarea "On users add a r"
type textarea "*"
type textarea "On users add a"
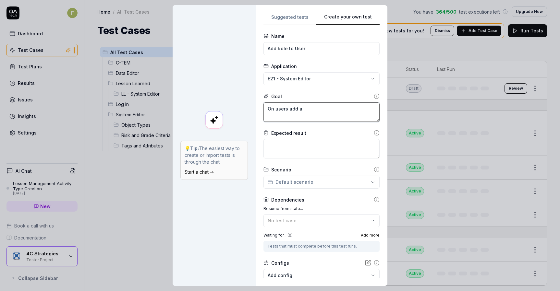
type textarea "*"
type textarea "On users add a Ro"
type textarea "*"
type textarea "On users add a Rol"
type textarea "*"
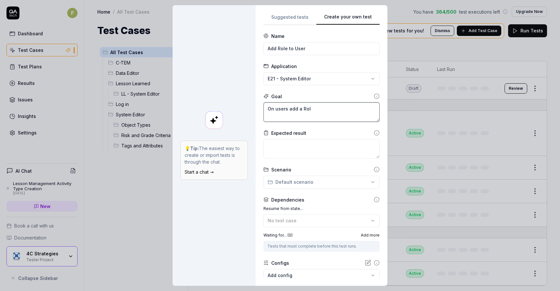
type textarea "On users add a Role"
type textarea "*"
type textarea "On users add a Role"
type textarea "*"
type textarea "On users add a Role a"
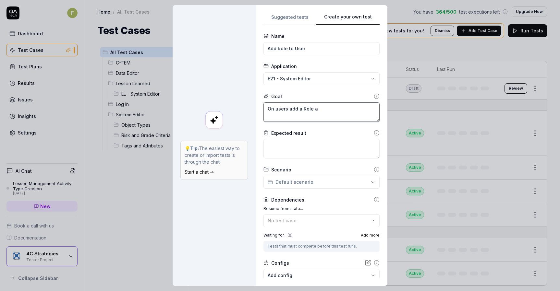
type textarea "*"
type textarea "On users add a Role an"
type textarea "*"
type textarea "On users add a Role and"
type textarea "*"
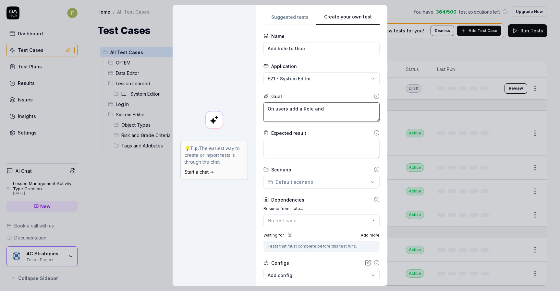
type textarea "On users add a Role and"
type textarea "*"
type textarea "On users add a Role and s"
type textarea "*"
type textarea "On users add a Role and sav"
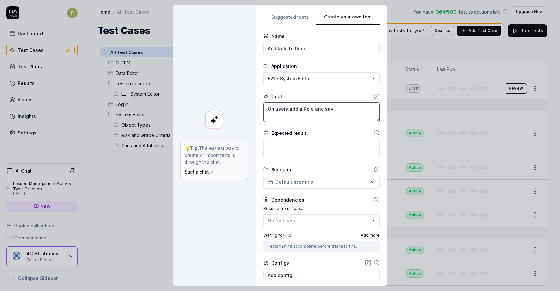
type textarea "*"
type textarea "On users add a Role and save"
click at [312, 226] on button "No test case" at bounding box center [321, 220] width 116 height 13
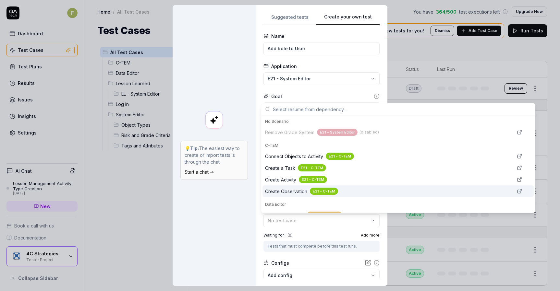
scroll to position [65, 0]
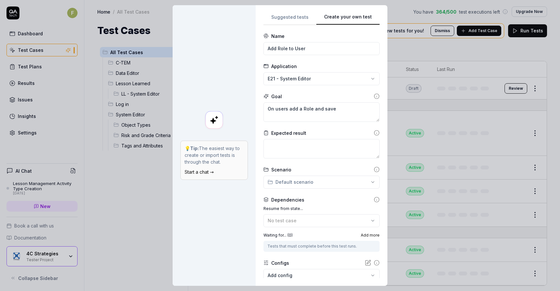
click at [237, 236] on div "💡 Tip: The easiest way to create or import tests is through the chat. Start a c…" at bounding box center [214, 145] width 83 height 281
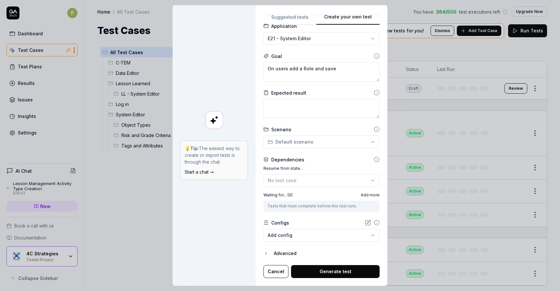
click at [283, 273] on button "Cancel" at bounding box center [275, 271] width 25 height 13
type textarea "*"
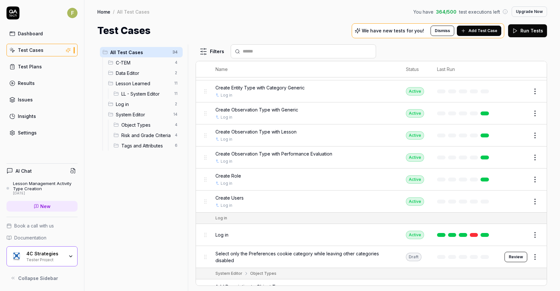
scroll to position [349, 0]
click at [487, 33] on span "Add Test Case" at bounding box center [483, 31] width 29 height 6
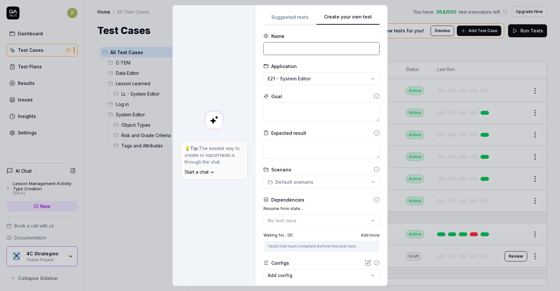
click at [305, 47] on input at bounding box center [321, 48] width 116 height 13
type input "Add Role to Users"
type textarea "*"
type textarea "O"
type textarea "*"
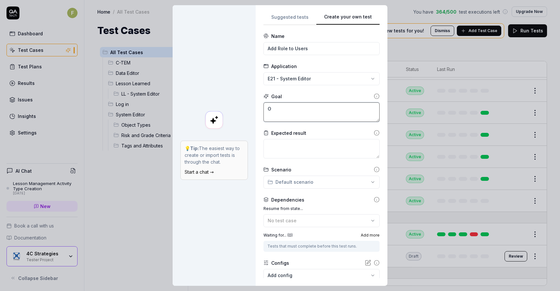
type textarea "On"
type textarea "*"
type textarea "On"
type textarea "*"
type textarea "On U"
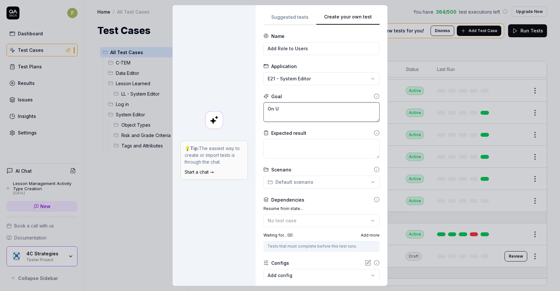
type textarea "*"
type textarea "On Usr"
type textarea "*"
type textarea "On Usrs"
type textarea "*"
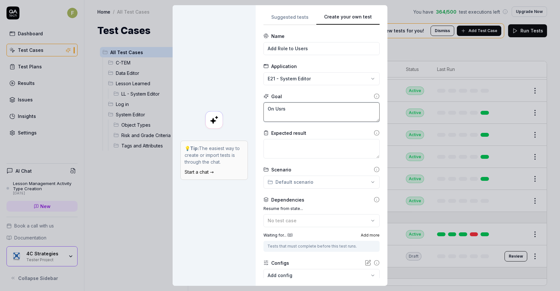
type textarea "On Usr"
type textarea "*"
type textarea "On Us"
type textarea "*"
type textarea "On User"
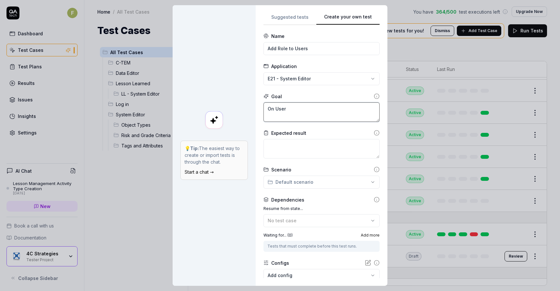
type textarea "*"
type textarea "On Users"
type textarea "*"
type textarea "On Users"
type textarea "*"
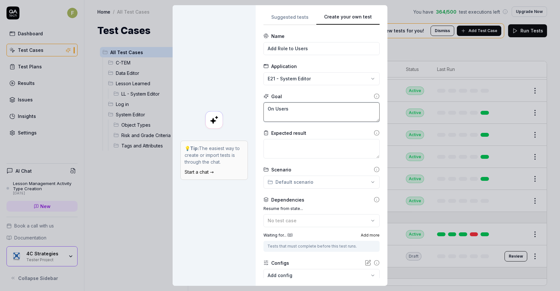
type textarea "On Users a"
type textarea "*"
type textarea "On Users ad"
type textarea "*"
type textarea "On Users add"
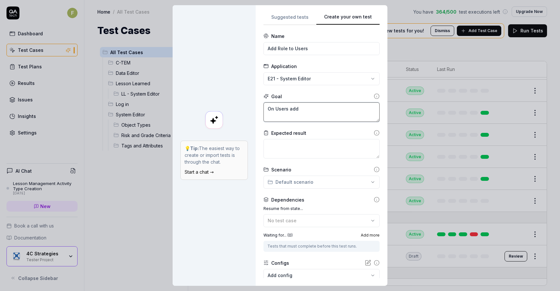
type textarea "*"
type textarea "On Users add"
type textarea "*"
type textarea "On Users add a"
type textarea "*"
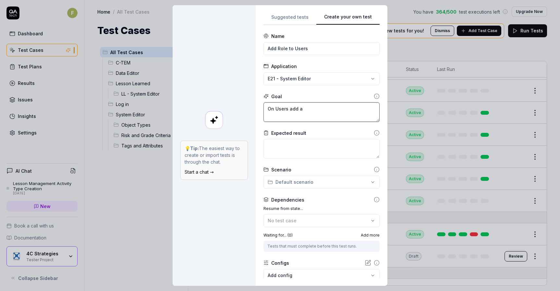
type textarea "On Users add a"
type textarea "*"
type textarea "On Users add a Ro"
type textarea "*"
type textarea "On Users add a Rol"
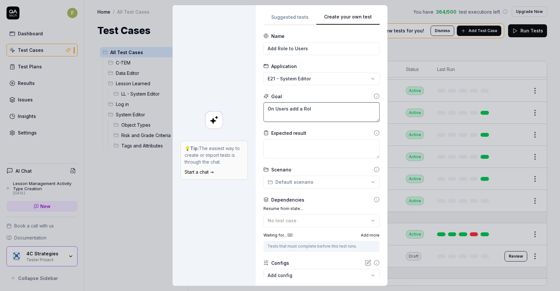
type textarea "*"
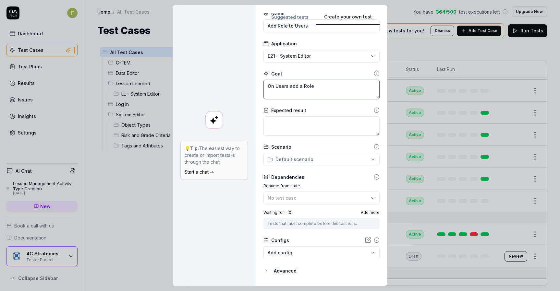
scroll to position [40, 0]
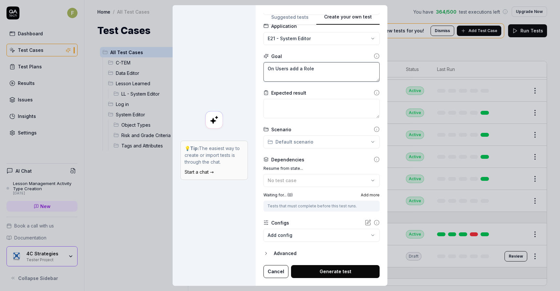
type textarea "On Users add a Role"
click at [353, 181] on div "No test case" at bounding box center [318, 180] width 101 height 7
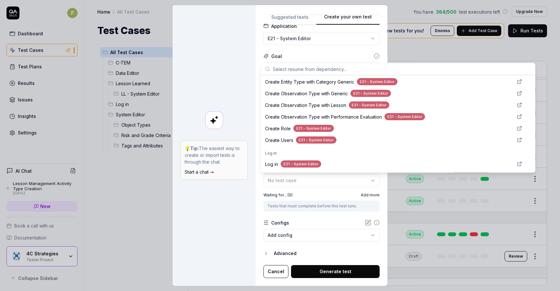
scroll to position [171, 0]
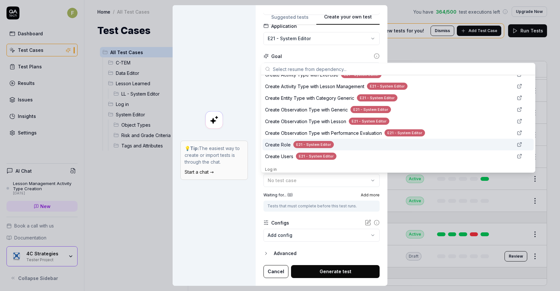
click at [284, 145] on span "Create Role" at bounding box center [278, 144] width 26 height 7
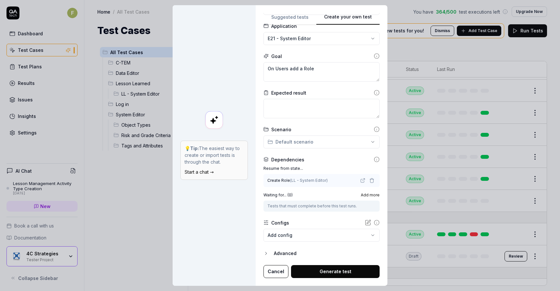
click at [333, 275] on button "Generate test" at bounding box center [335, 271] width 89 height 13
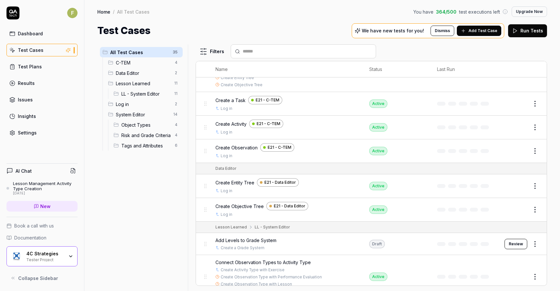
scroll to position [0, 0]
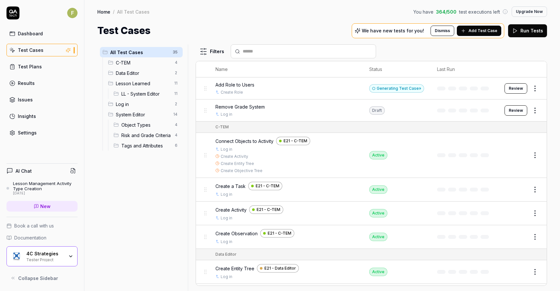
click at [402, 90] on div "Generating Test Case »" at bounding box center [396, 88] width 55 height 8
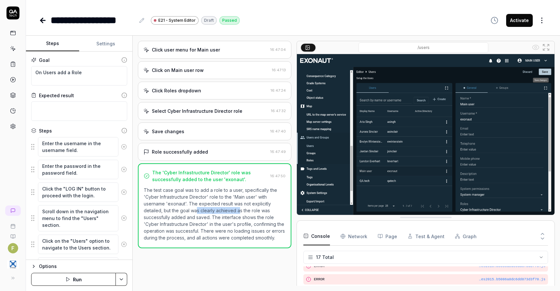
drag, startPoint x: 196, startPoint y: 210, endPoint x: 258, endPoint y: 210, distance: 62.6
click at [253, 209] on p "The test case goal was to add a role to a user, specifically the 'Cyber Infrast…" at bounding box center [215, 214] width 142 height 55
click at [200, 231] on p "The test case goal was to add a role to a user, specifically the 'Cyber Infrast…" at bounding box center [215, 214] width 142 height 55
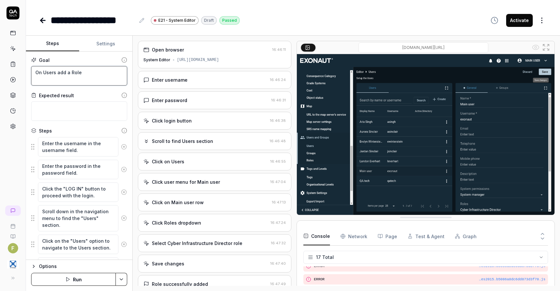
click at [97, 70] on textarea "On Users add a Role" at bounding box center [79, 75] width 96 height 19
type textarea "*"
type textarea "On Users add a Role"
type textarea "*"
type textarea "On Users add a Role S"
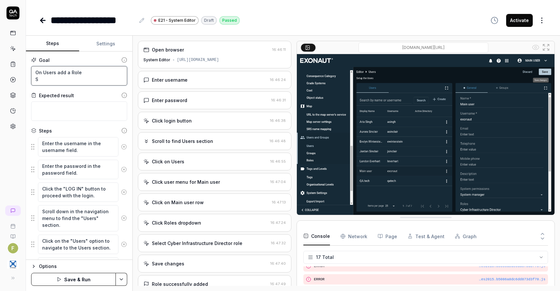
type textarea "*"
type textarea "On Users add a Role Sav"
type textarea "*"
type textarea "On Users add a Role Save"
type textarea "*"
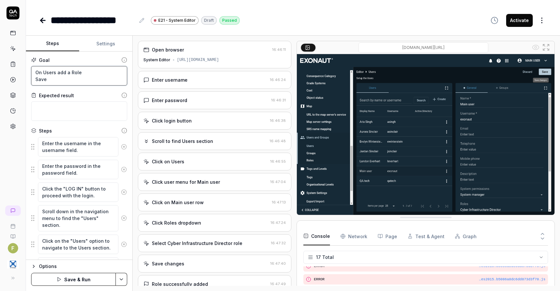
type textarea "On Users add a Role Save"
type textarea "*"
type textarea "On Users add a Role Save t"
type textarea "*"
type textarea "On Users add a Role Save th"
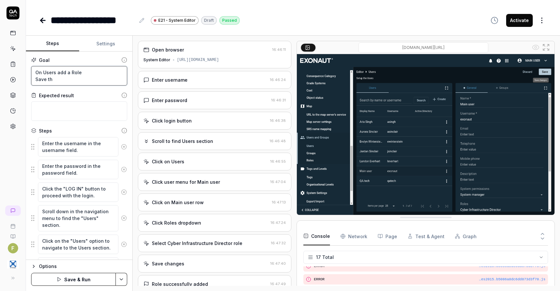
type textarea "*"
type textarea "On Users add a Role Save thr"
type textarea "*"
type textarea "On Users add a Role Save thru"
type textarea "*"
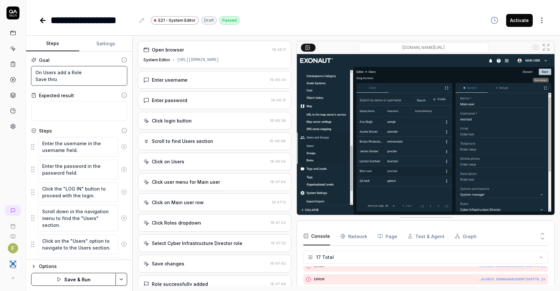
type textarea "On Users add a Role Save thr"
type textarea "*"
type textarea "On Users add a Role Save thro"
type textarea "*"
type textarea "On Users add a Role Save throu"
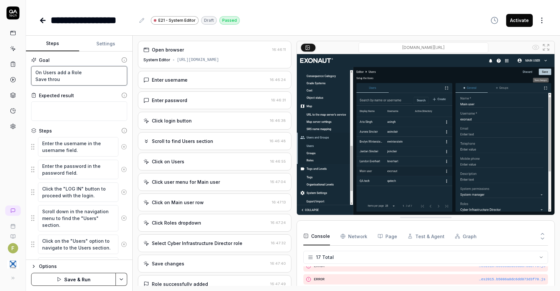
type textarea "*"
type textarea "On Users add a Role Save through"
type textarea "*"
type textarea "On Users add a Role Save through"
type textarea "*"
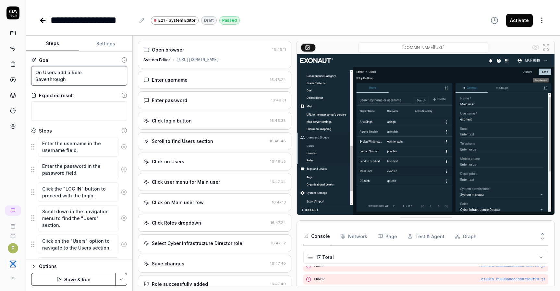
type textarea "On Users add a Role Save through S"
type textarea "*"
type textarea "On Users add a Role Save through SAv"
type textarea "*"
type textarea "On Users add a Role Save through SAve"
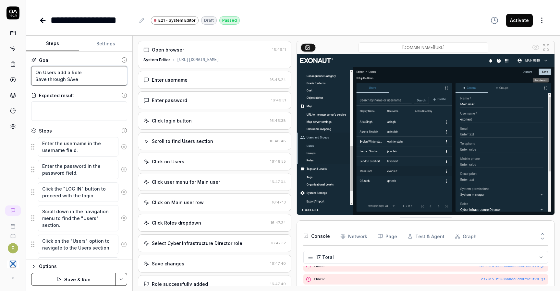
type textarea "*"
type textarea "On Users add a Role Save through SAv"
type textarea "*"
type textarea "On Users add a Role Save through SA"
type textarea "*"
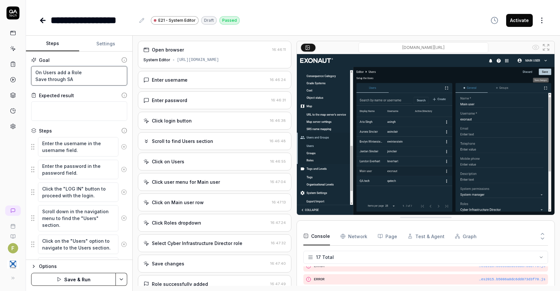
type textarea "On Users add a Role Save through SAa"
type textarea "*"
type textarea "On Users add a Role Save through SA"
type textarea "*"
type textarea "On Users add a Role Save through S"
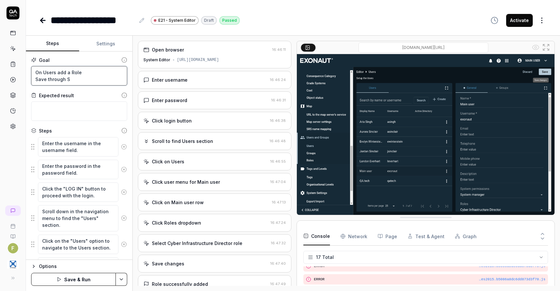
type textarea "*"
type textarea "On Users add a Role Save through Sav"
type textarea "*"
type textarea "On Users add a Role Save through Save"
type textarea "*"
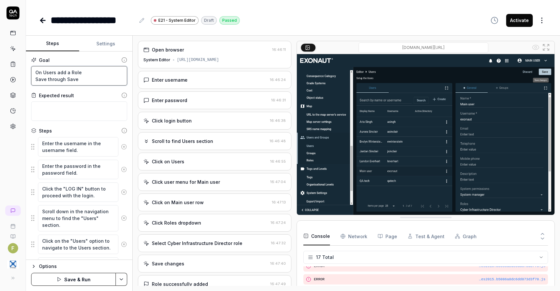
type textarea "On Users add a Role Save through Save-"
type textarea "*"
type textarea "On Users add a Role Save through Save-b"
type textarea "*"
type textarea "On Users add a Role Save through Save-bu"
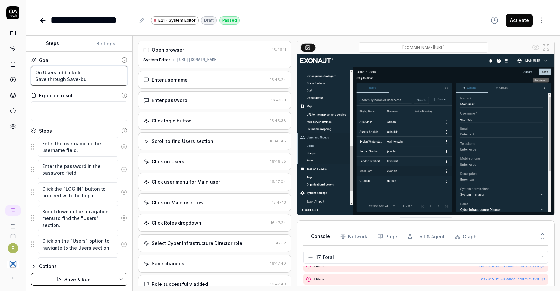
type textarea "*"
type textarea "On Users add a Role Save through Save-but"
type textarea "*"
type textarea "On Users add a Role Save through Save-butto"
type textarea "*"
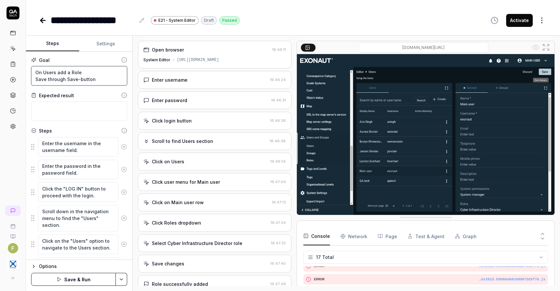
type textarea "On Users add a Role Save through Save-button"
click at [98, 287] on div "Options Save & Run" at bounding box center [79, 275] width 106 height 31
click at [97, 281] on button "Save & Run" at bounding box center [73, 279] width 85 height 13
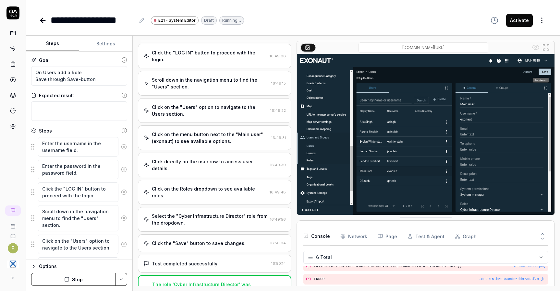
scroll to position [128, 0]
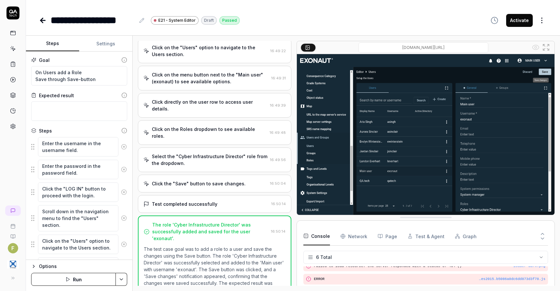
click at [177, 195] on div "Test completed successfully 16:50:14" at bounding box center [214, 204] width 153 height 18
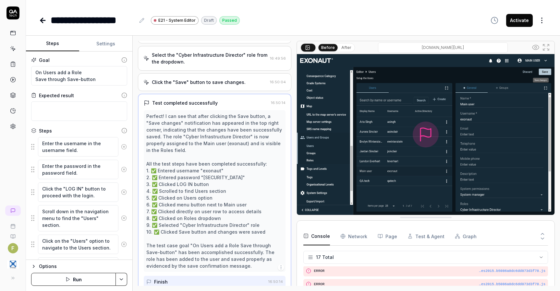
scroll to position [176, 0]
click at [242, 226] on div "Perfect! I can see that after clicking the Save button, a "Save changes" notifi…" at bounding box center [214, 191] width 137 height 157
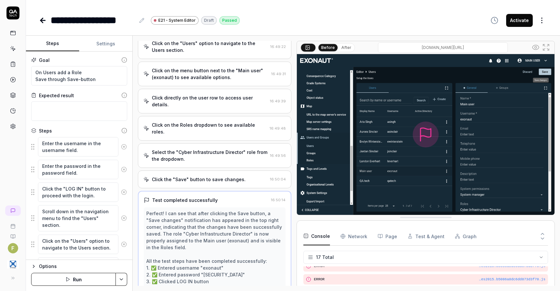
click at [212, 176] on div "Click the "Save" button to save changes." at bounding box center [199, 179] width 94 height 7
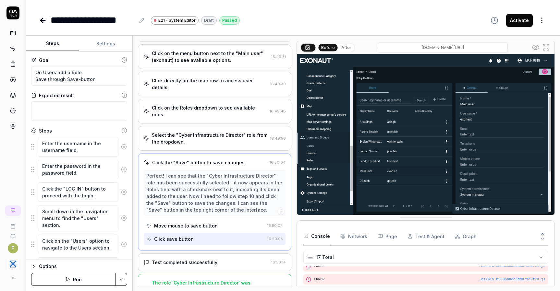
scroll to position [154, 0]
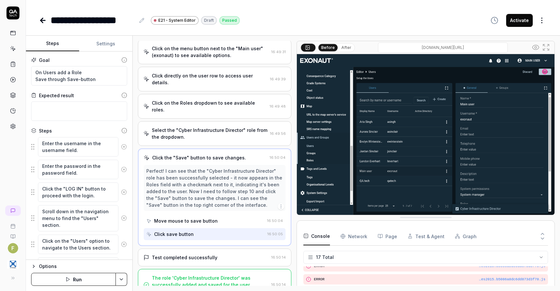
click at [194, 228] on div "Click save button" at bounding box center [205, 234] width 118 height 12
click at [102, 78] on textarea "On Users add a Role Save through Save-button" at bounding box center [79, 75] width 96 height 19
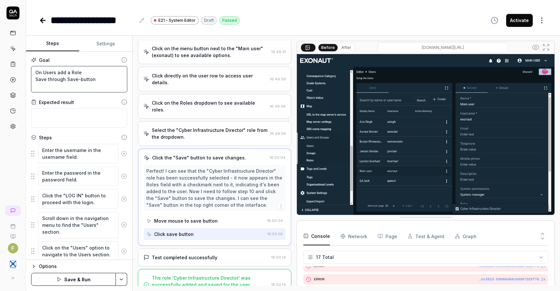
type textarea "*"
type textarea "On Users add a Role Save through Save-button"
type textarea "*"
type textarea "On Users add a Role Save through Save-button W"
type textarea "*"
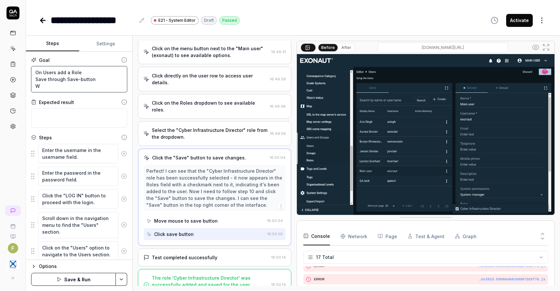
type textarea "On Users add a Role Save through Save-button Wa"
type textarea "*"
type textarea "On Users add a Role Save through Save-button Wai"
type textarea "*"
type textarea "On Users add a Role Save through Save-button Wait"
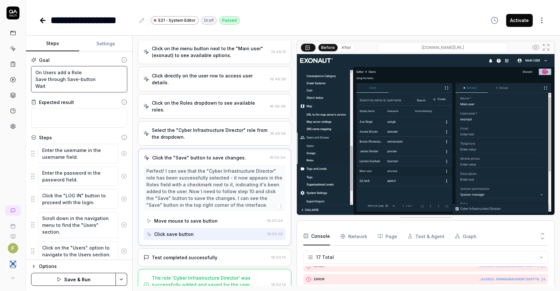
type textarea "*"
type textarea "On Users add a Role Save through Save-button Wait"
type textarea "*"
type textarea "On Users add a Role Save through Save-button Wait f"
type textarea "*"
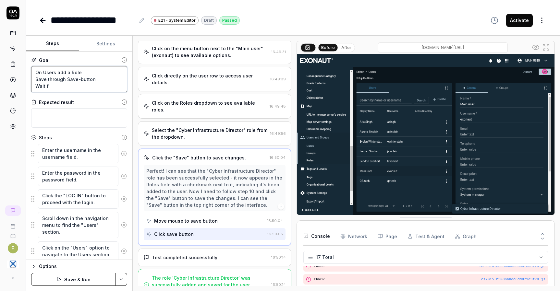
type textarea "On Users add a Role Save through Save-button Wait fo"
type textarea "*"
type textarea "On Users add a Role Save through Save-button Wait for"
type textarea "*"
type textarea "On Users add a Role Save through Save-button Wait for"
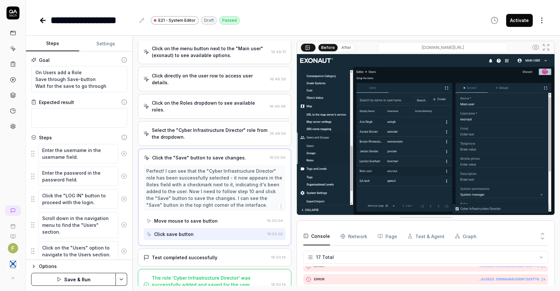
click at [91, 281] on button "Save & Run" at bounding box center [73, 279] width 85 height 13
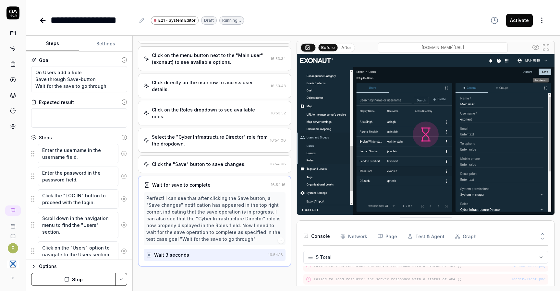
scroll to position [79, 0]
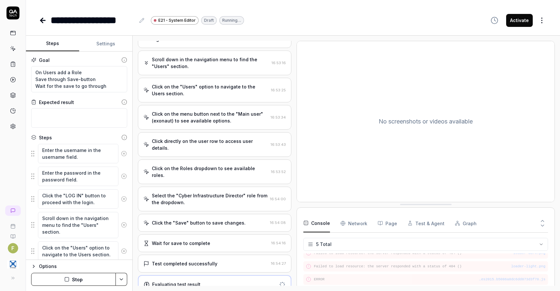
click at [221, 235] on div "Wait for save to complete 16:54:16" at bounding box center [214, 244] width 153 height 18
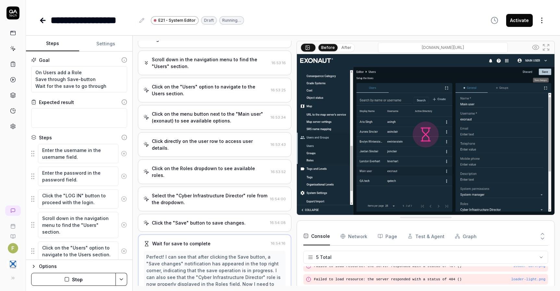
scroll to position [120, 0]
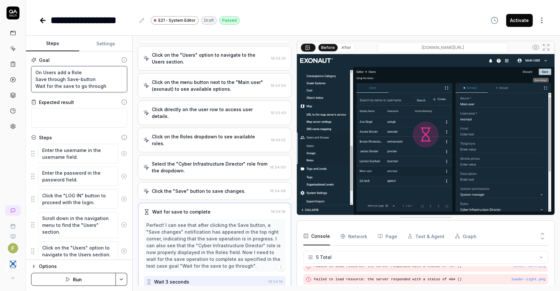
drag, startPoint x: 46, startPoint y: 87, endPoint x: 144, endPoint y: 89, distance: 98.0
click at [144, 89] on div "Steps Settings Goal On Users add a Role Save through Save-button Wait for the s…" at bounding box center [293, 164] width 534 height 256
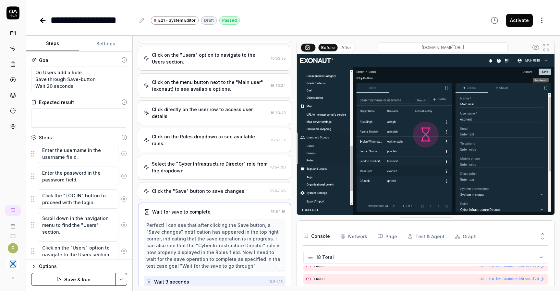
click at [80, 279] on button "Save & Run" at bounding box center [73, 279] width 85 height 13
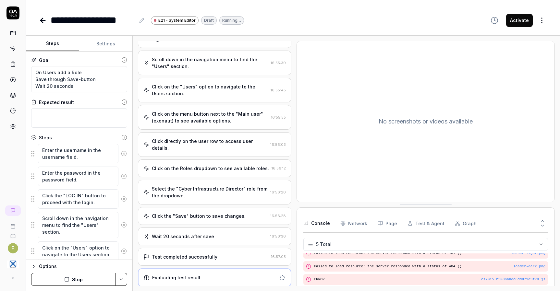
scroll to position [169, 0]
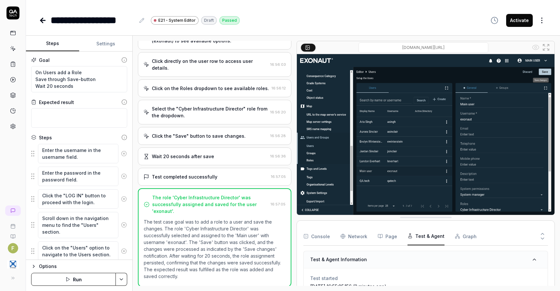
click at [415, 238] on button "Test & Agent" at bounding box center [426, 236] width 37 height 18
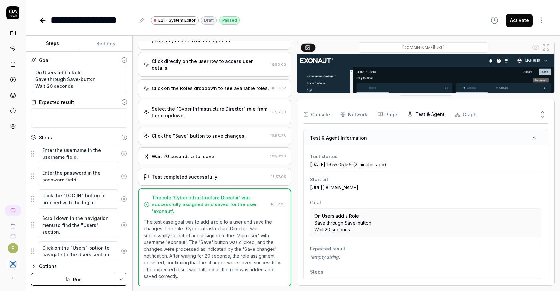
drag, startPoint x: 436, startPoint y: 218, endPoint x: 421, endPoint y: 91, distance: 128.4
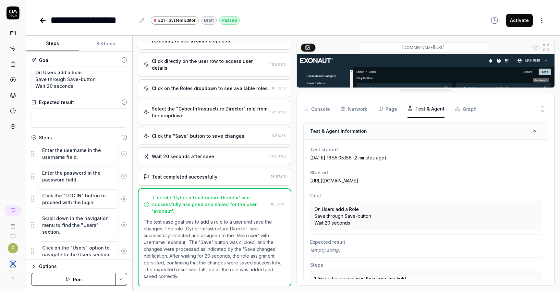
scroll to position [0, 0]
click at [388, 106] on button "Page" at bounding box center [387, 109] width 19 height 18
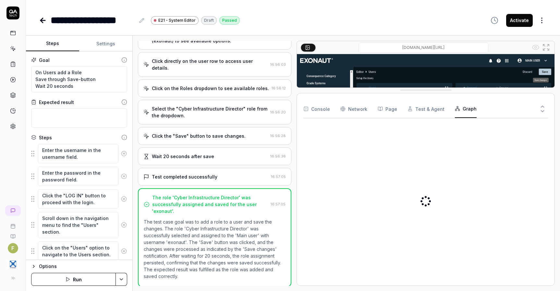
click at [472, 111] on button "Graph" at bounding box center [466, 109] width 22 height 18
click at [346, 106] on Requests "Network" at bounding box center [353, 109] width 27 height 18
click at [315, 112] on button "Console" at bounding box center [316, 109] width 27 height 18
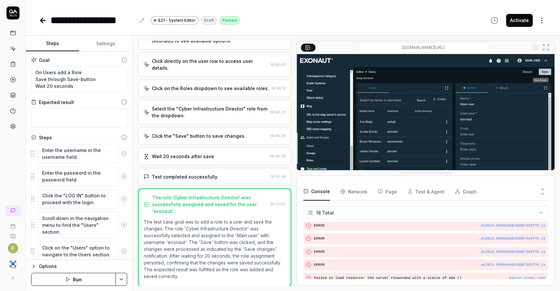
scroll to position [189, 0]
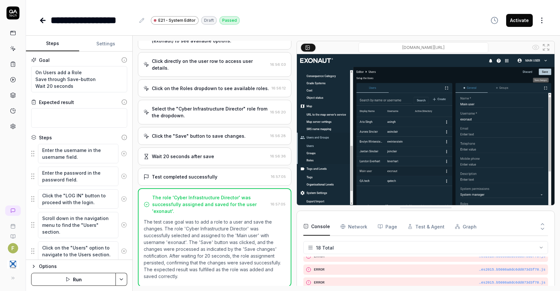
drag, startPoint x: 431, startPoint y: 91, endPoint x: 430, endPoint y: 209, distance: 117.8
